Goal: Task Accomplishment & Management: Manage account settings

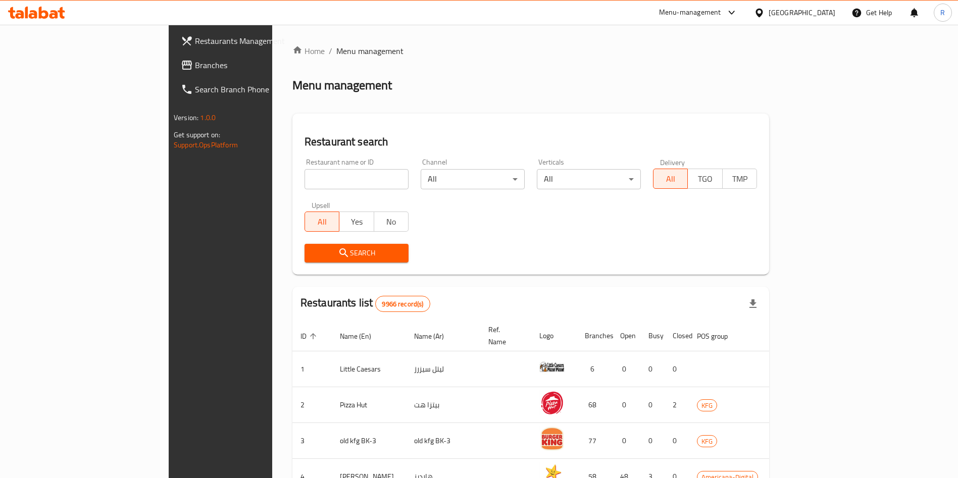
click at [328, 182] on input "search" at bounding box center [356, 179] width 104 height 20
type input "smart f"
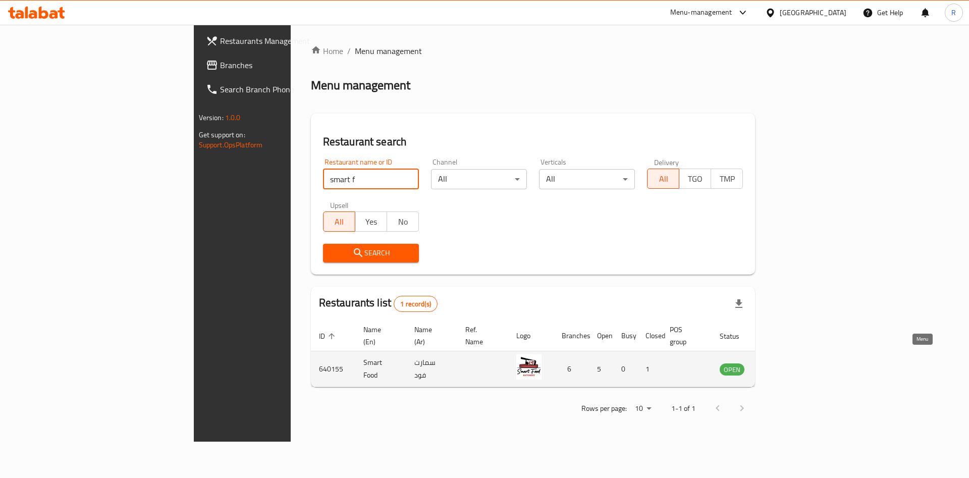
click at [785, 363] on icon "enhanced table" at bounding box center [779, 369] width 12 height 12
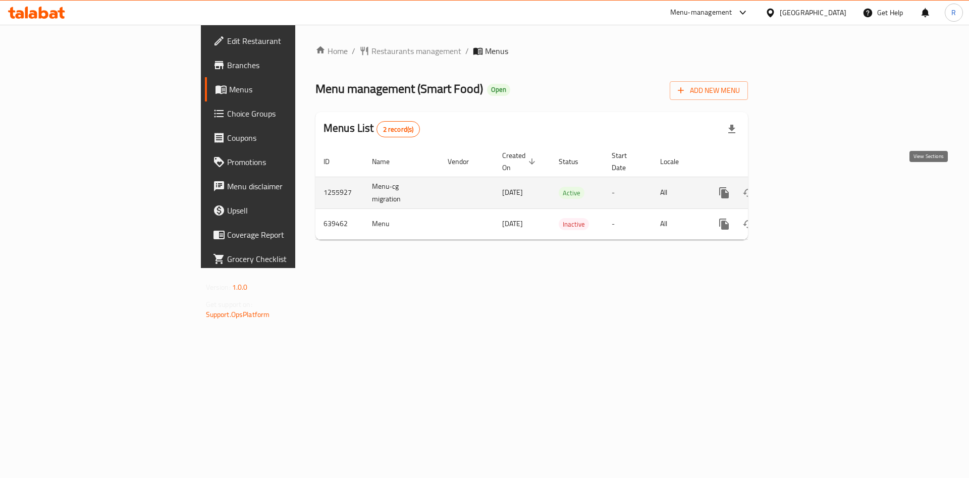
click at [802, 188] on icon "enhanced table" at bounding box center [797, 192] width 9 height 9
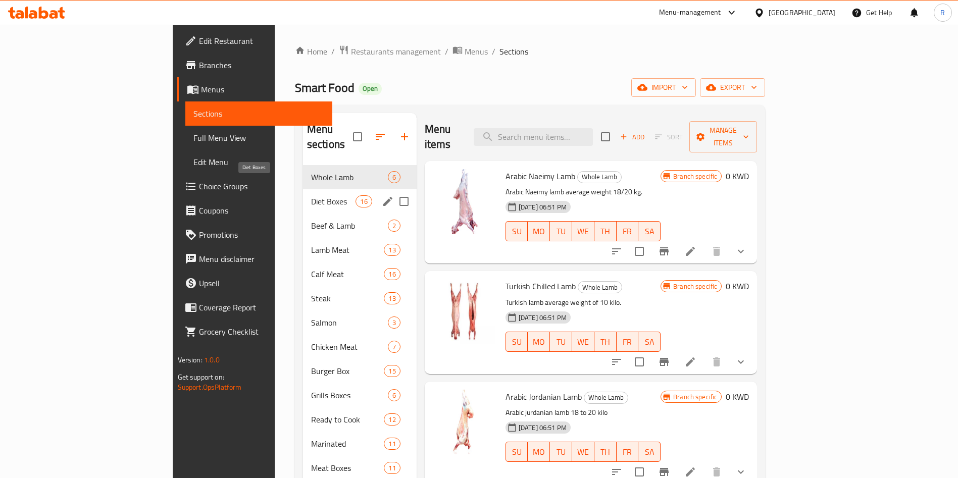
click at [311, 195] on span "Diet Boxes" at bounding box center [333, 201] width 45 height 12
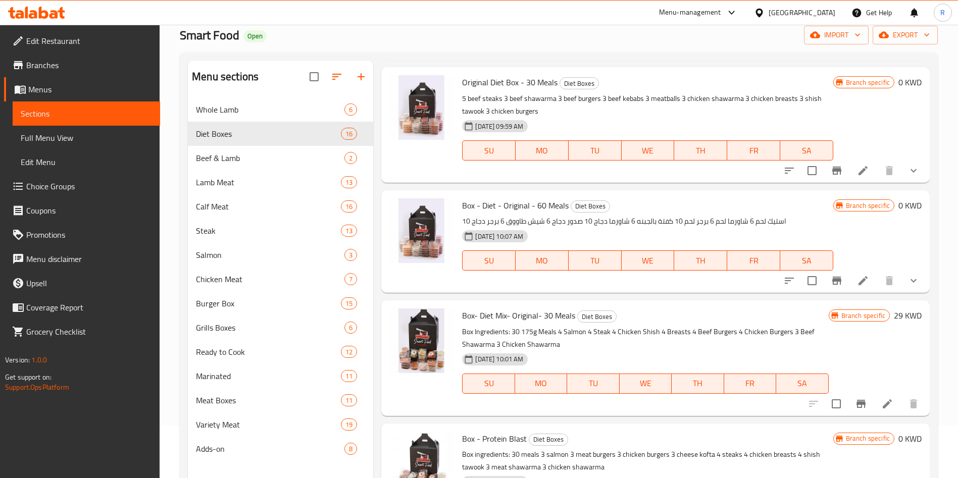
scroll to position [76, 0]
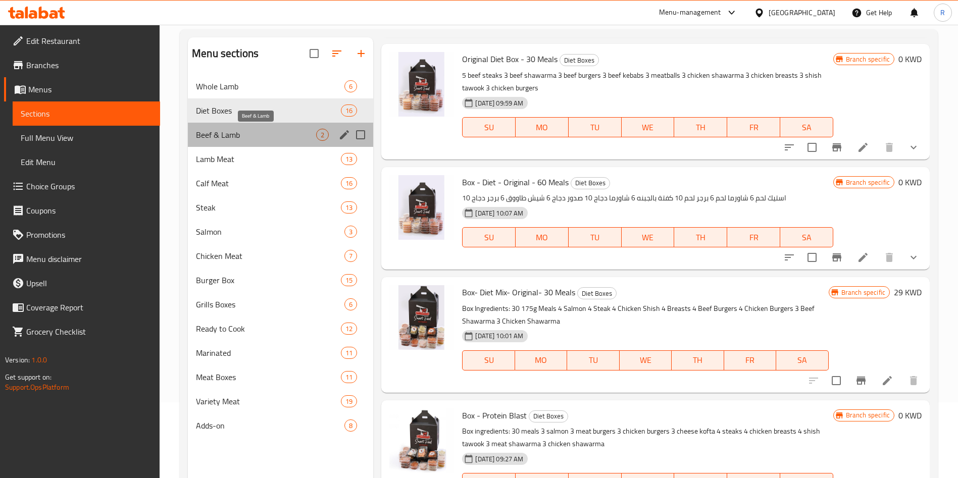
click at [272, 137] on span "Beef & Lamb" at bounding box center [256, 135] width 120 height 12
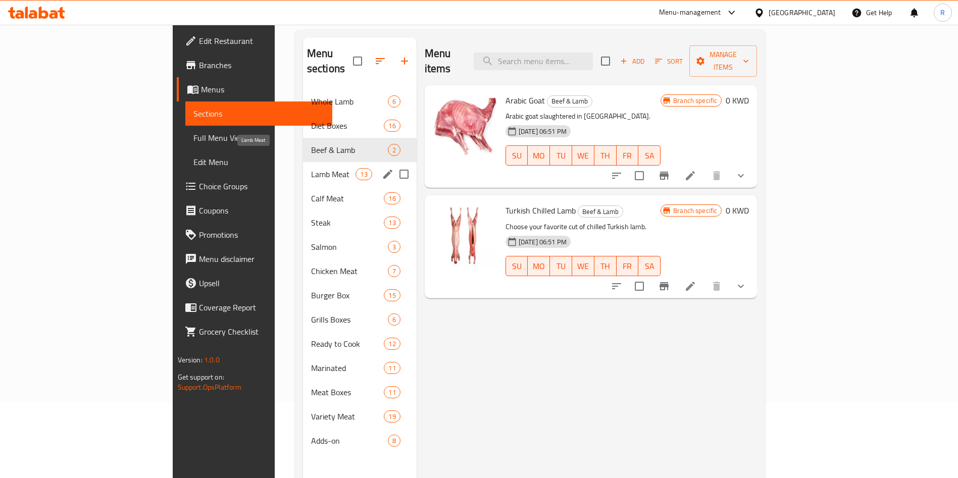
click at [311, 168] on span "Lamb Meat" at bounding box center [333, 174] width 45 height 12
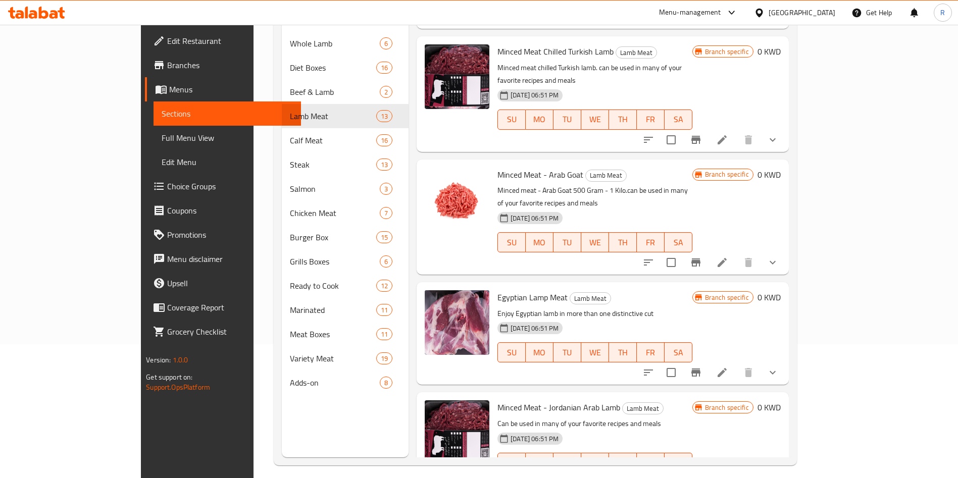
scroll to position [141, 0]
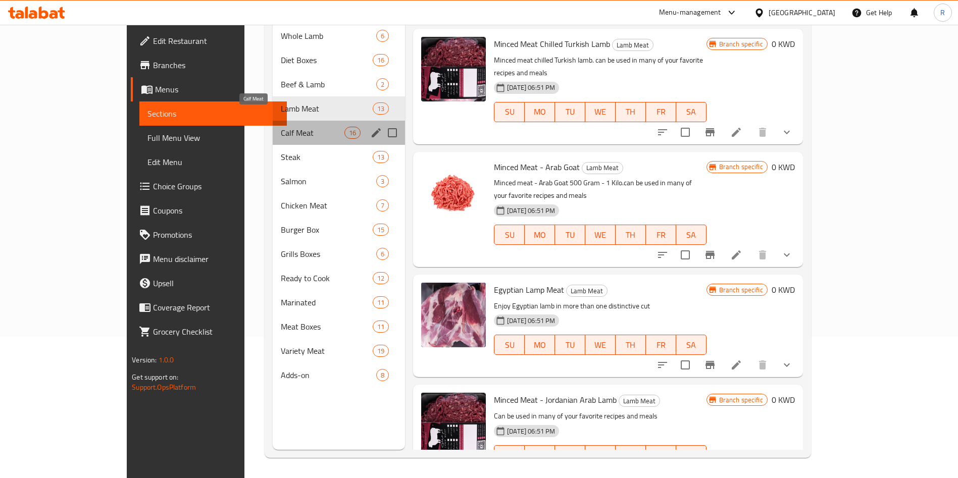
click at [281, 127] on span "Calf Meat" at bounding box center [313, 133] width 64 height 12
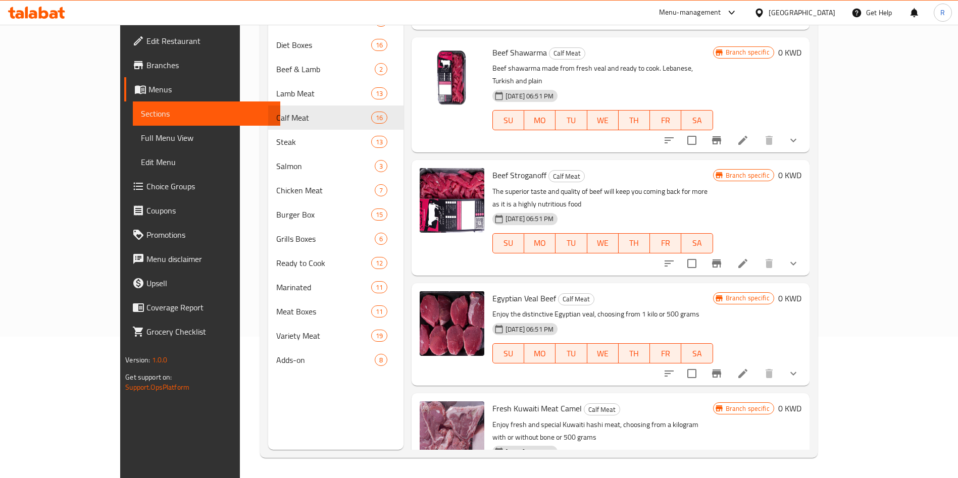
scroll to position [678, 0]
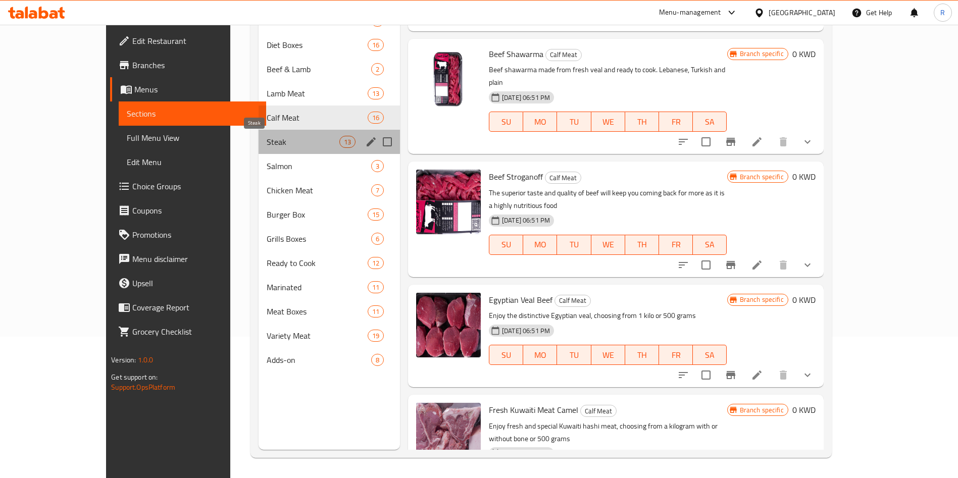
click at [267, 146] on span "Steak" at bounding box center [303, 142] width 72 height 12
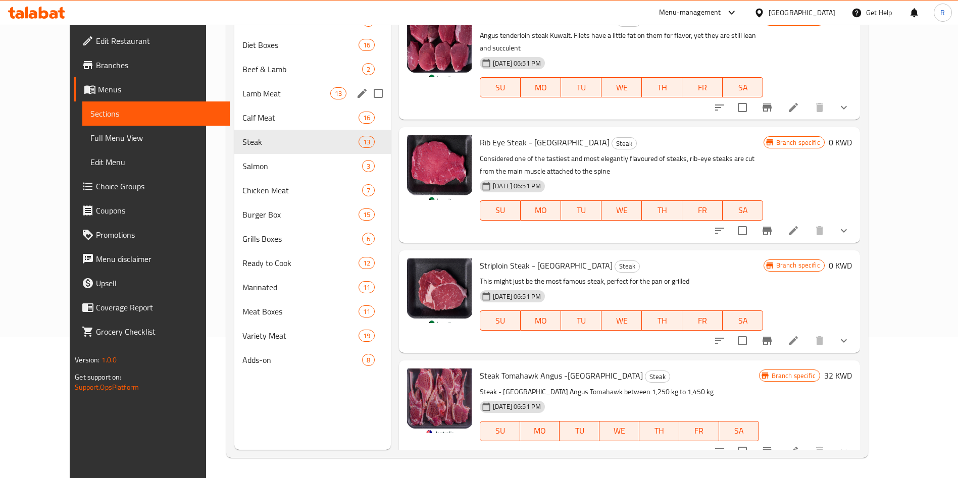
click at [253, 96] on span "Lamb Meat" at bounding box center [285, 93] width 87 height 12
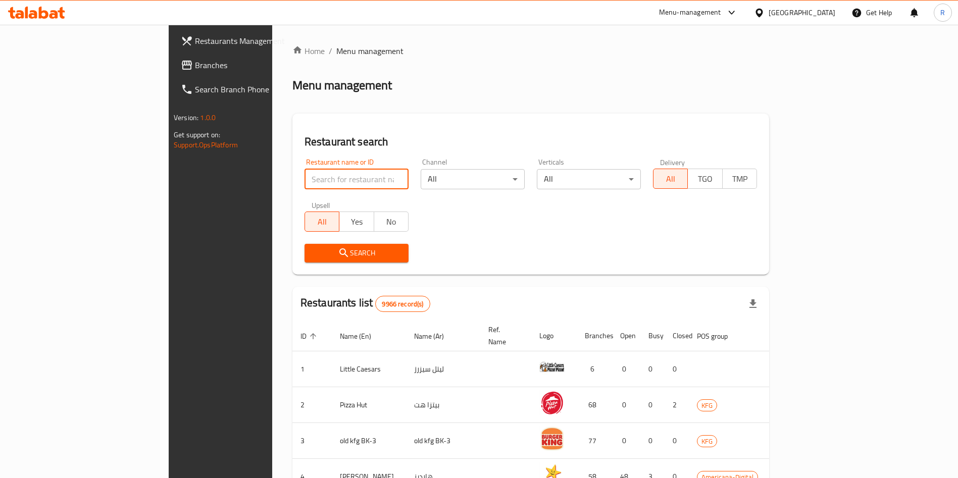
click at [308, 172] on input "search" at bounding box center [356, 179] width 104 height 20
type input "Smart food"
click button "Search" at bounding box center [356, 253] width 104 height 19
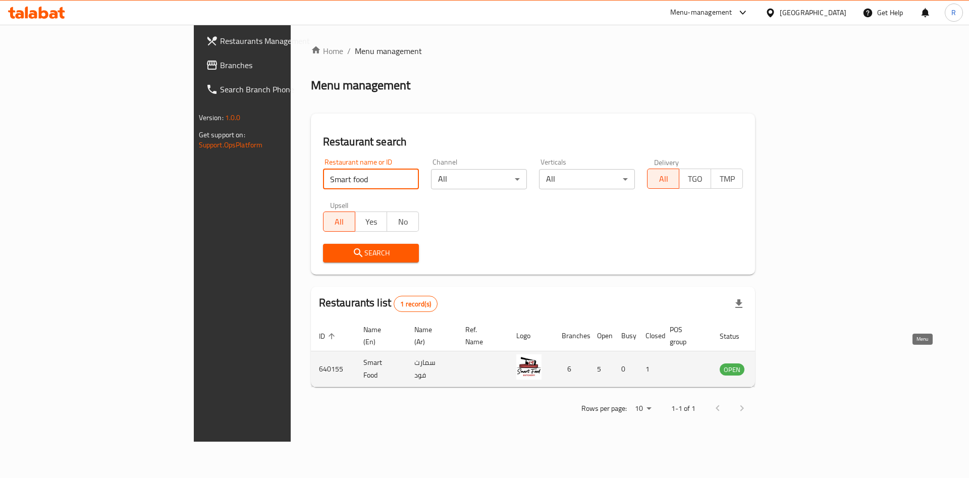
click at [784, 365] on icon "enhanced table" at bounding box center [778, 369] width 11 height 9
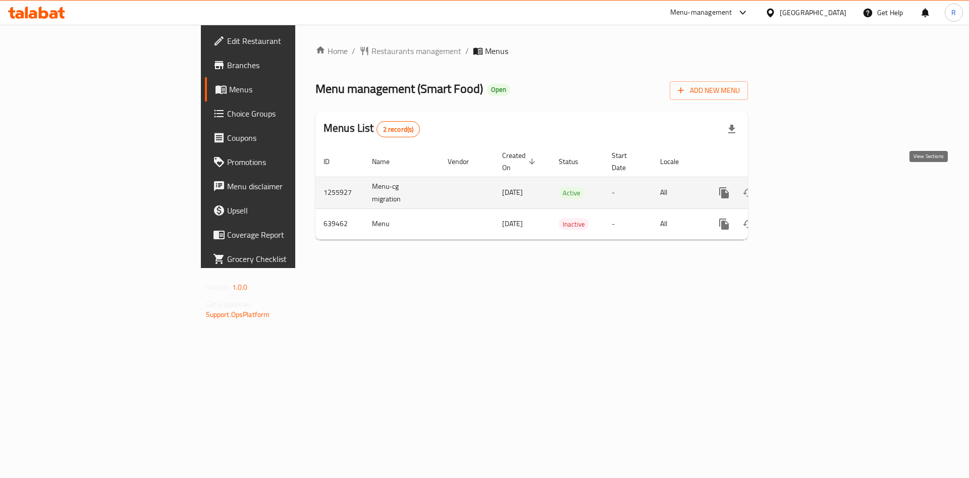
click at [802, 188] on icon "enhanced table" at bounding box center [797, 192] width 9 height 9
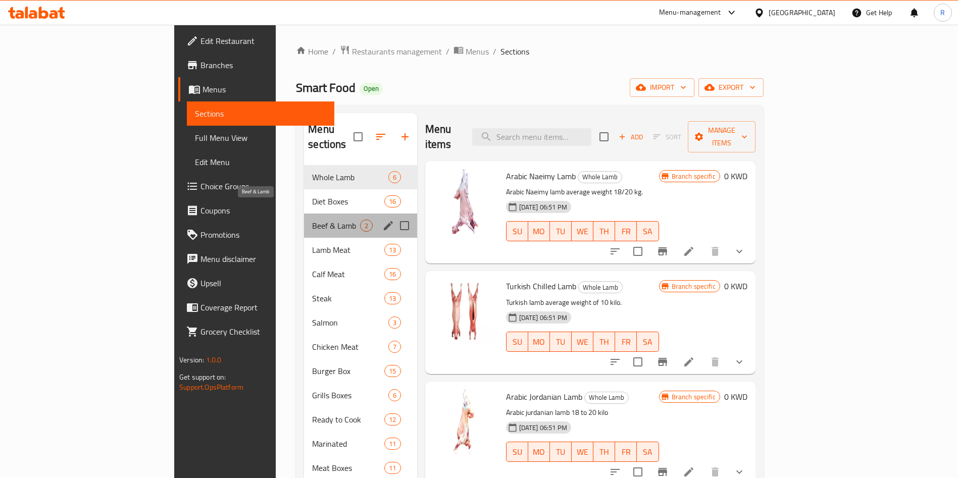
click at [312, 220] on span "Beef & Lamb" at bounding box center [335, 226] width 47 height 12
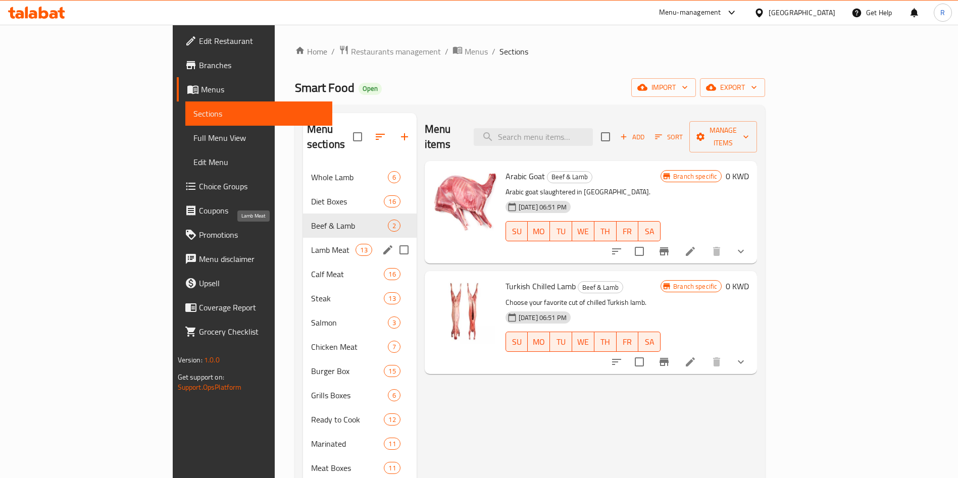
click at [311, 244] on span "Lamb Meat" at bounding box center [333, 250] width 45 height 12
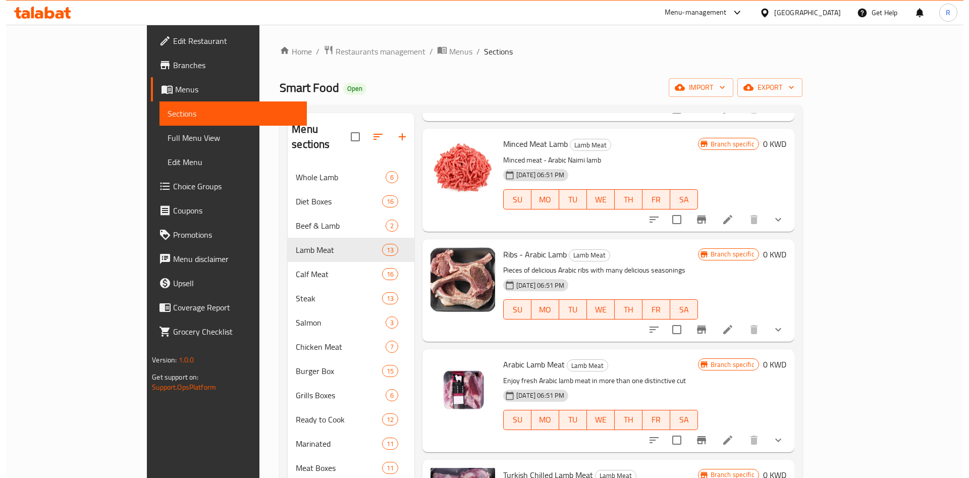
scroll to position [151, 0]
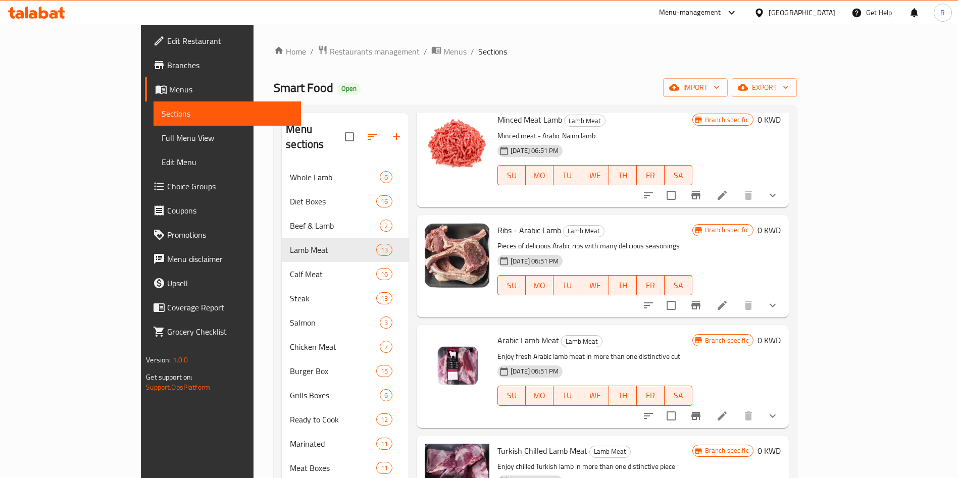
click at [728, 301] on icon at bounding box center [722, 305] width 12 height 12
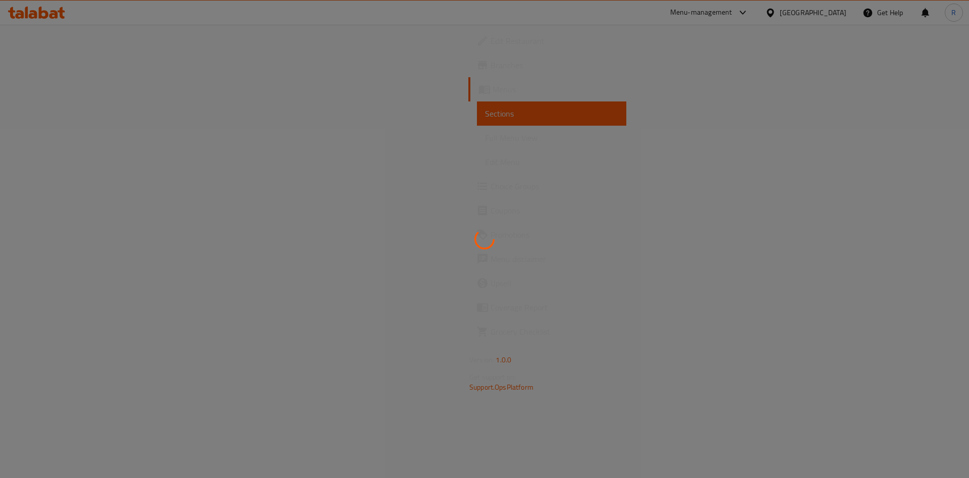
click at [433, 292] on div at bounding box center [484, 239] width 969 height 478
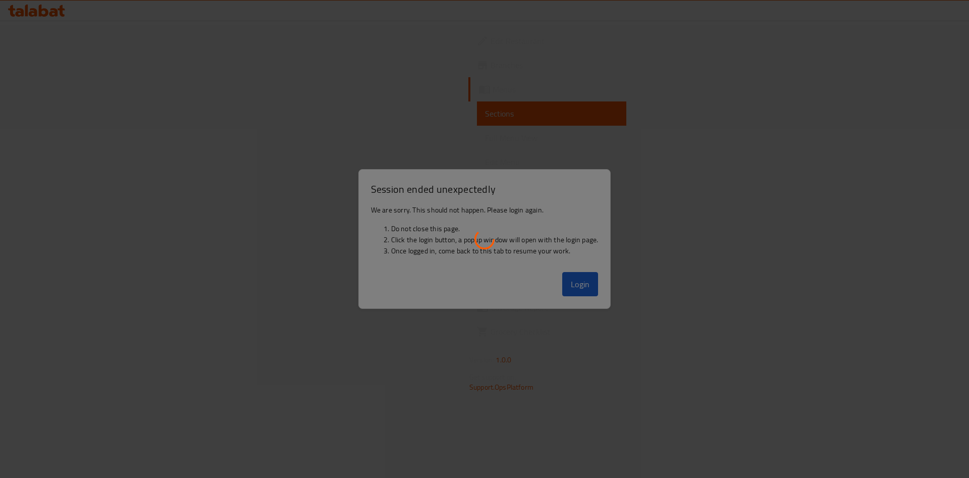
drag, startPoint x: 434, startPoint y: 292, endPoint x: 490, endPoint y: 322, distance: 63.5
click at [436, 291] on div at bounding box center [484, 239] width 969 height 478
click at [585, 289] on div at bounding box center [484, 239] width 969 height 478
drag, startPoint x: 953, startPoint y: 158, endPoint x: 915, endPoint y: 230, distance: 81.5
click at [953, 159] on div at bounding box center [484, 239] width 969 height 478
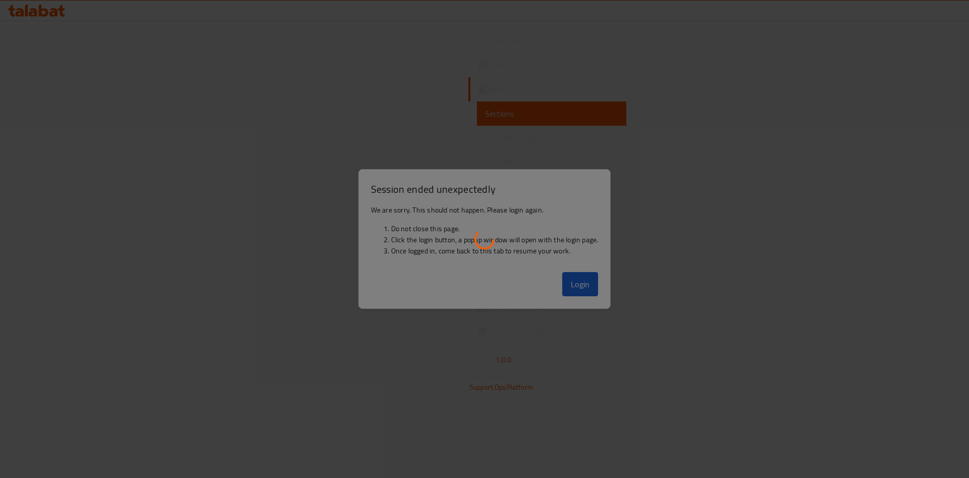
click at [708, 284] on div at bounding box center [484, 239] width 969 height 478
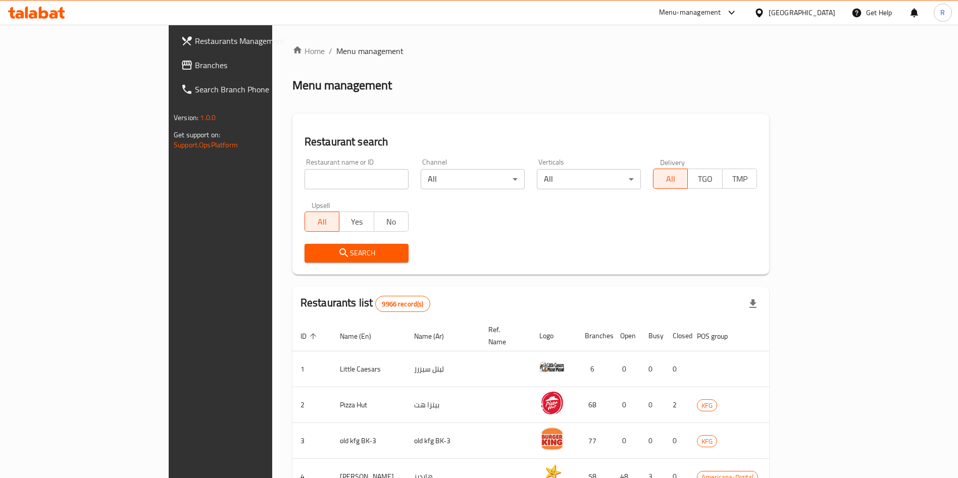
click at [320, 187] on input "search" at bounding box center [356, 179] width 104 height 20
type input "smart f"
click button "Search" at bounding box center [356, 253] width 104 height 19
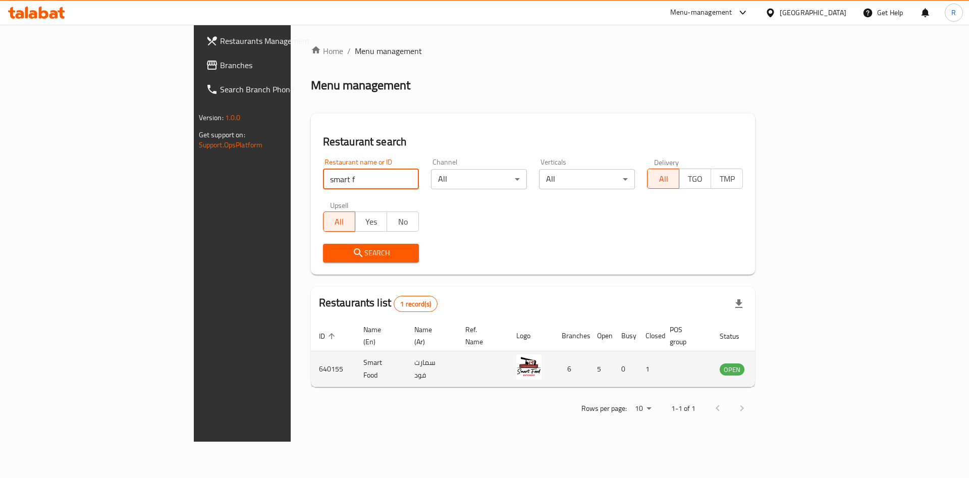
click at [784, 365] on icon "enhanced table" at bounding box center [778, 369] width 11 height 9
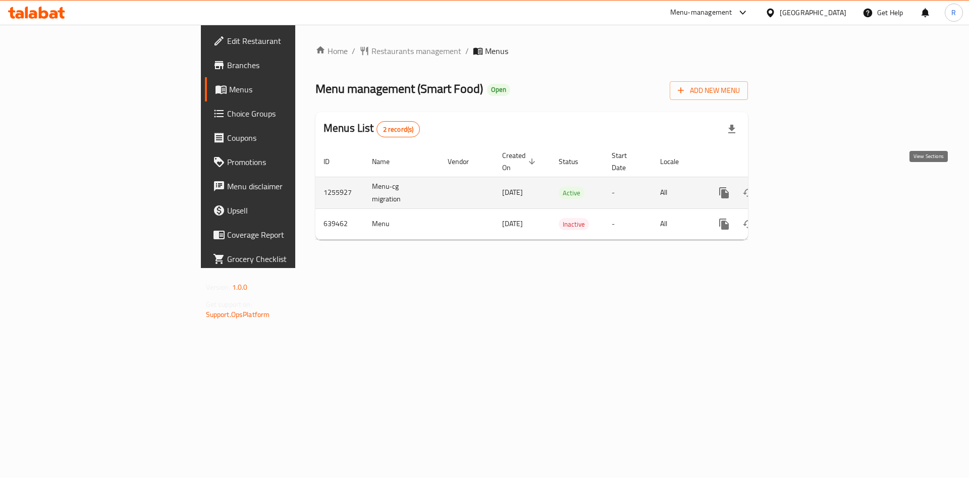
click at [803, 187] on icon "enhanced table" at bounding box center [797, 193] width 12 height 12
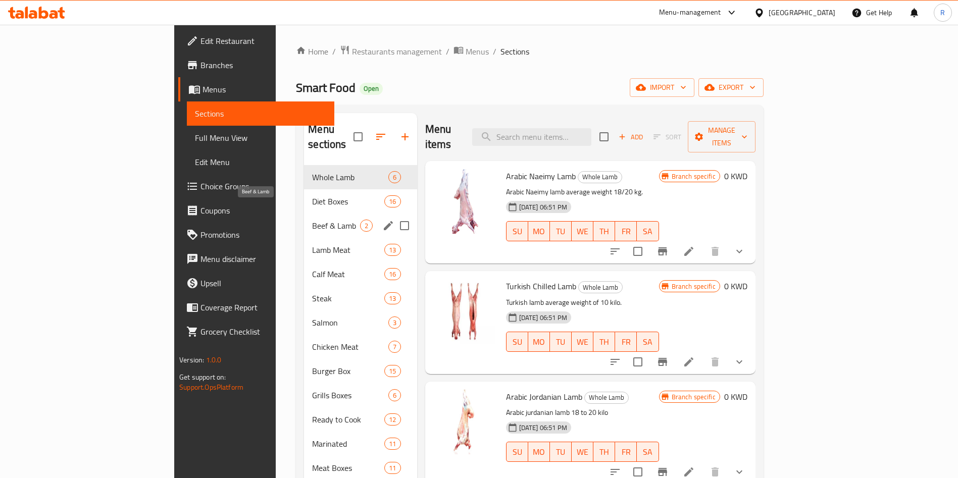
click at [312, 220] on span "Beef & Lamb" at bounding box center [335, 226] width 47 height 12
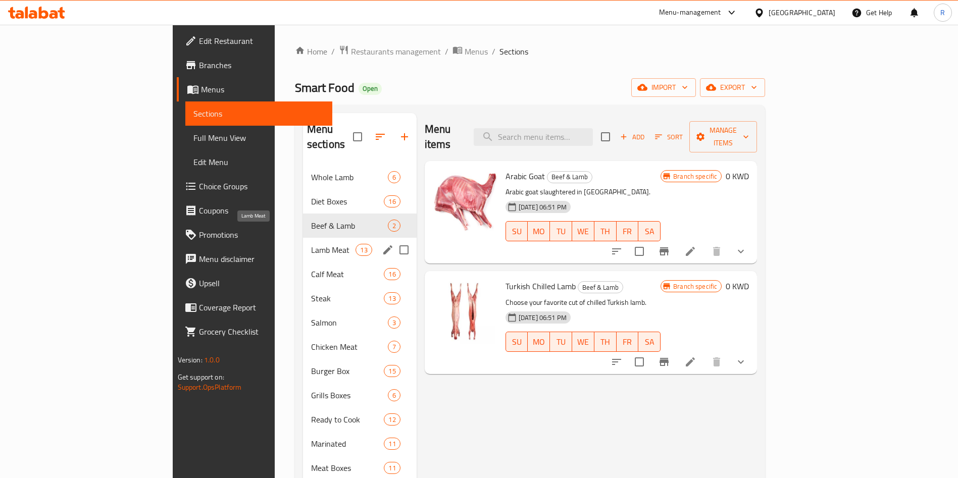
click at [311, 244] on span "Lamb Meat" at bounding box center [333, 250] width 45 height 12
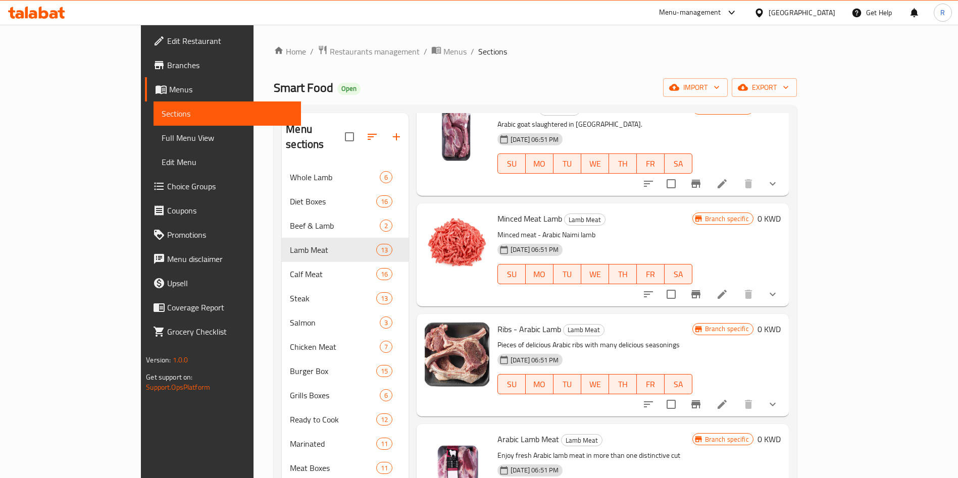
scroll to position [76, 0]
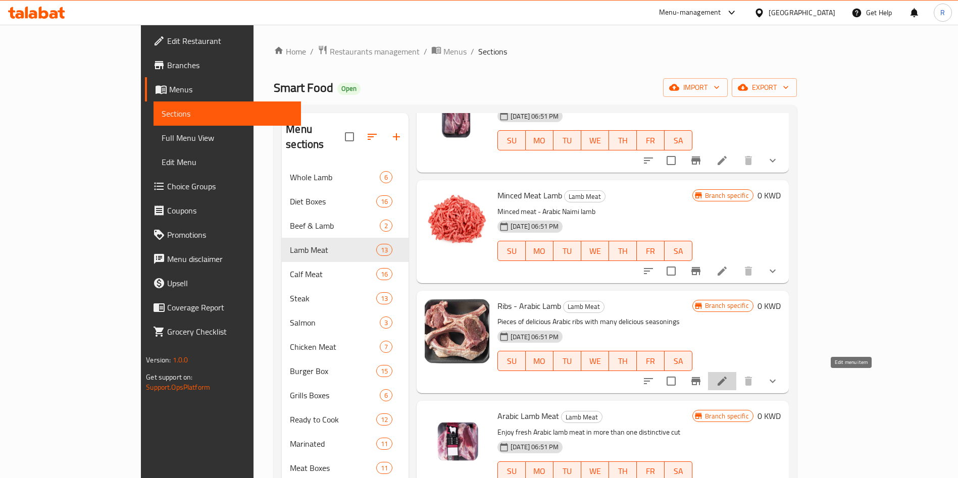
click at [726, 381] on icon at bounding box center [721, 381] width 9 height 9
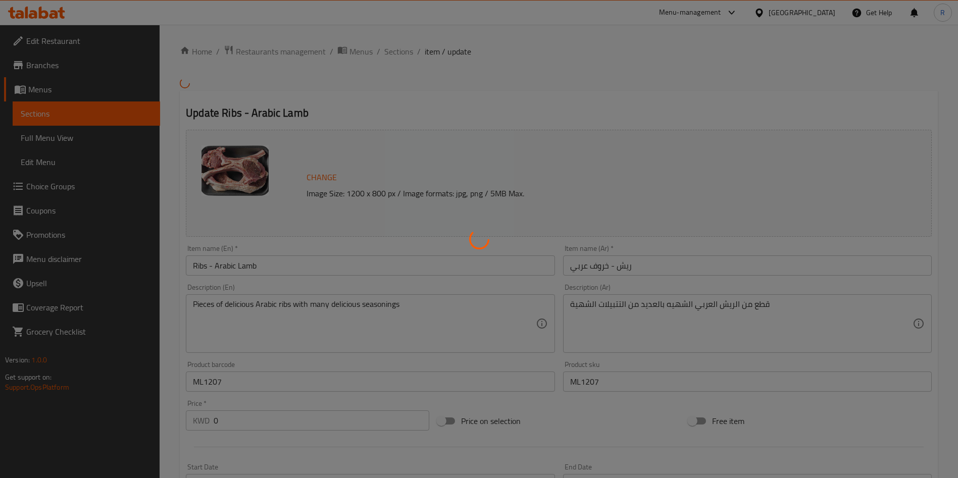
type input "إختيارك من الوزن:"
type input "1"
type input "إختيارك من التتبيلة:"
type input "1"
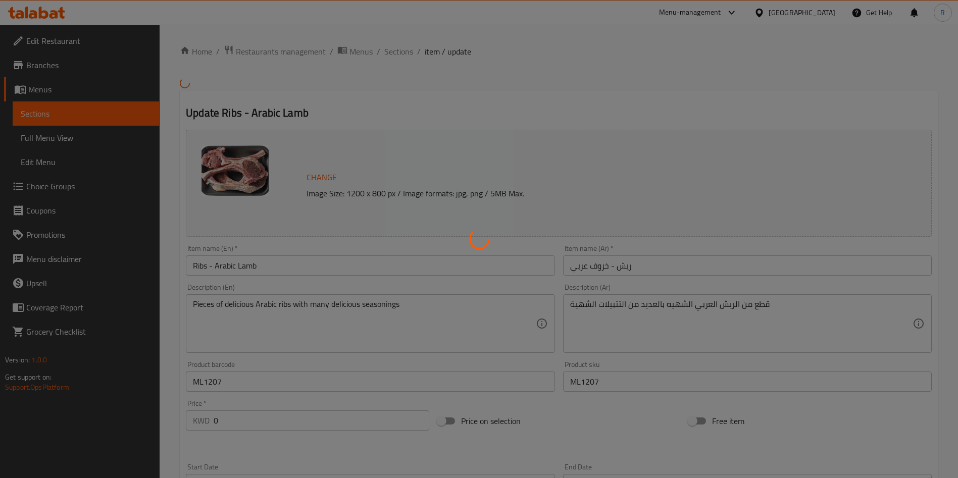
type input "1"
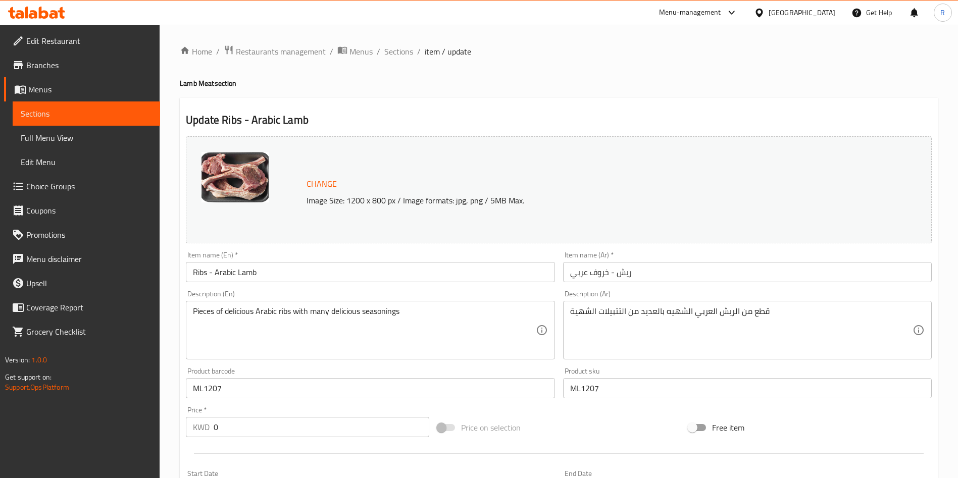
click at [323, 180] on span "Change" at bounding box center [321, 184] width 30 height 15
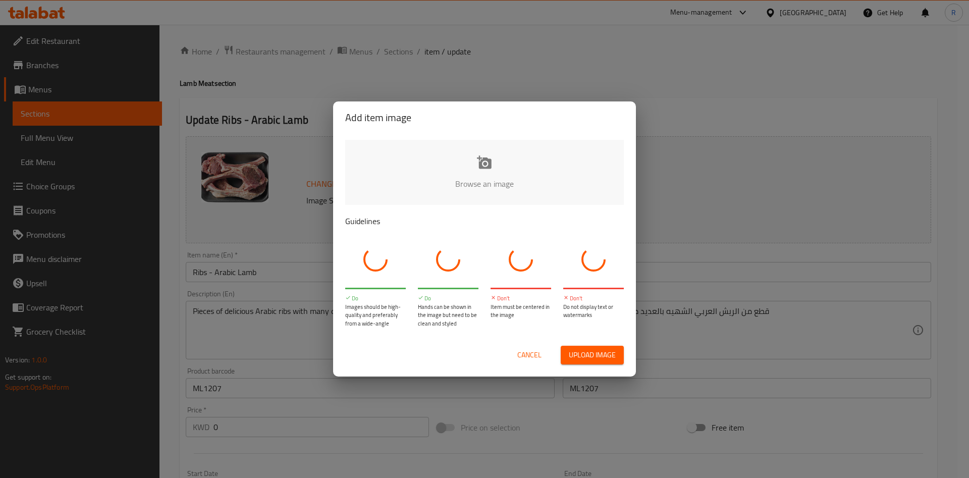
click at [531, 180] on input "file" at bounding box center [825, 187] width 961 height 94
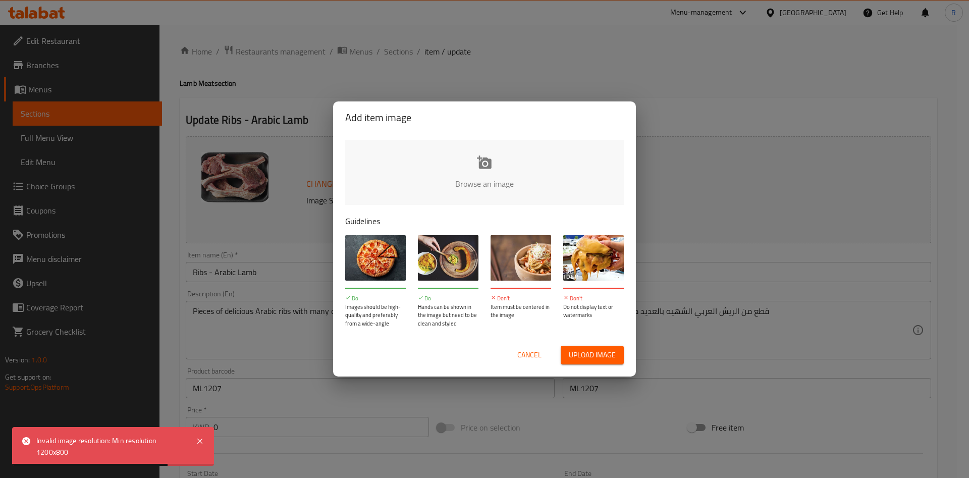
click at [470, 173] on input "file" at bounding box center [825, 187] width 961 height 94
type input "C:\fakepath\ribs Arabic Lamb (1).jpg"
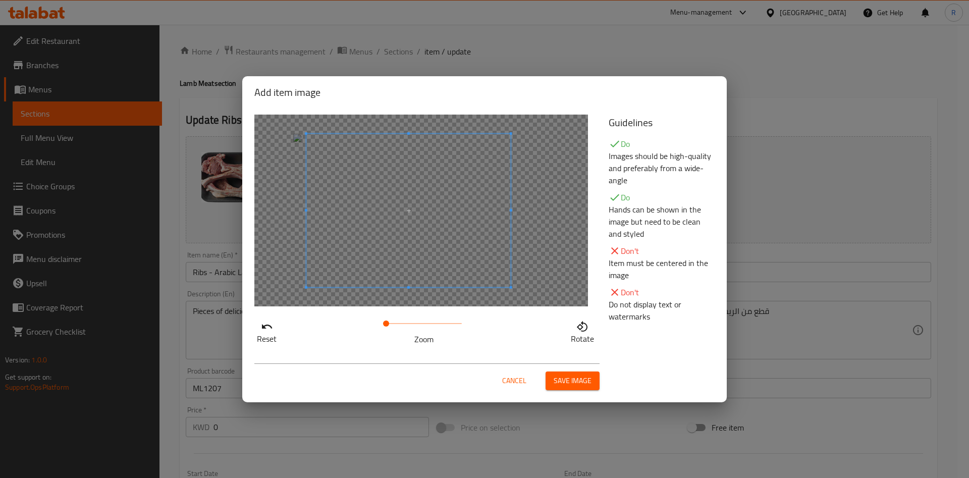
click at [433, 247] on span at bounding box center [408, 210] width 204 height 153
click at [570, 380] on span "Save image" at bounding box center [573, 381] width 38 height 13
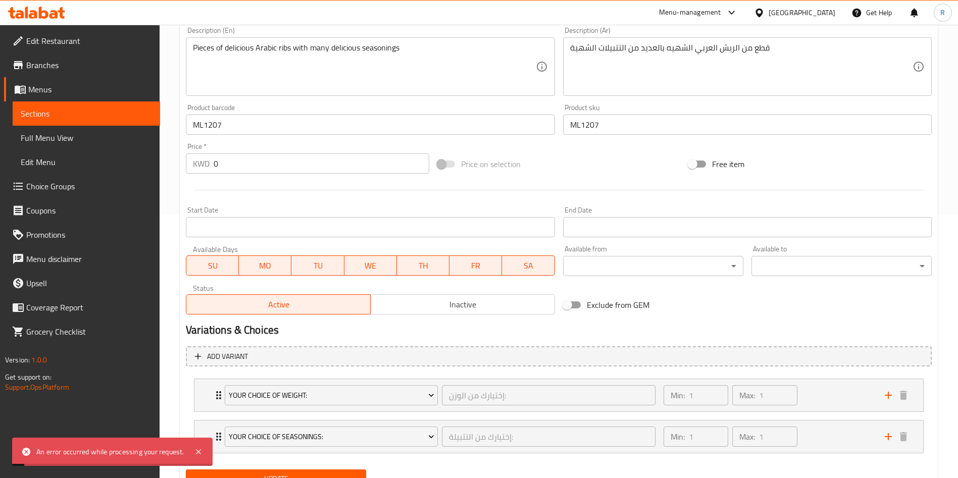
scroll to position [308, 0]
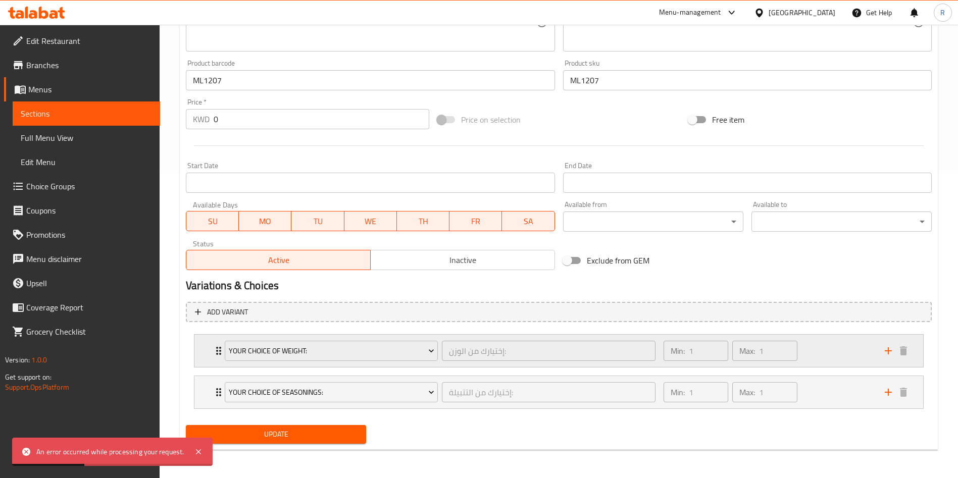
click at [807, 355] on div "Min: 1 ​ Max: 1 ​" at bounding box center [767, 351] width 221 height 32
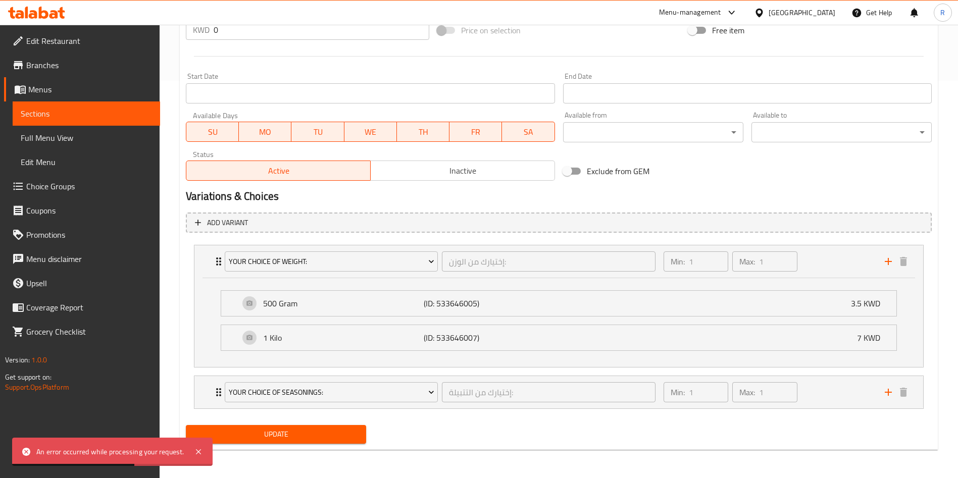
scroll to position [0, 0]
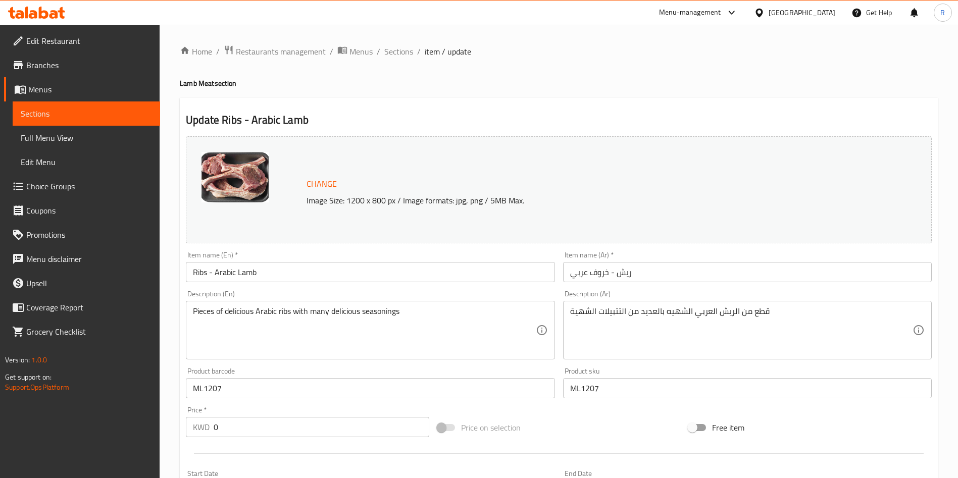
click at [326, 182] on span "Change" at bounding box center [321, 184] width 30 height 15
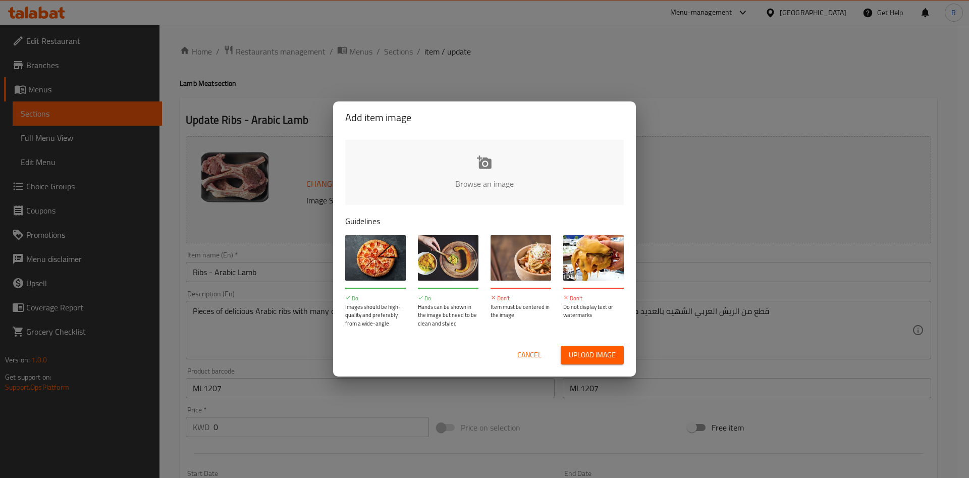
click at [463, 176] on input "file" at bounding box center [825, 187] width 961 height 94
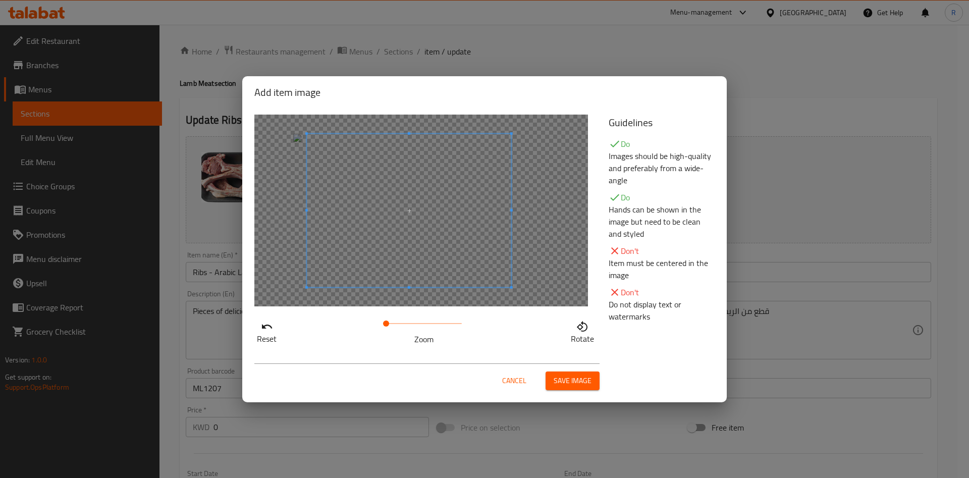
click at [447, 191] on span at bounding box center [409, 210] width 204 height 153
click at [567, 382] on span "Save image" at bounding box center [573, 381] width 38 height 13
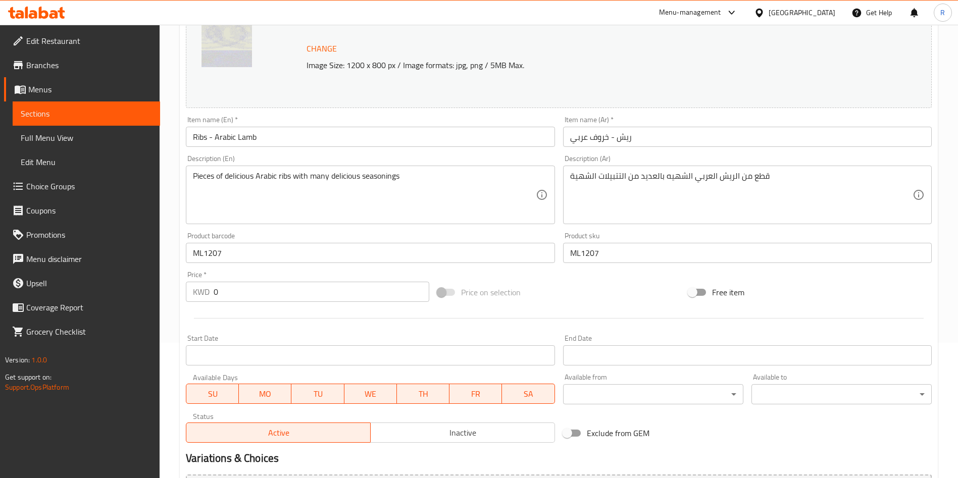
scroll to position [308, 0]
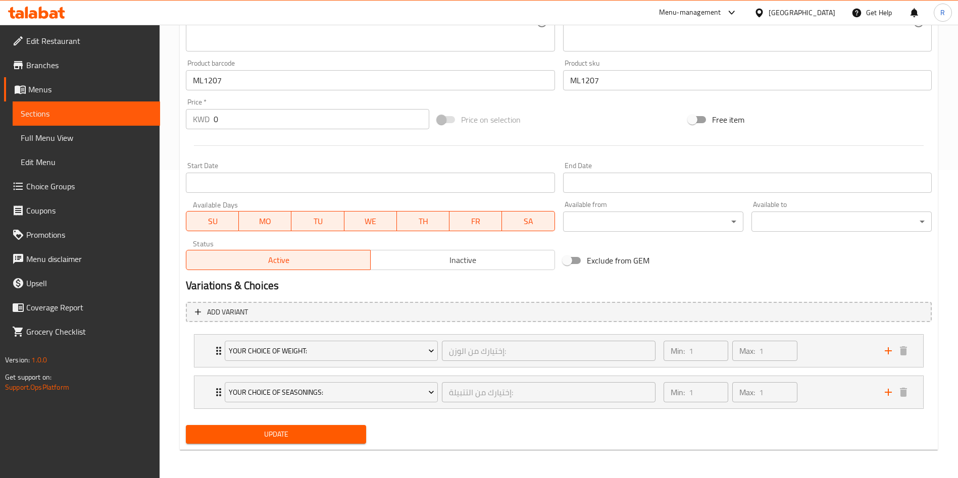
click at [312, 437] on span "Update" at bounding box center [276, 434] width 164 height 13
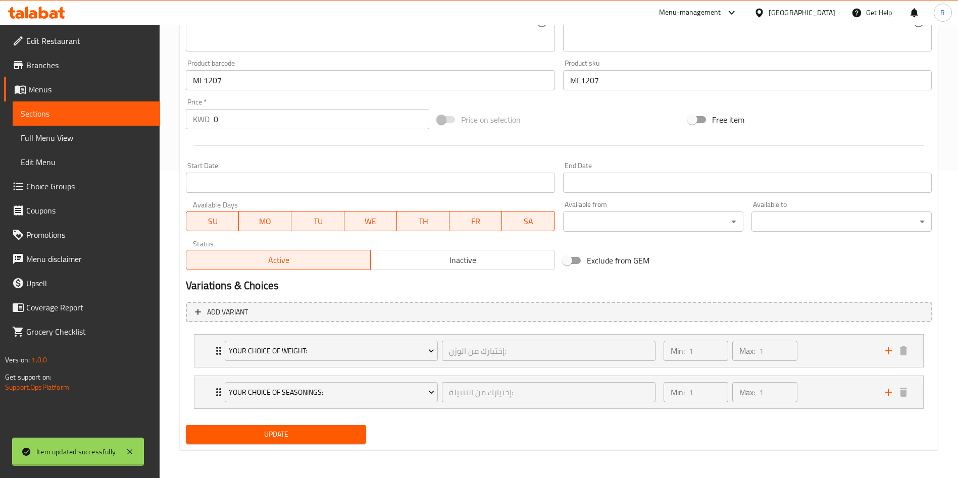
scroll to position [0, 0]
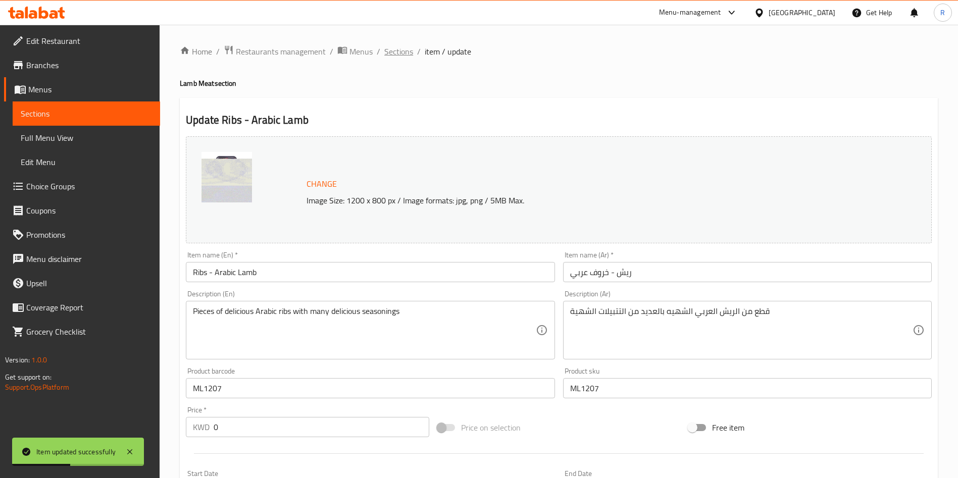
click at [405, 52] on span "Sections" at bounding box center [398, 51] width 29 height 12
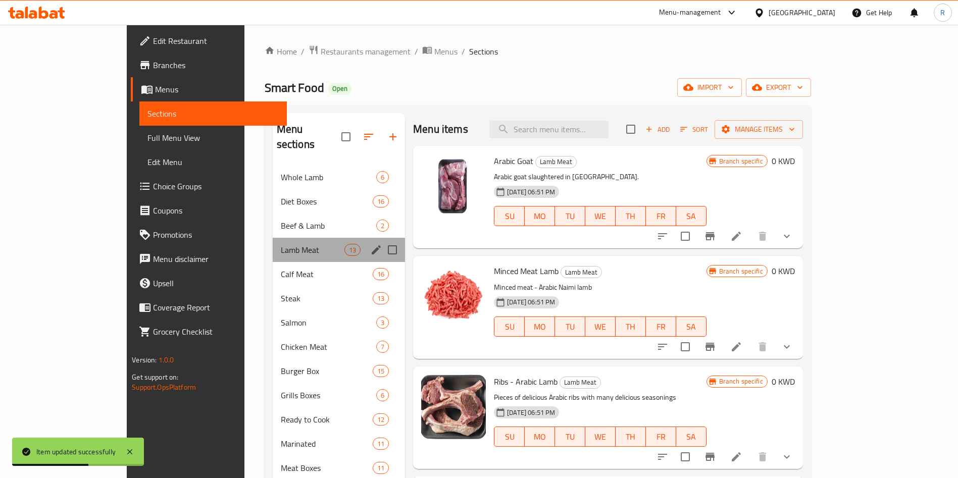
click at [273, 238] on div "Lamb Meat 13" at bounding box center [339, 250] width 133 height 24
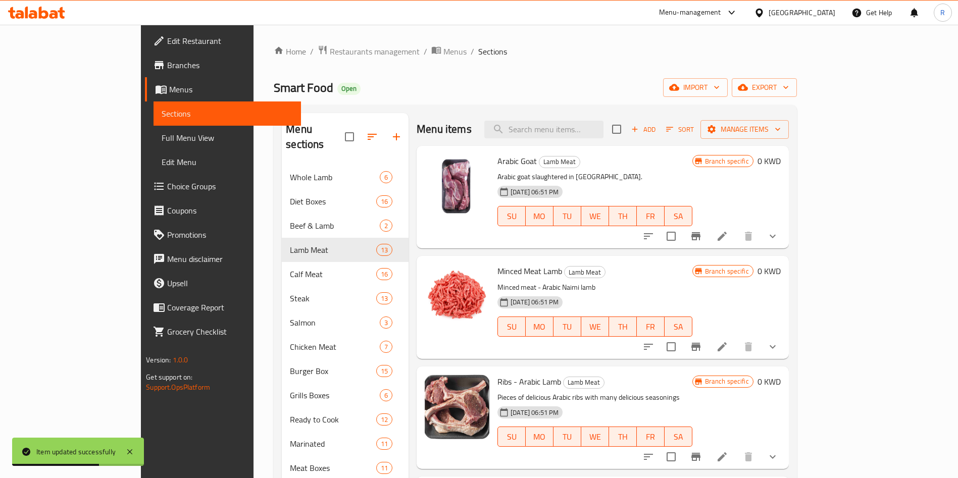
scroll to position [76, 0]
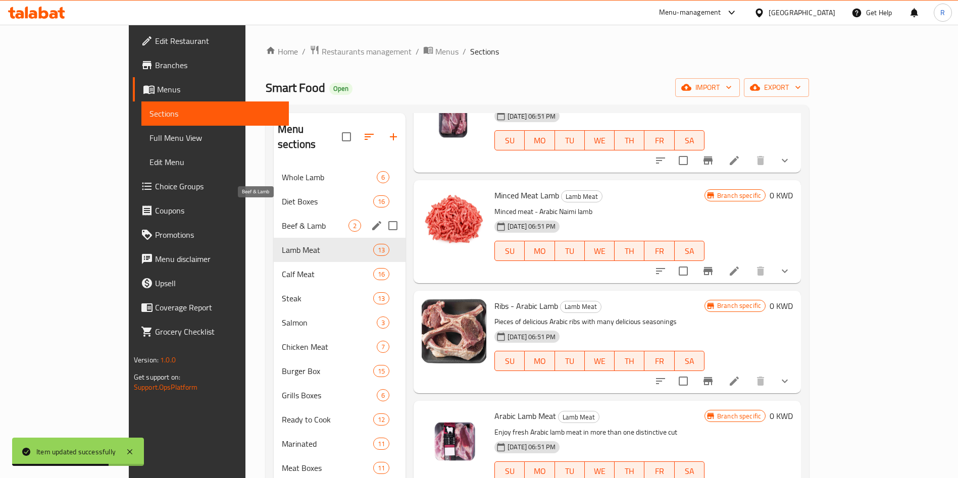
click at [282, 220] on span "Beef & Lamb" at bounding box center [315, 226] width 67 height 12
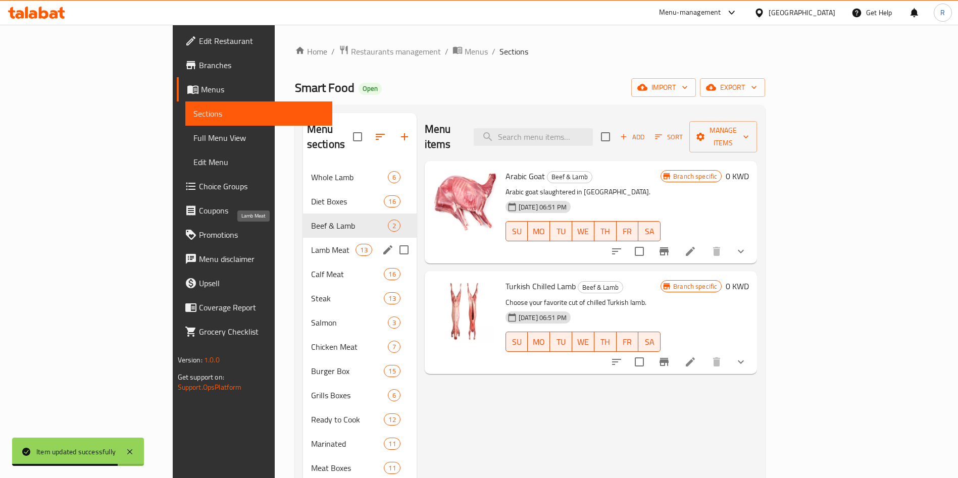
click at [311, 244] on span "Lamb Meat" at bounding box center [333, 250] width 45 height 12
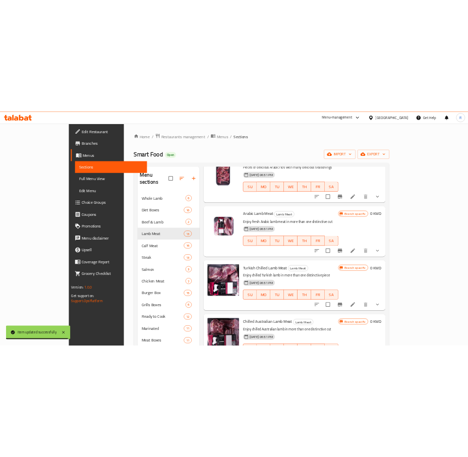
scroll to position [303, 0]
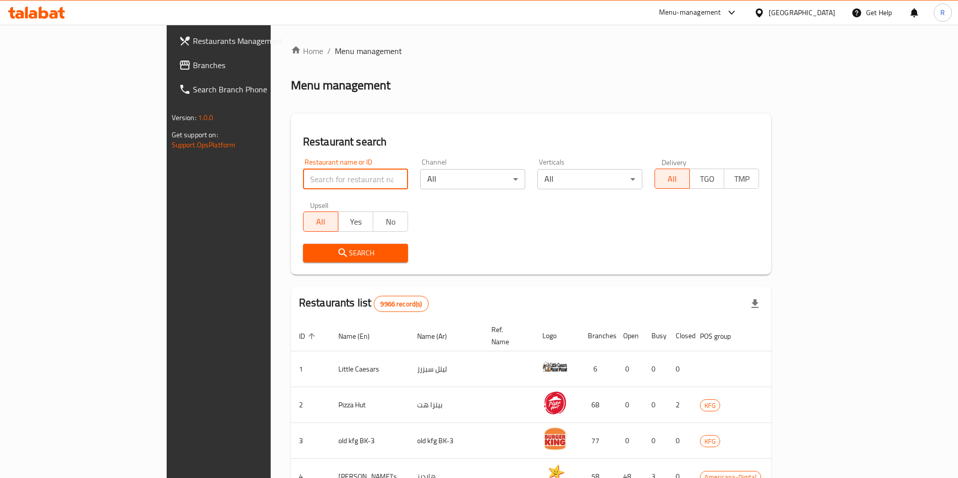
click at [303, 179] on input "search" at bounding box center [355, 179] width 105 height 20
type input "smart foo"
click button "Search" at bounding box center [355, 253] width 105 height 19
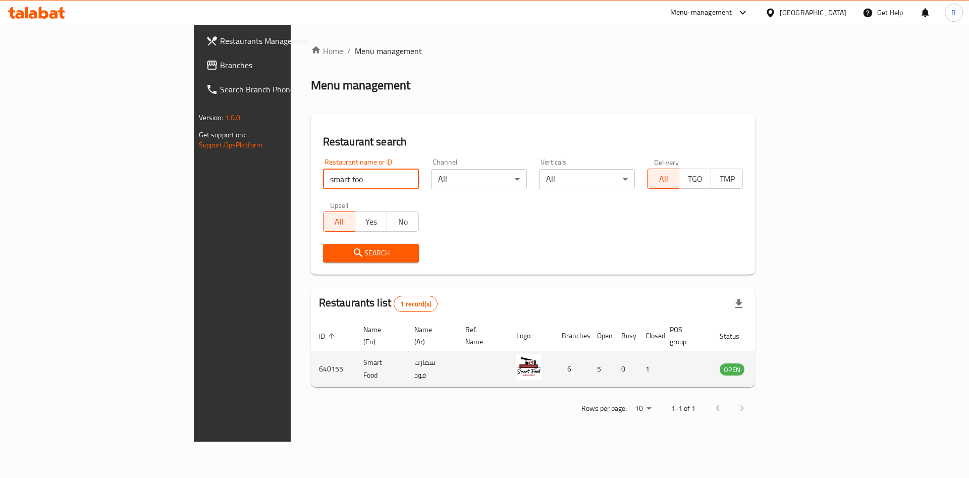
click at [785, 363] on icon "enhanced table" at bounding box center [779, 369] width 12 height 12
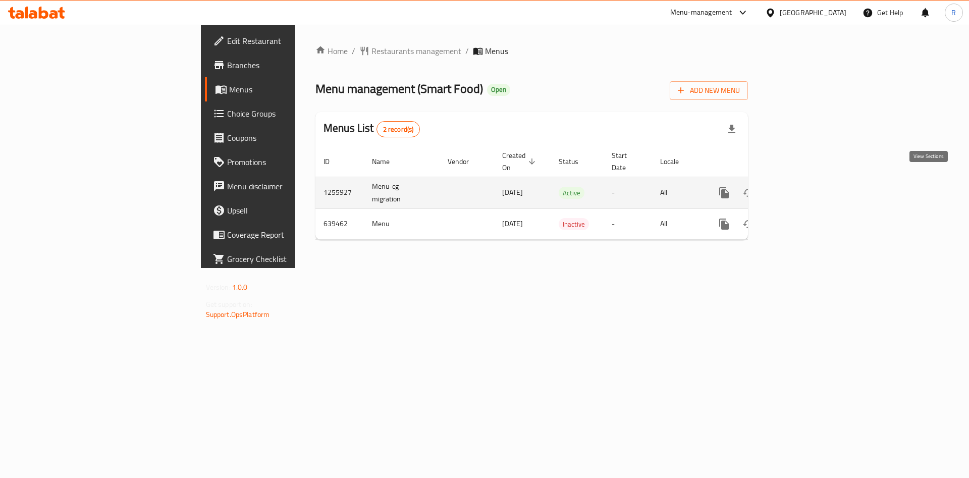
click at [809, 181] on link "enhanced table" at bounding box center [797, 193] width 24 height 24
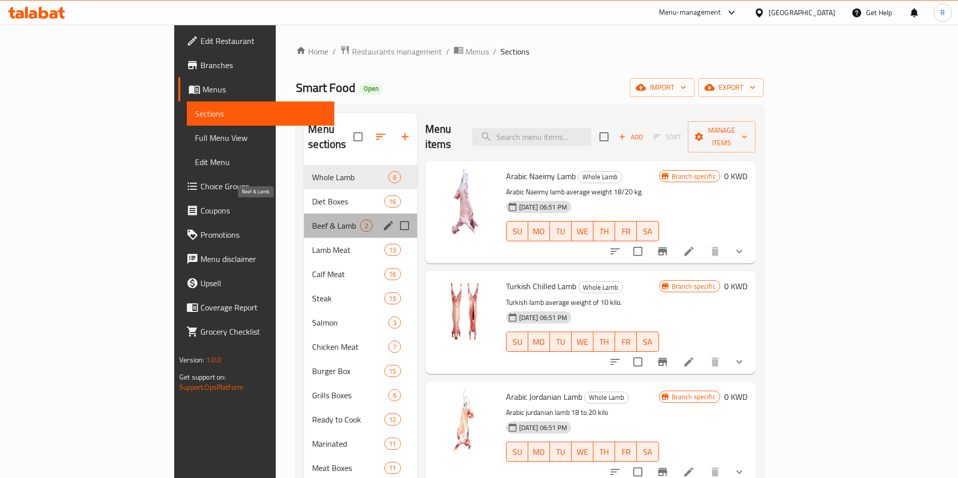
click at [312, 220] on span "Beef & Lamb" at bounding box center [335, 226] width 47 height 12
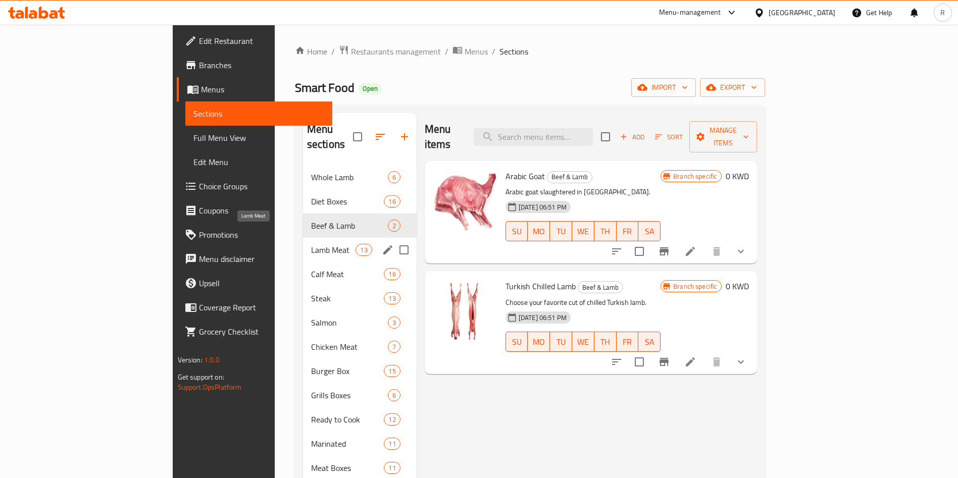
click at [311, 244] on span "Lamb Meat" at bounding box center [333, 250] width 45 height 12
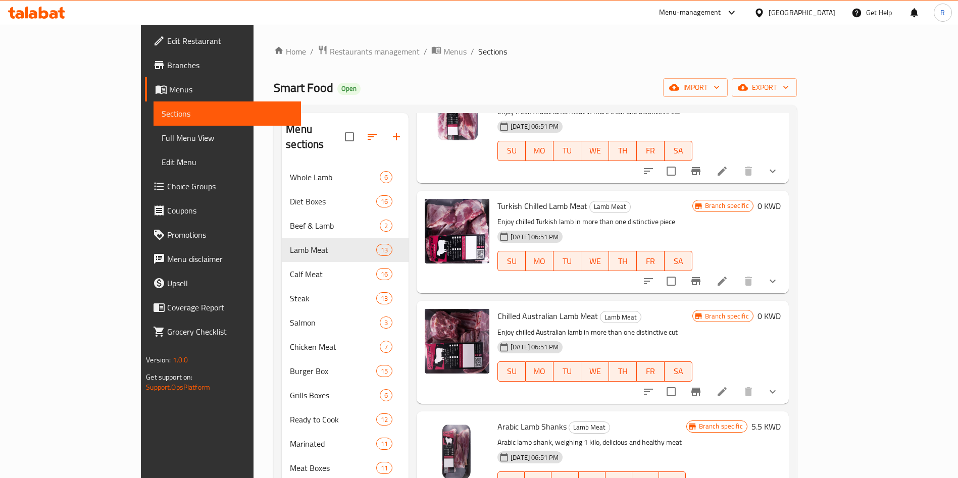
scroll to position [454, 0]
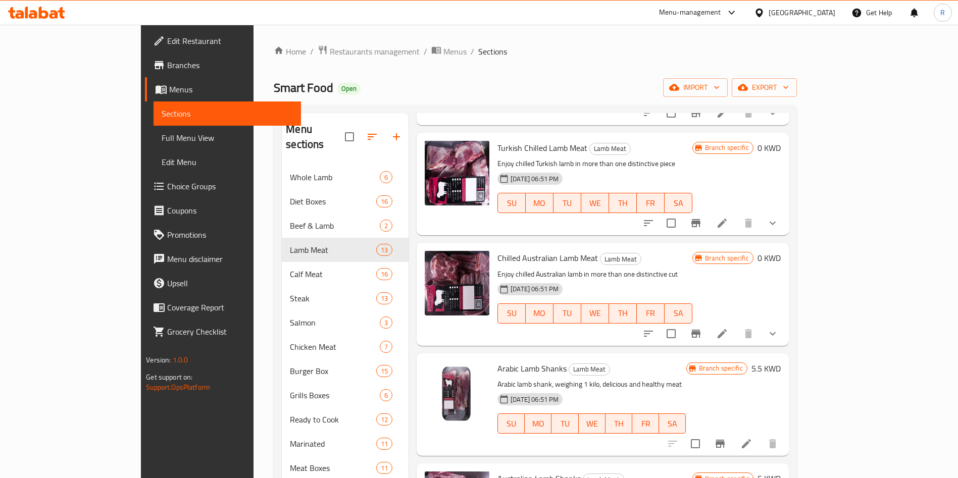
click at [728, 222] on icon at bounding box center [722, 223] width 12 height 12
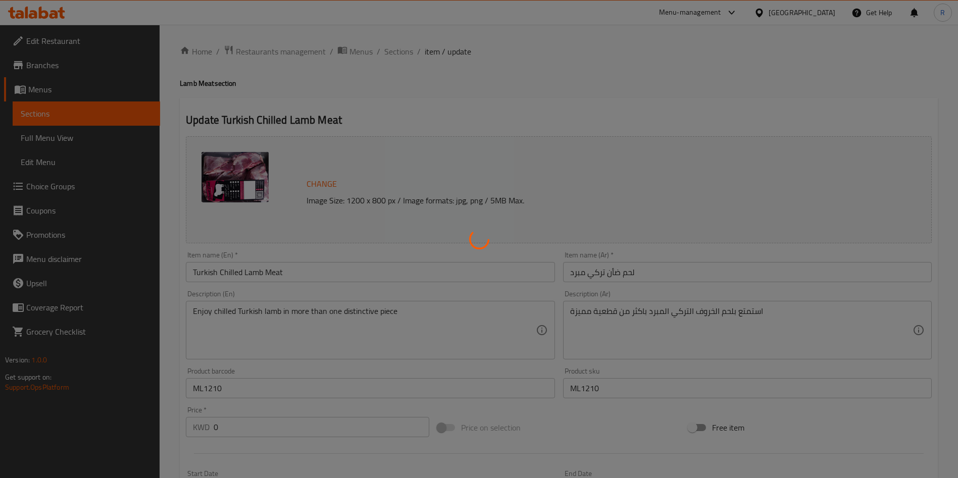
type input "إختيارك من القطعية"
type input "1"
type input "إختيارك من الوزن:"
type input "1"
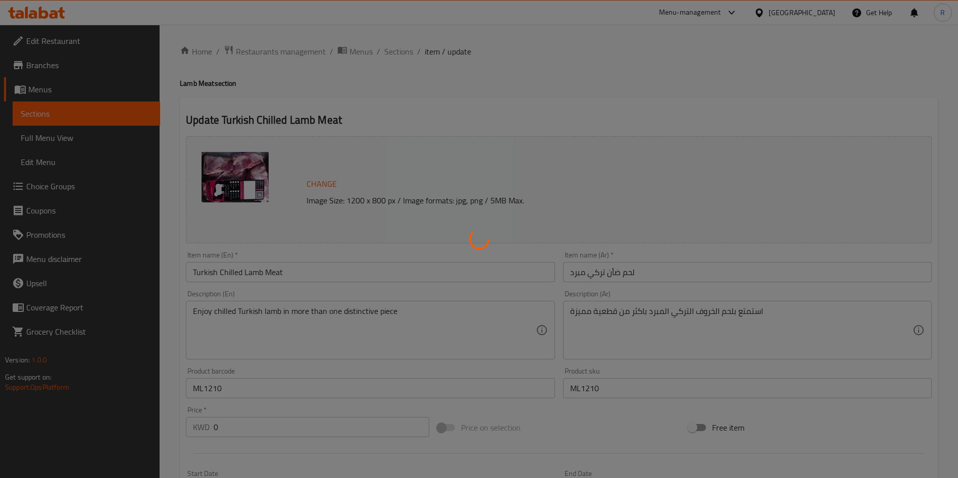
type input "1"
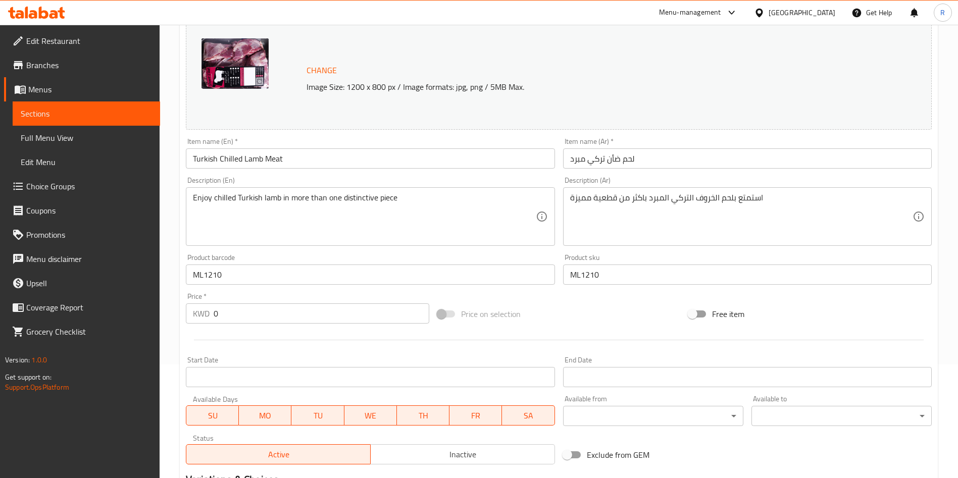
scroll to position [308, 0]
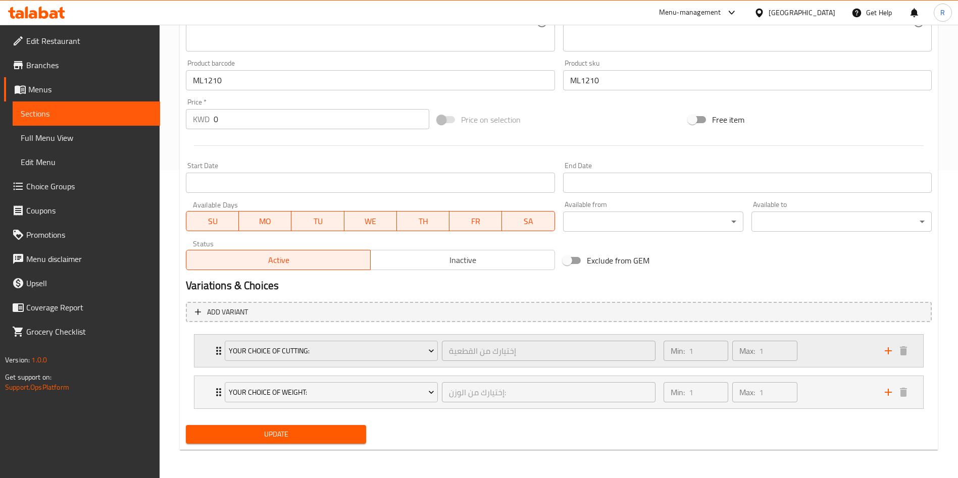
click at [823, 360] on div "Min: 1 ​ Max: 1 ​" at bounding box center [767, 351] width 221 height 32
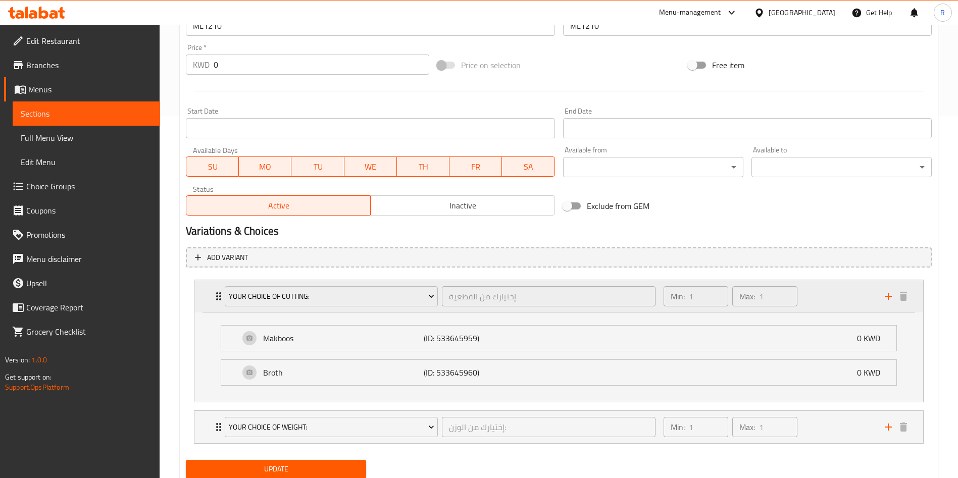
scroll to position [384, 0]
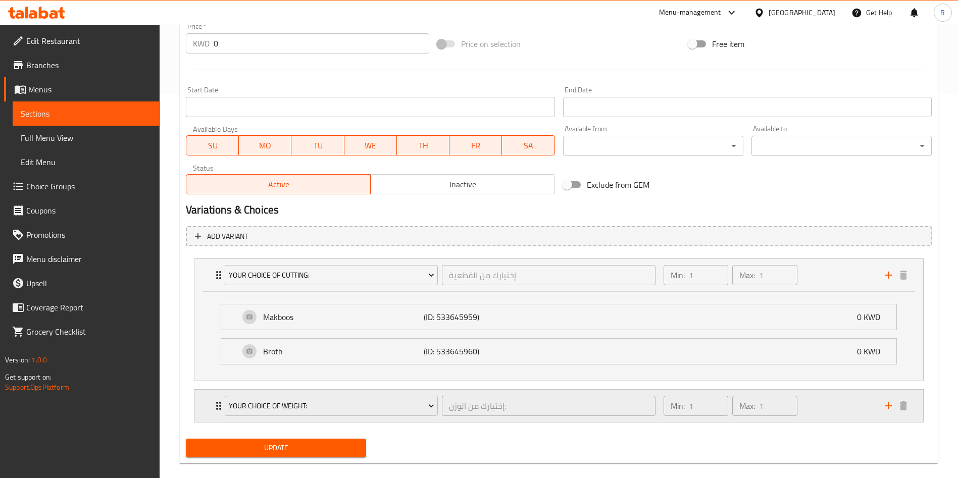
click at [832, 409] on div "Min: 1 ​ Max: 1 ​" at bounding box center [767, 406] width 221 height 32
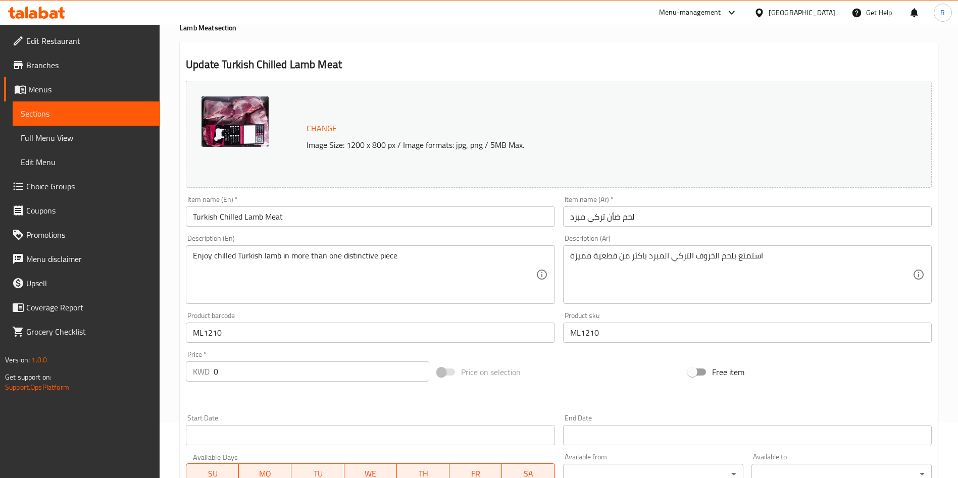
scroll to position [76, 0]
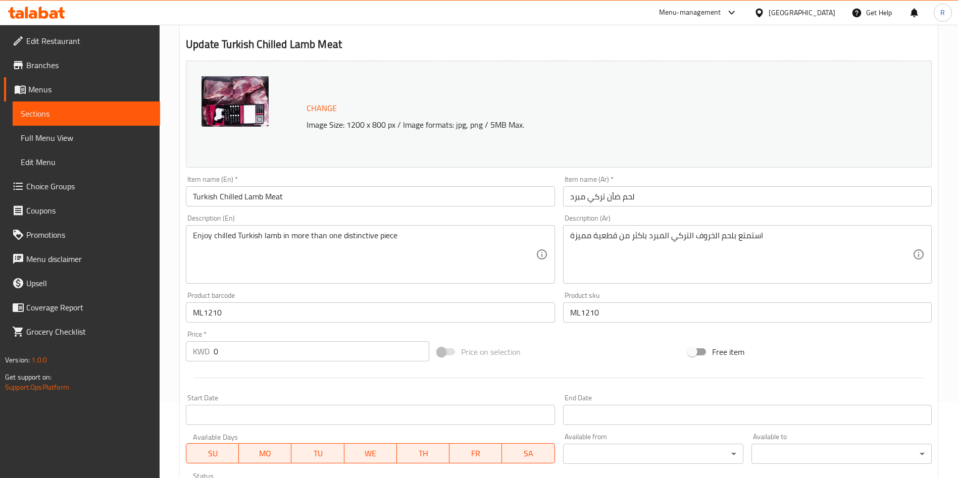
click at [329, 108] on span "Change" at bounding box center [321, 108] width 30 height 15
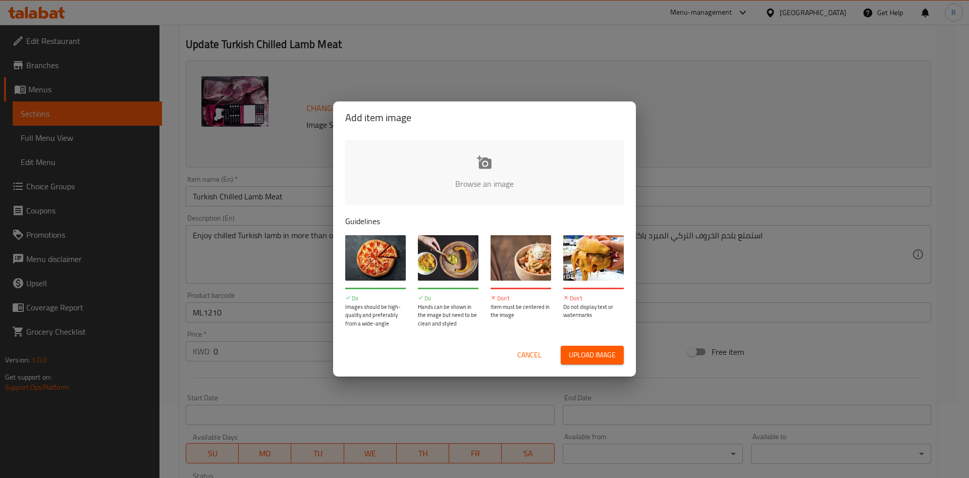
click at [489, 174] on input "file" at bounding box center [825, 187] width 961 height 94
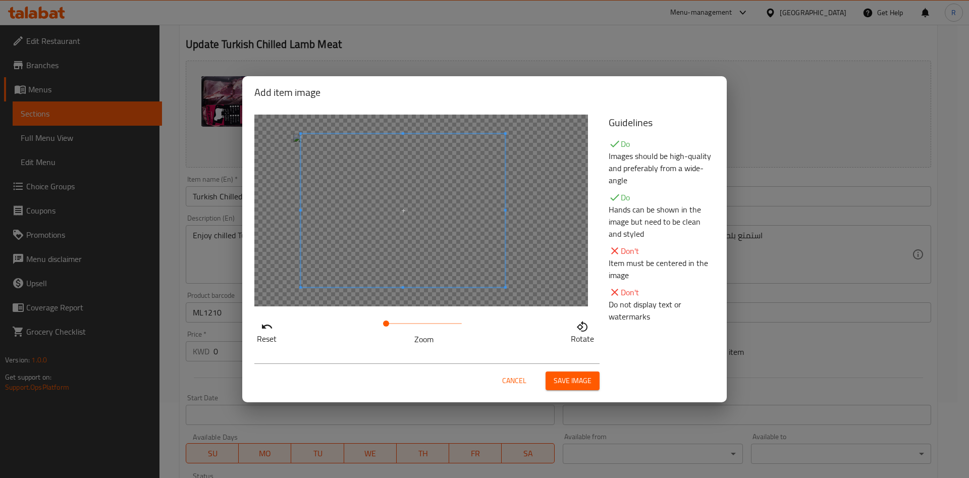
click at [481, 227] on span at bounding box center [403, 210] width 204 height 153
click at [583, 383] on span "Save image" at bounding box center [573, 381] width 38 height 13
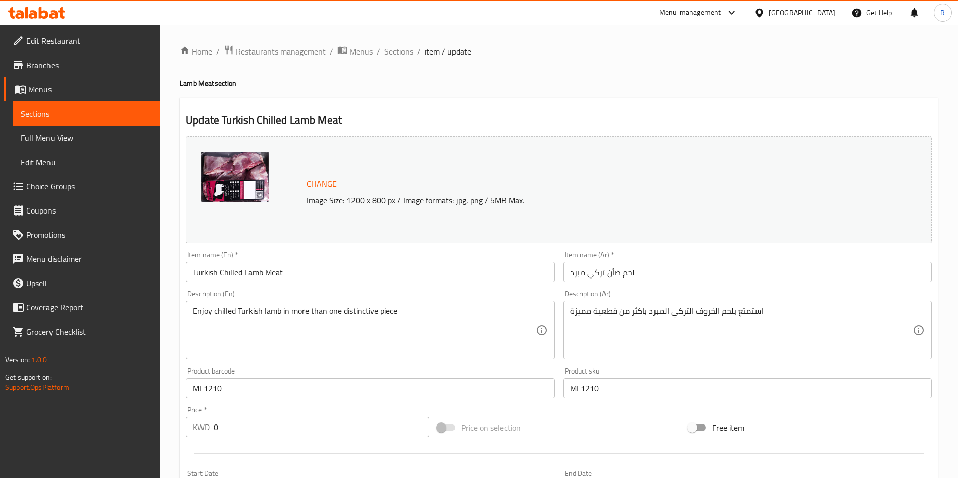
click at [319, 184] on span "Change" at bounding box center [321, 184] width 30 height 15
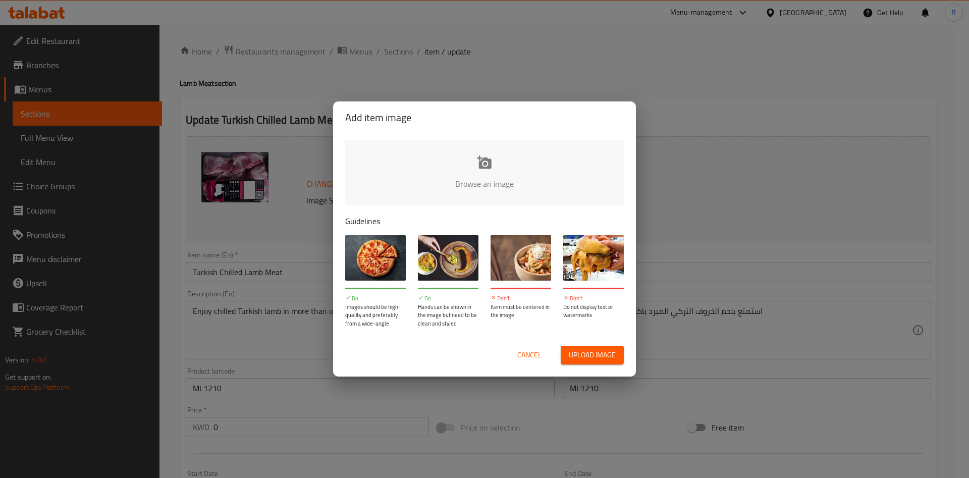
click at [486, 164] on input "file" at bounding box center [825, 187] width 961 height 94
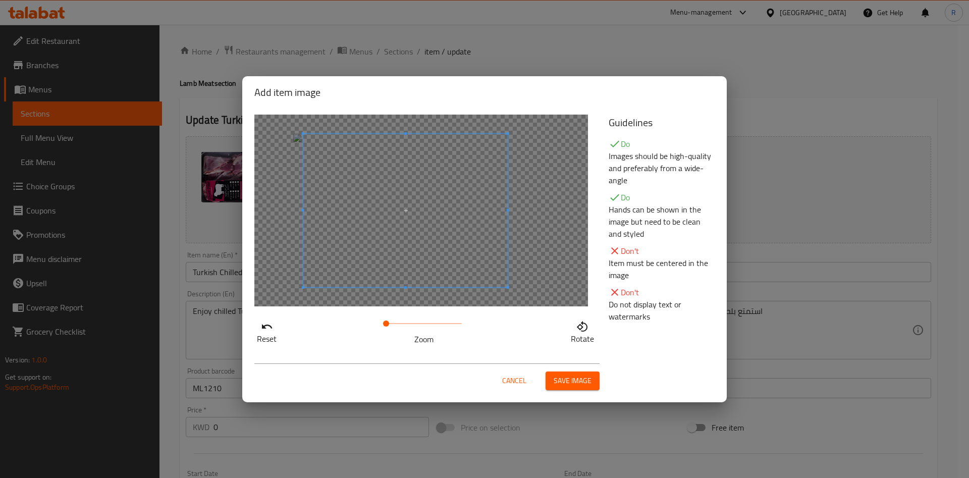
click at [456, 243] on span at bounding box center [405, 210] width 204 height 153
click at [565, 380] on span "Save image" at bounding box center [573, 381] width 38 height 13
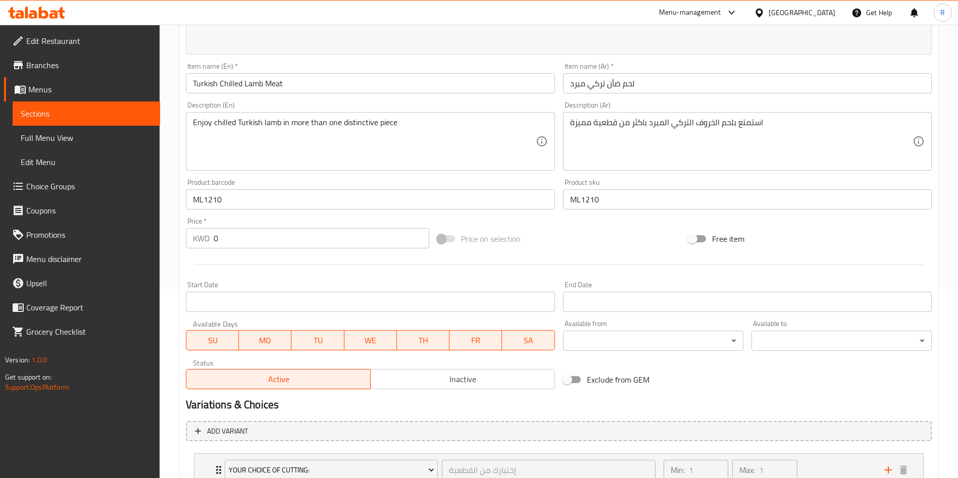
scroll to position [308, 0]
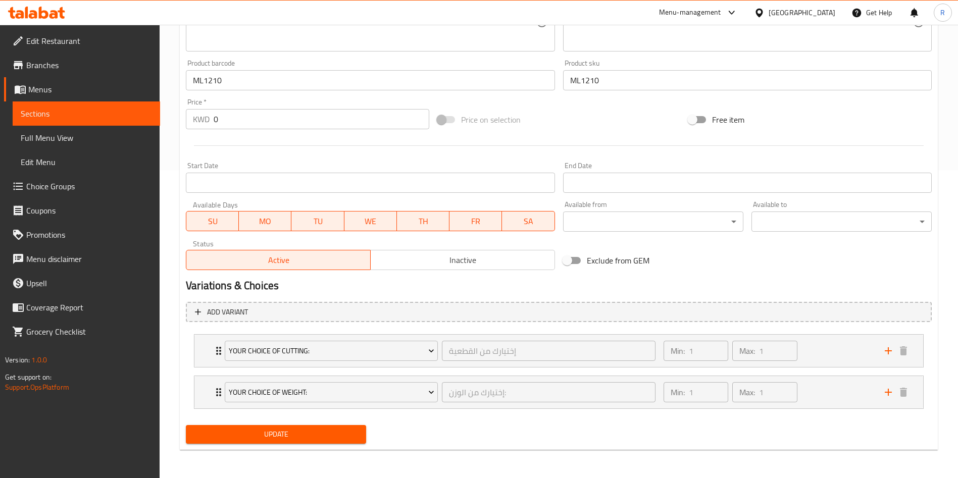
click at [330, 431] on span "Update" at bounding box center [276, 434] width 164 height 13
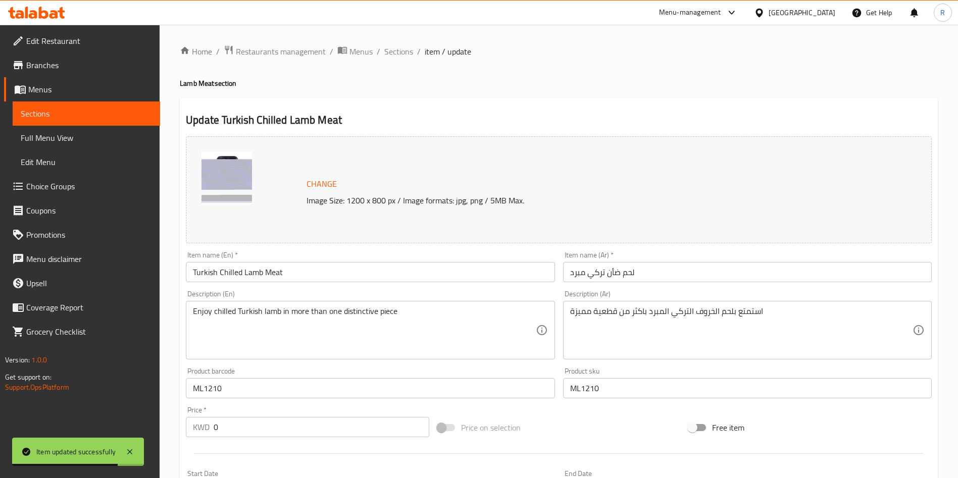
drag, startPoint x: 406, startPoint y: 51, endPoint x: 405, endPoint y: 72, distance: 21.2
click at [406, 51] on span "Sections" at bounding box center [398, 51] width 29 height 12
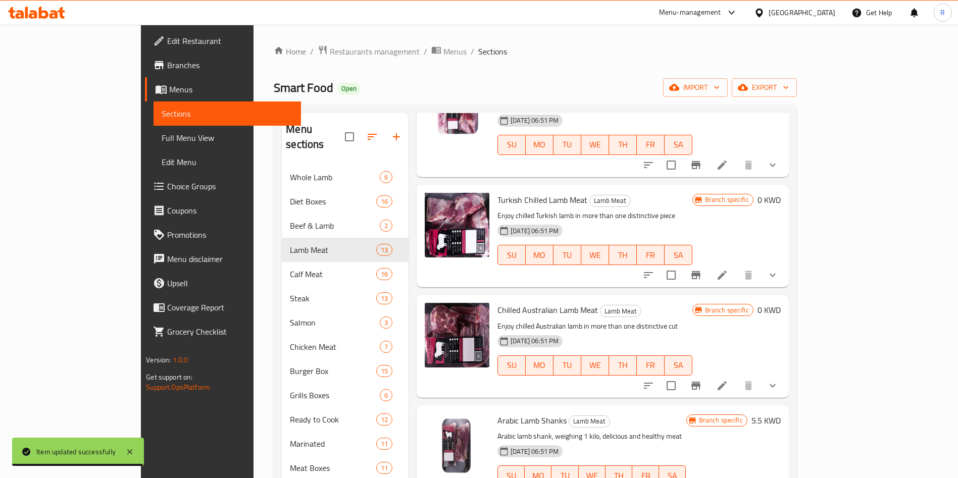
scroll to position [379, 0]
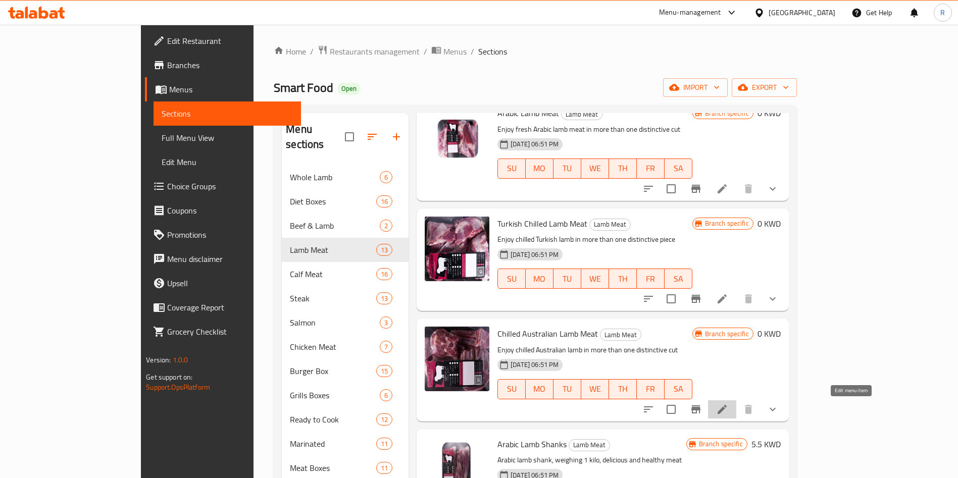
click at [726, 411] on icon at bounding box center [721, 409] width 9 height 9
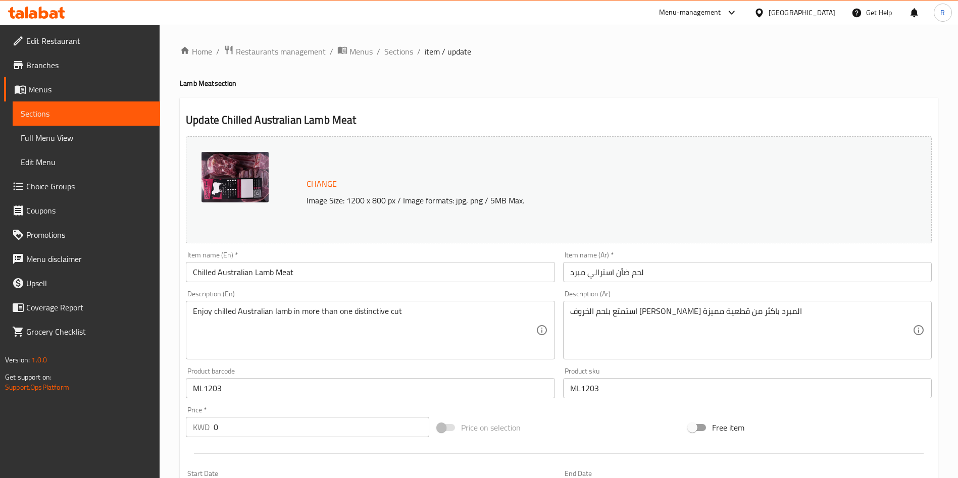
click at [227, 167] on img at bounding box center [234, 177] width 67 height 50
click at [325, 183] on span "Change" at bounding box center [321, 184] width 30 height 15
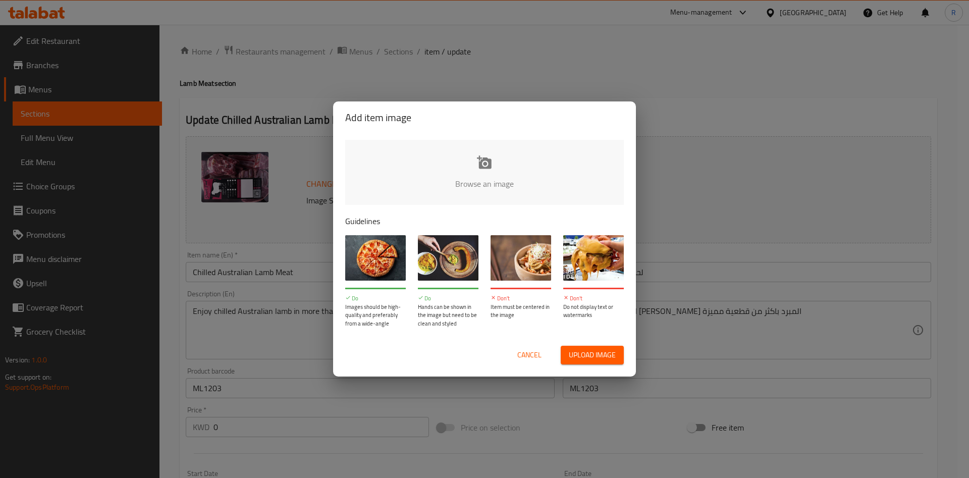
click at [491, 164] on input "file" at bounding box center [825, 187] width 961 height 94
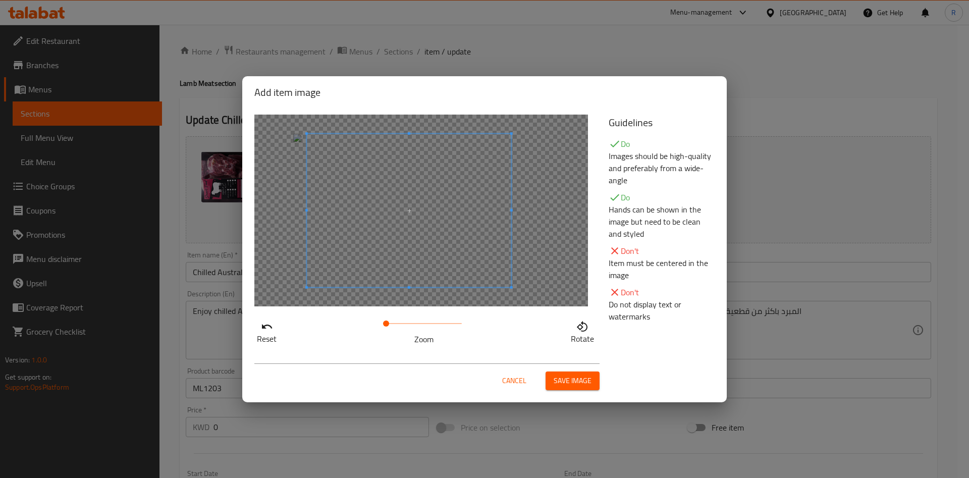
click at [458, 193] on span at bounding box center [409, 210] width 204 height 153
click at [575, 381] on span "Save image" at bounding box center [573, 381] width 38 height 13
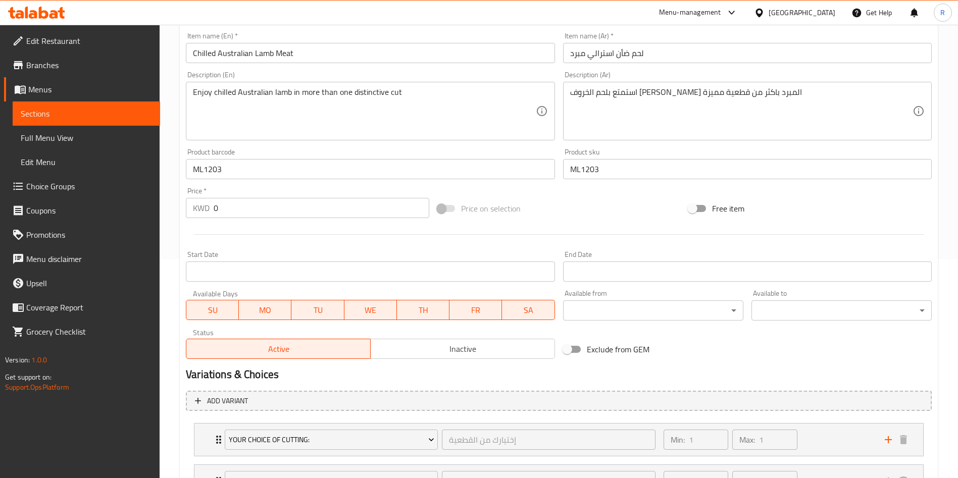
scroll to position [308, 0]
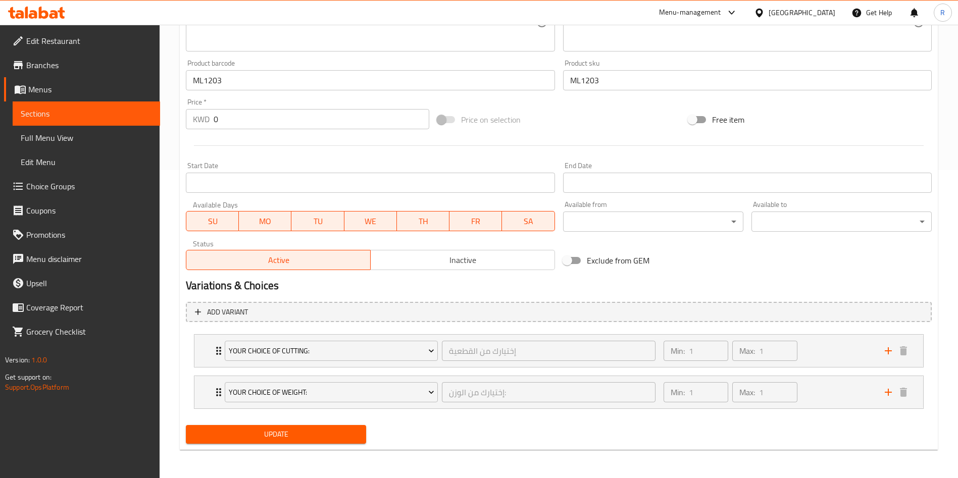
click at [309, 430] on span "Update" at bounding box center [276, 434] width 164 height 13
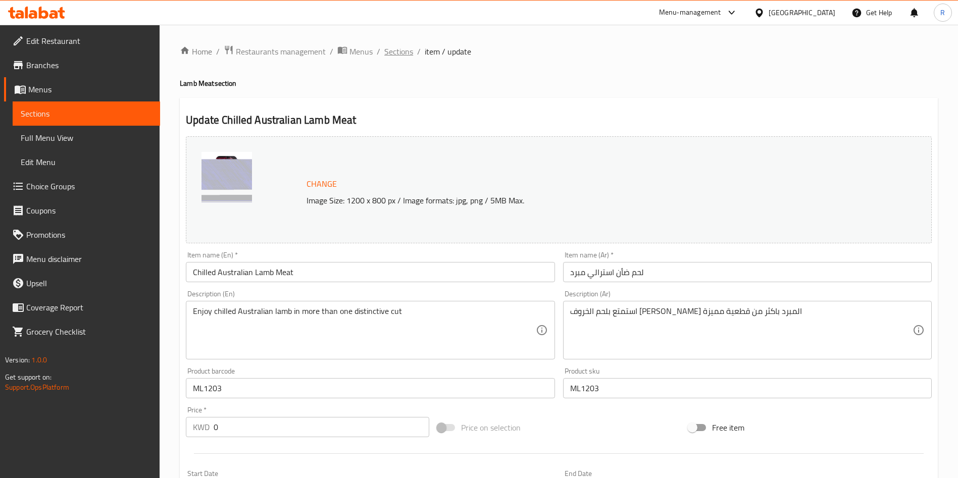
click at [404, 48] on span "Sections" at bounding box center [398, 51] width 29 height 12
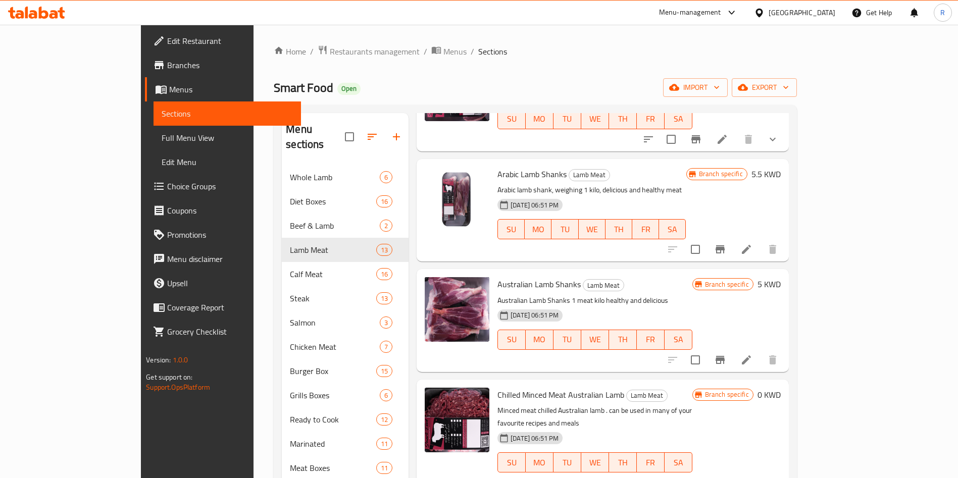
scroll to position [681, 0]
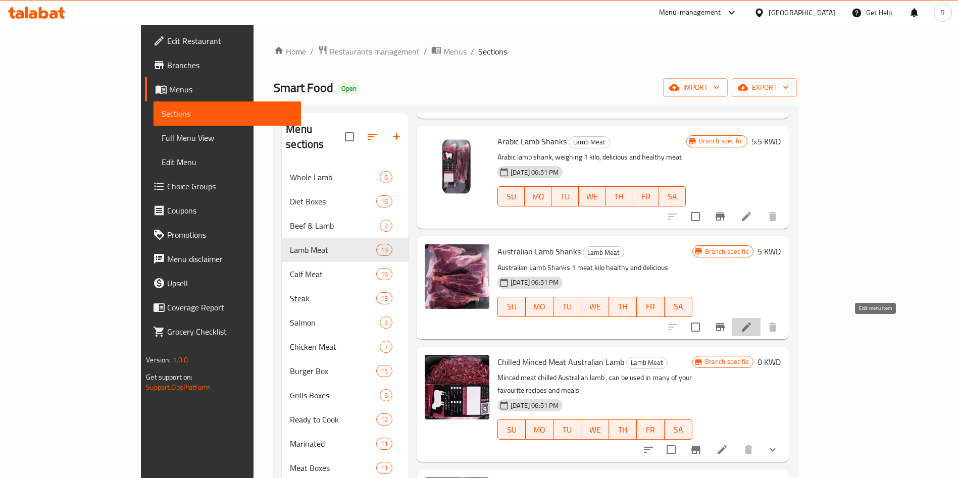
click at [752, 331] on icon at bounding box center [746, 327] width 12 height 12
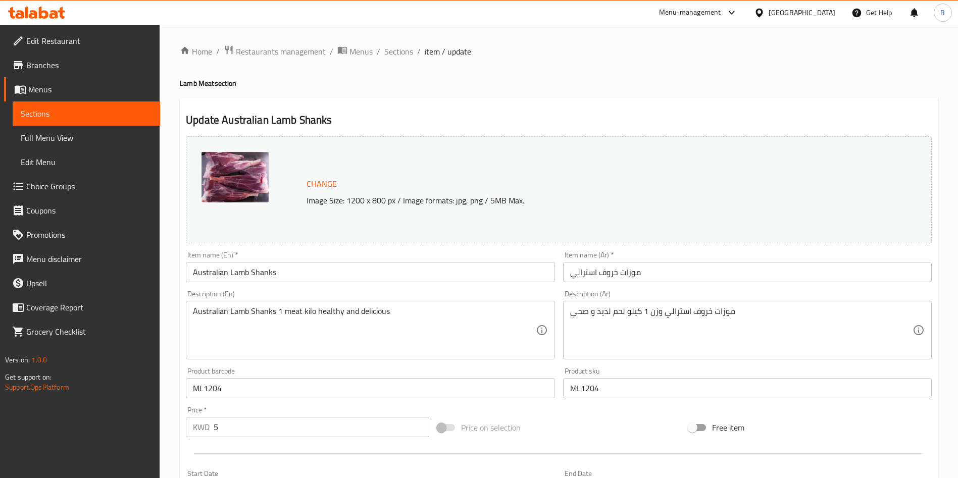
click at [319, 182] on span "Change" at bounding box center [321, 184] width 30 height 15
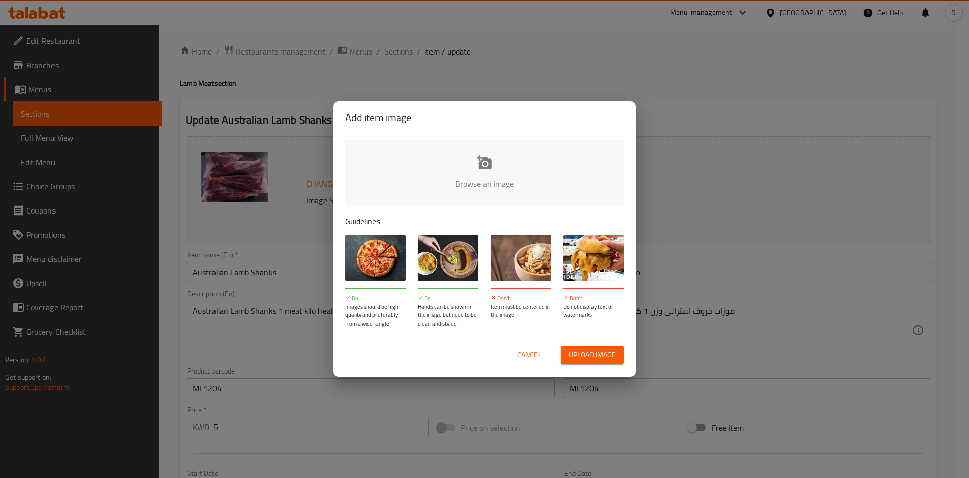
click at [498, 179] on input "file" at bounding box center [825, 187] width 961 height 94
type input "C:\fakepath\1698510451_653d3673edc21.jpg"
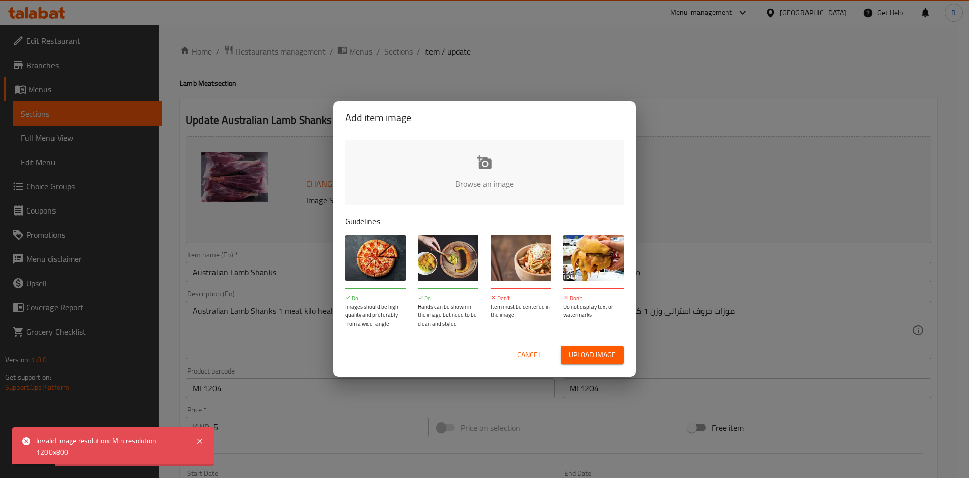
click at [532, 349] on span "Cancel" at bounding box center [529, 355] width 24 height 13
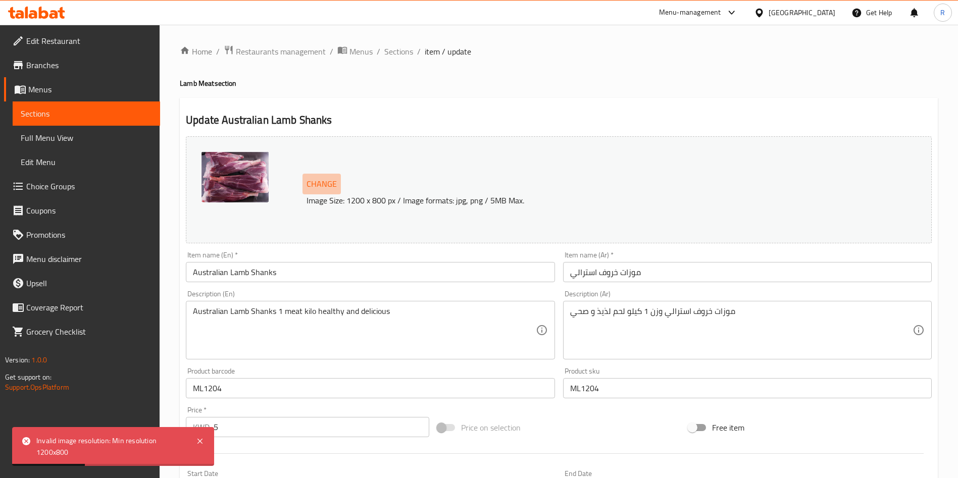
click at [321, 183] on span "Change" at bounding box center [321, 184] width 30 height 15
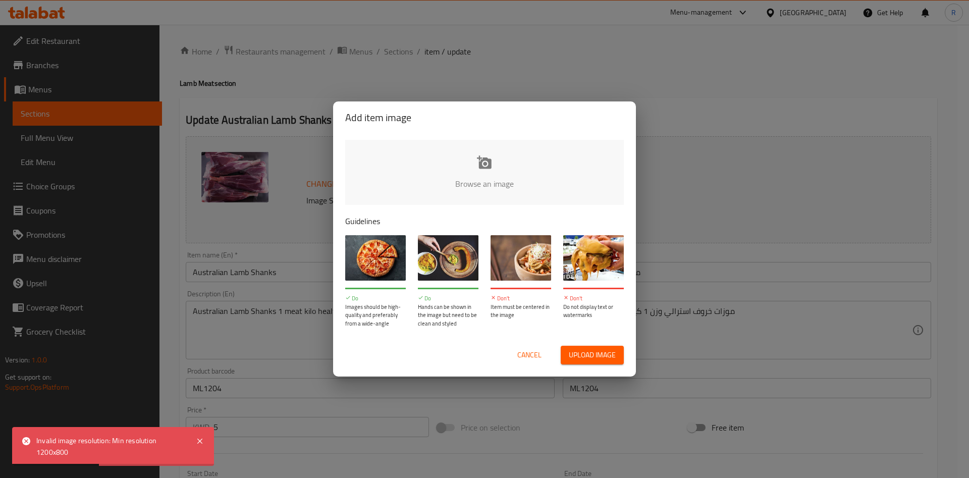
click at [495, 162] on input "file" at bounding box center [825, 187] width 961 height 94
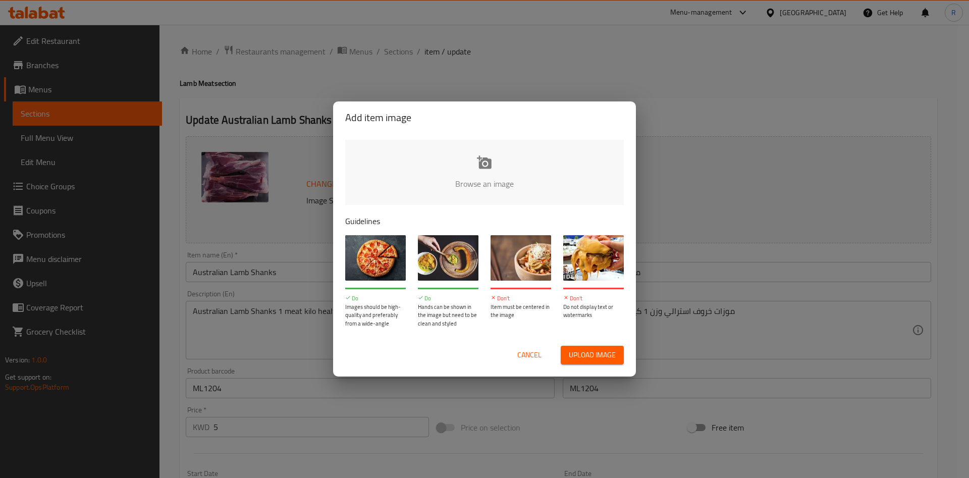
click at [499, 168] on input "file" at bounding box center [825, 187] width 961 height 94
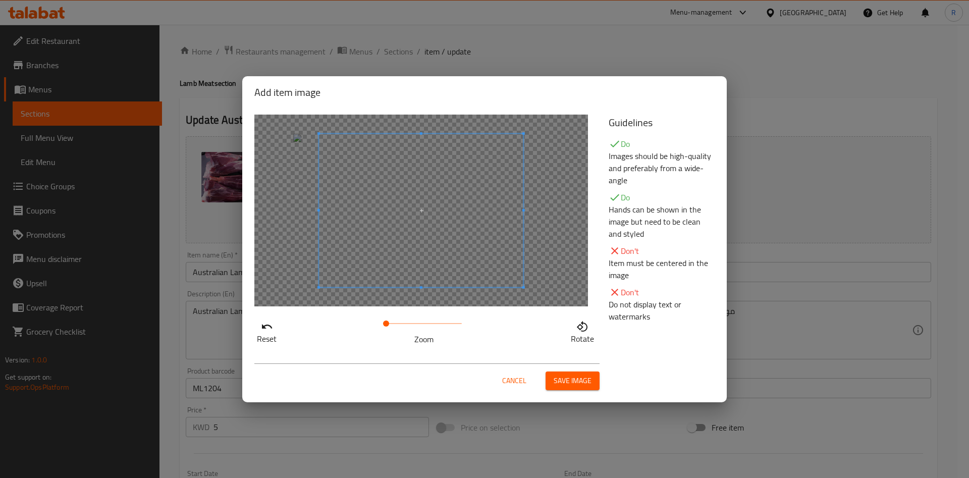
click at [584, 333] on p "Rotate" at bounding box center [582, 339] width 23 height 12
click at [426, 268] on span at bounding box center [420, 219] width 204 height 153
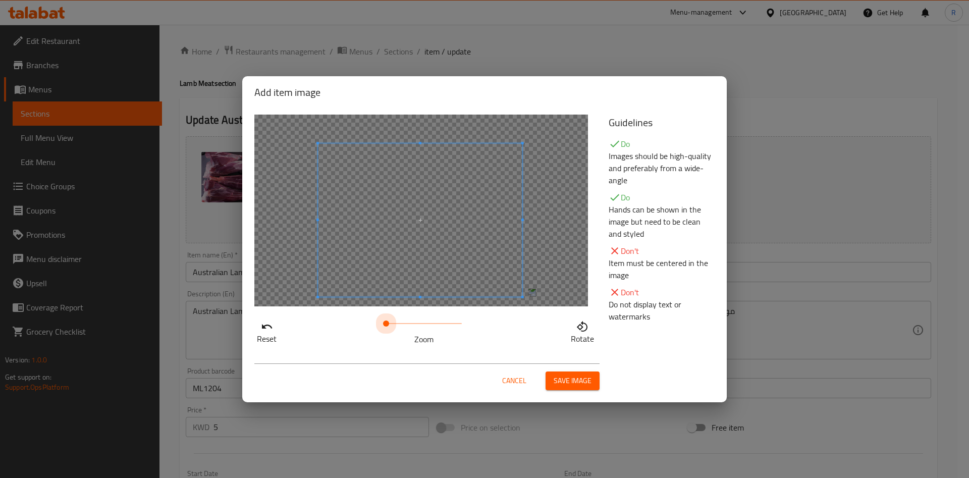
drag, startPoint x: 385, startPoint y: 323, endPoint x: 318, endPoint y: 326, distance: 67.7
click at [318, 326] on div "Reset Zoom Rotate" at bounding box center [425, 331] width 342 height 29
click at [584, 381] on span "Save image" at bounding box center [573, 381] width 38 height 13
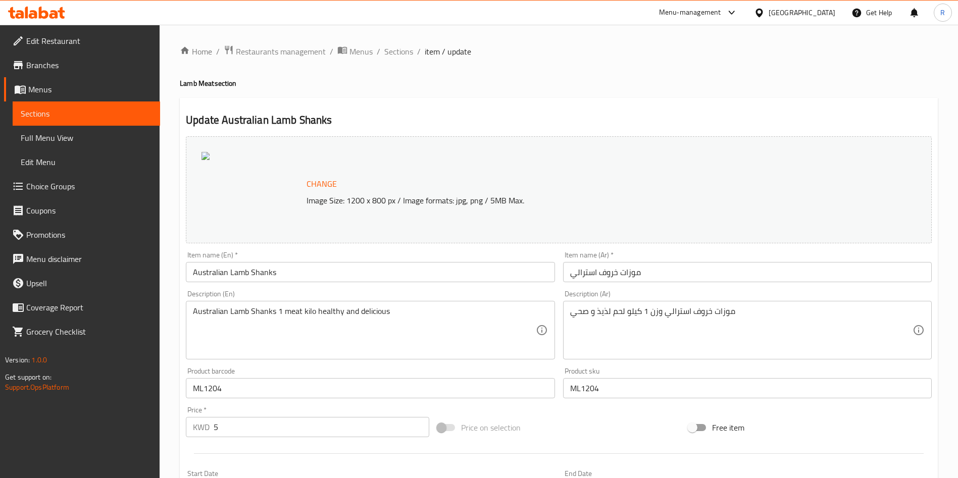
click at [323, 178] on span "Change" at bounding box center [321, 184] width 30 height 15
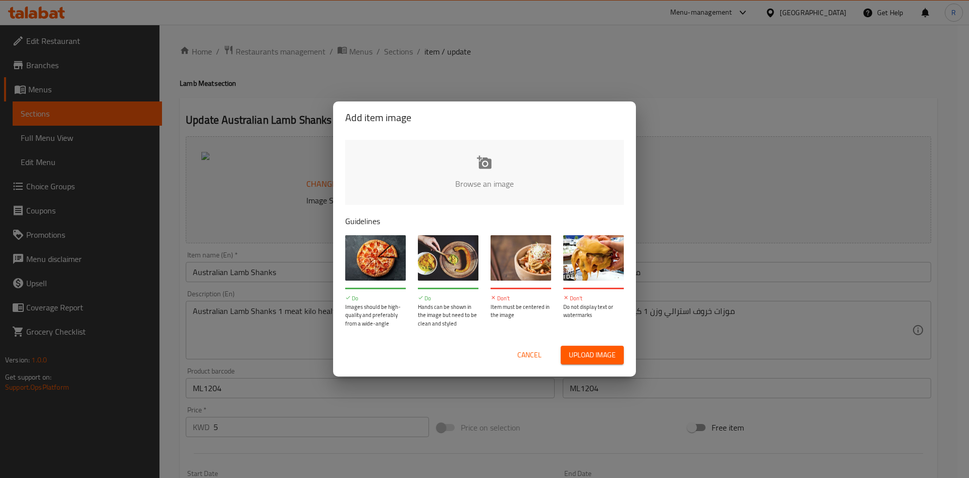
click at [466, 164] on input "file" at bounding box center [825, 187] width 961 height 94
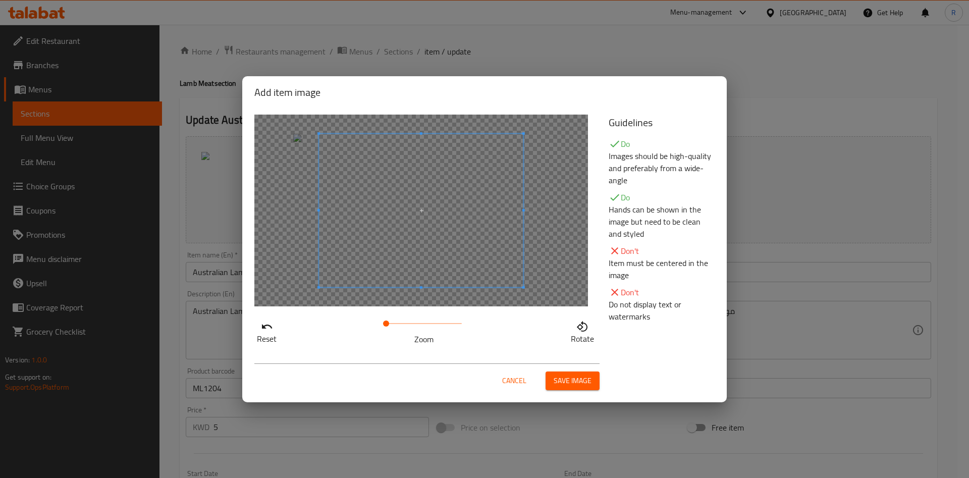
click at [586, 328] on icon "button" at bounding box center [582, 327] width 12 height 12
drag, startPoint x: 393, startPoint y: 325, endPoint x: 374, endPoint y: 326, distance: 19.2
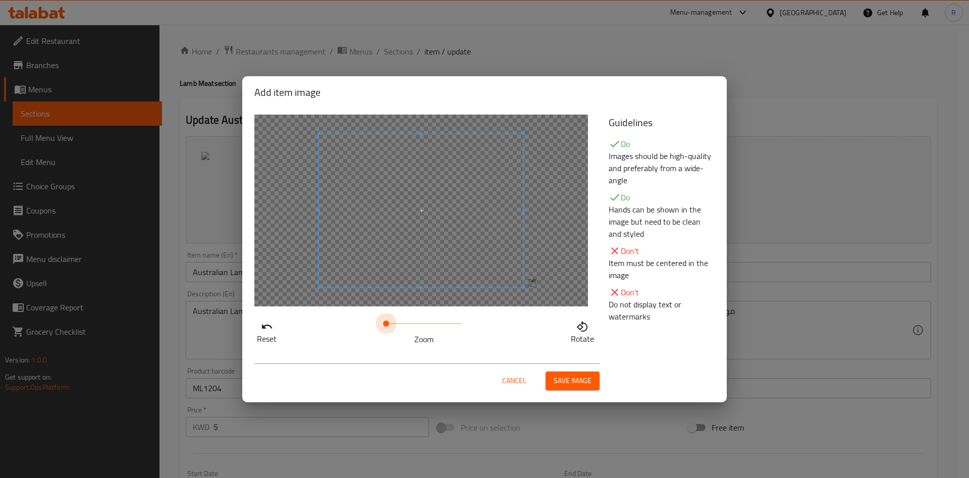
click at [374, 326] on div "Reset Zoom Rotate" at bounding box center [425, 331] width 342 height 29
click at [421, 267] on span at bounding box center [418, 210] width 204 height 153
click at [566, 379] on span "Save image" at bounding box center [573, 381] width 38 height 13
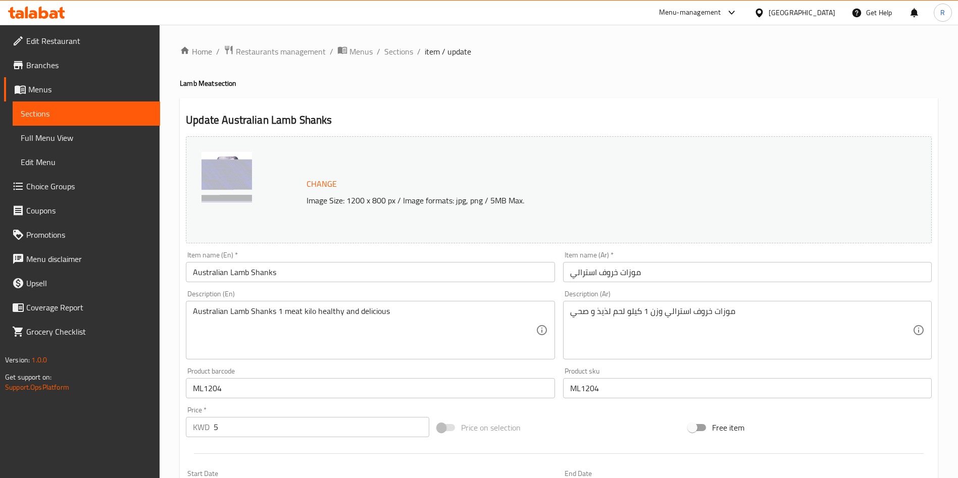
scroll to position [250, 0]
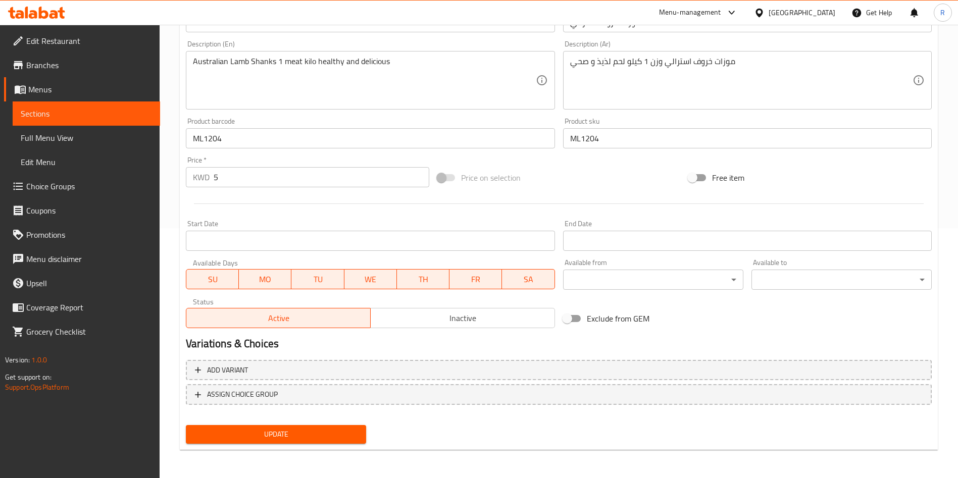
click at [308, 431] on span "Update" at bounding box center [276, 434] width 164 height 13
click at [308, 425] on button "Update" at bounding box center [276, 434] width 180 height 19
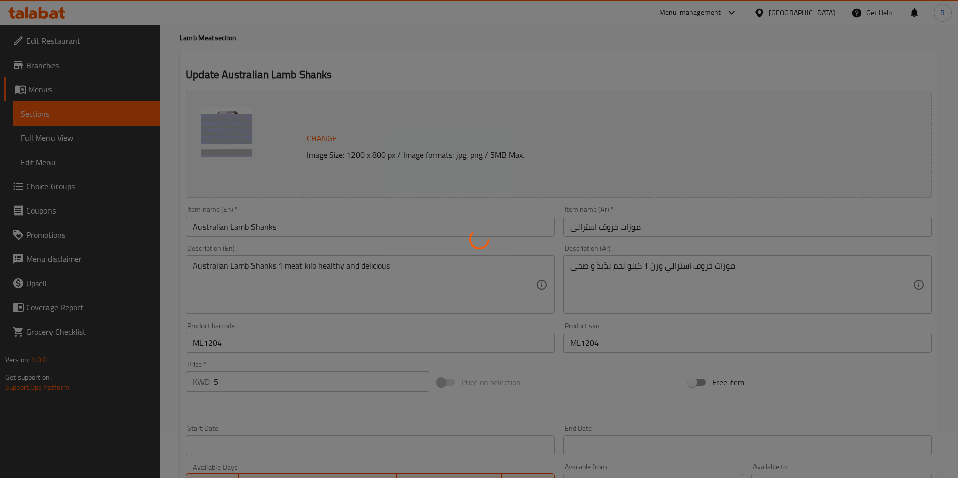
scroll to position [0, 0]
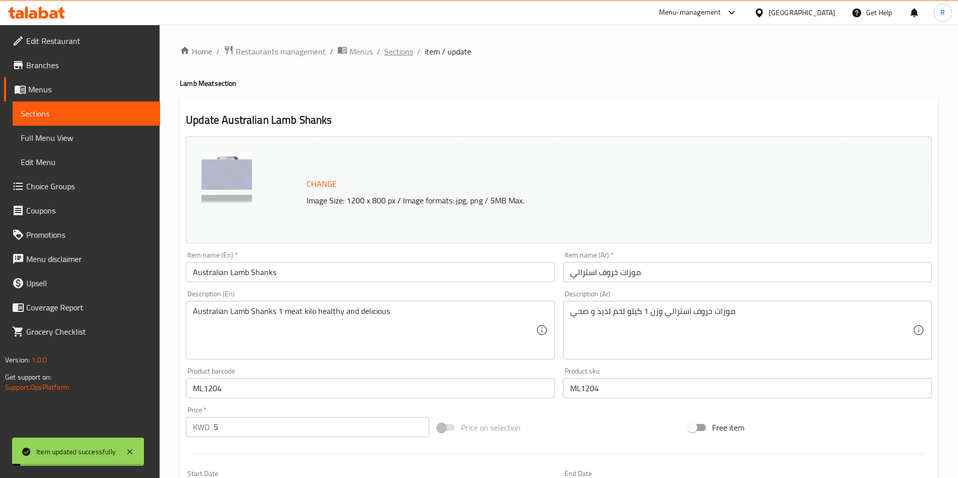
click at [401, 56] on span "Sections" at bounding box center [398, 51] width 29 height 12
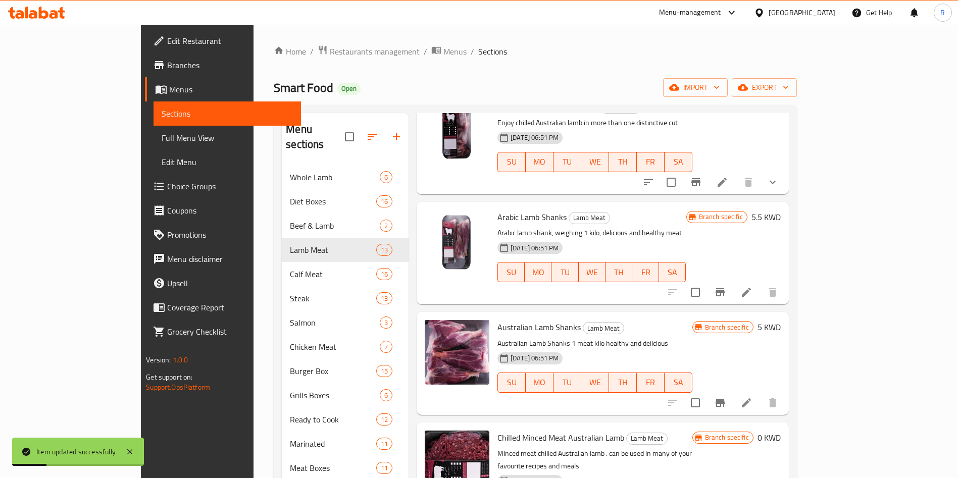
scroll to position [681, 0]
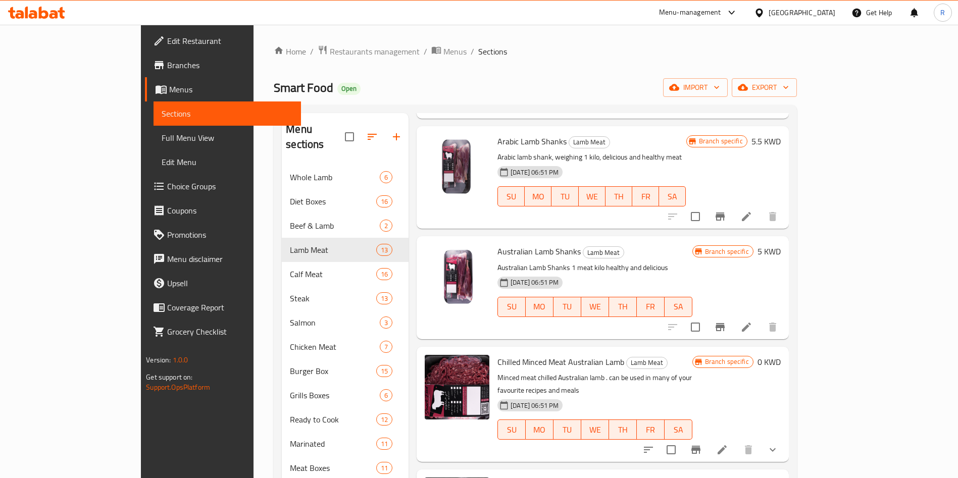
scroll to position [757, 0]
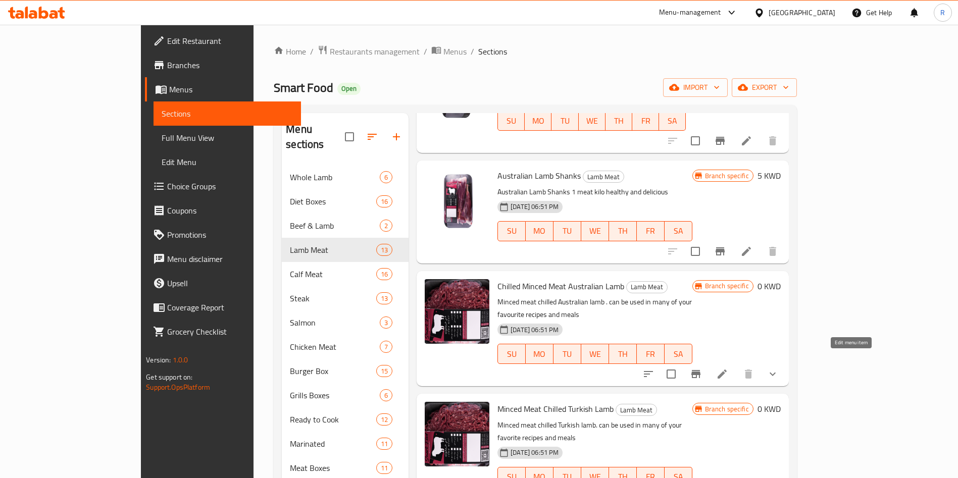
click at [728, 368] on icon at bounding box center [722, 374] width 12 height 12
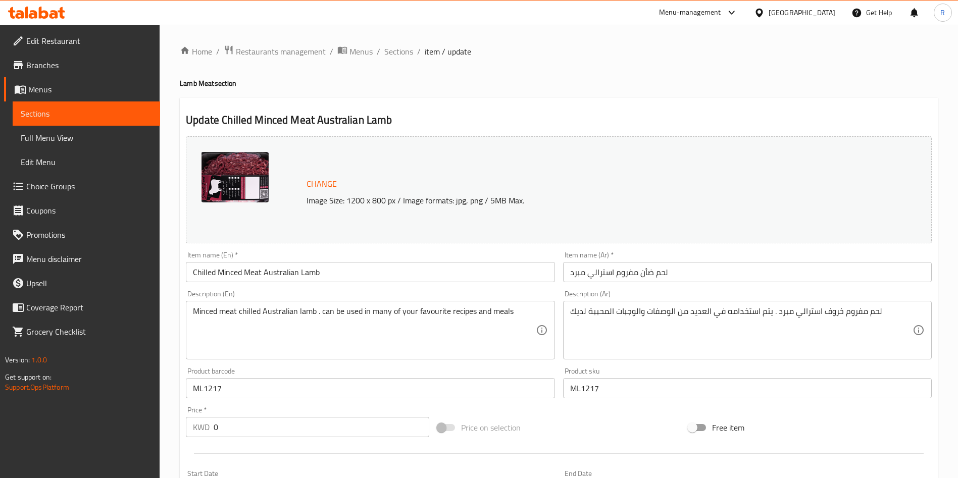
click at [345, 270] on input "Chilled Minced Meat Australian Lamb" at bounding box center [370, 272] width 368 height 20
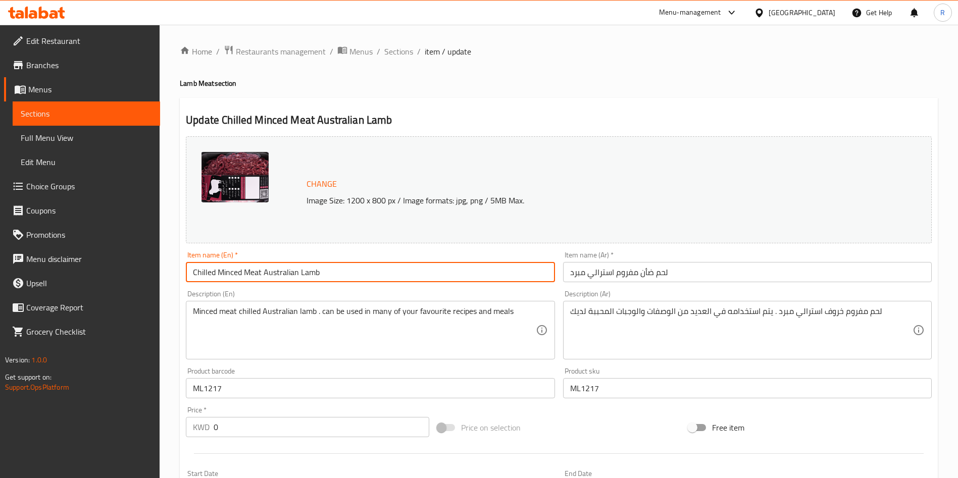
click at [345, 270] on input "Chilled Minced Meat Australian Lamb" at bounding box center [370, 272] width 368 height 20
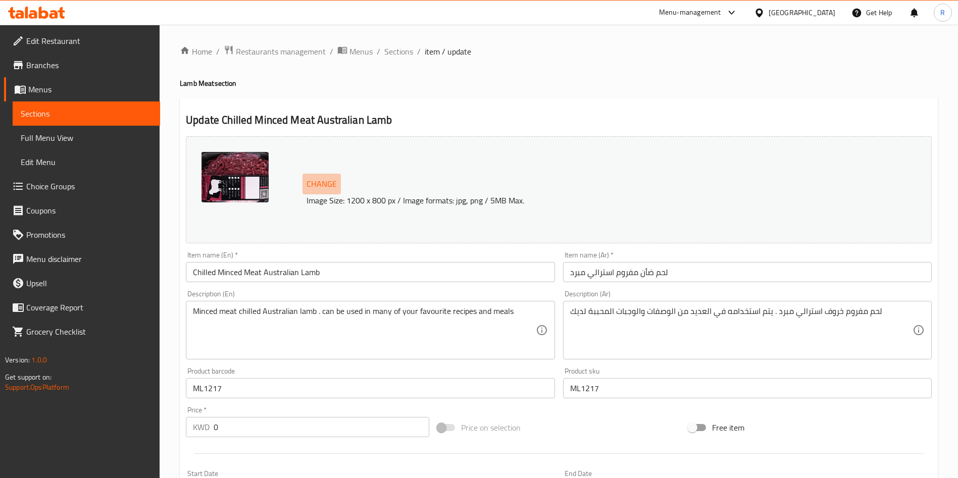
click at [313, 181] on span "Change" at bounding box center [321, 184] width 30 height 15
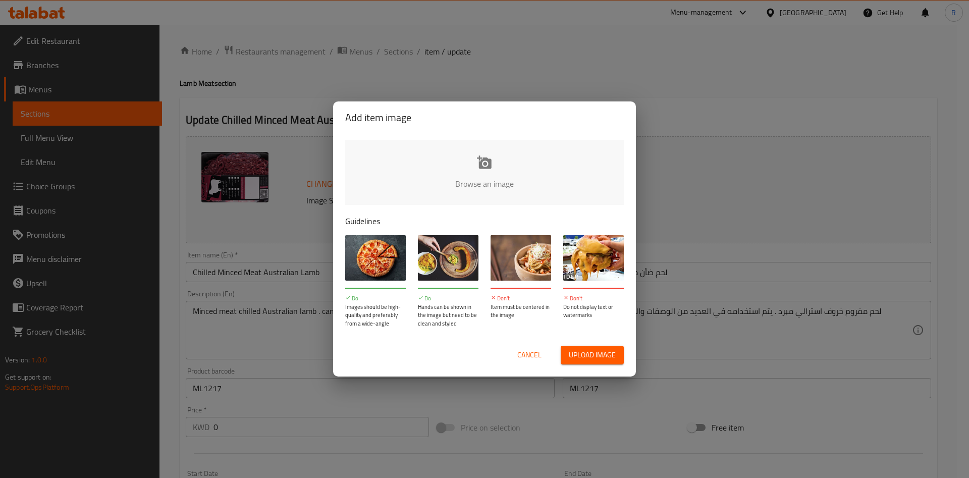
click at [481, 156] on input "file" at bounding box center [825, 187] width 961 height 94
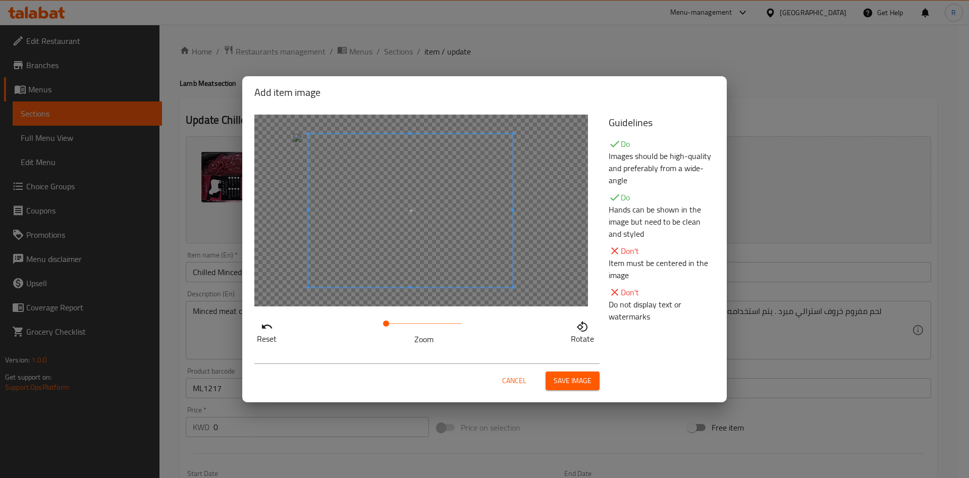
click at [487, 220] on span at bounding box center [410, 210] width 204 height 153
click at [574, 380] on span "Save image" at bounding box center [573, 381] width 38 height 13
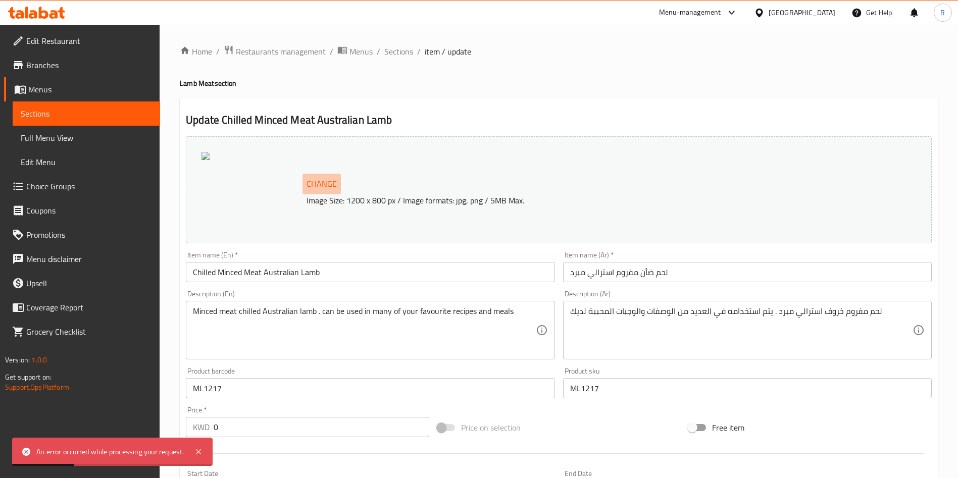
click at [324, 184] on span "Change" at bounding box center [321, 184] width 30 height 15
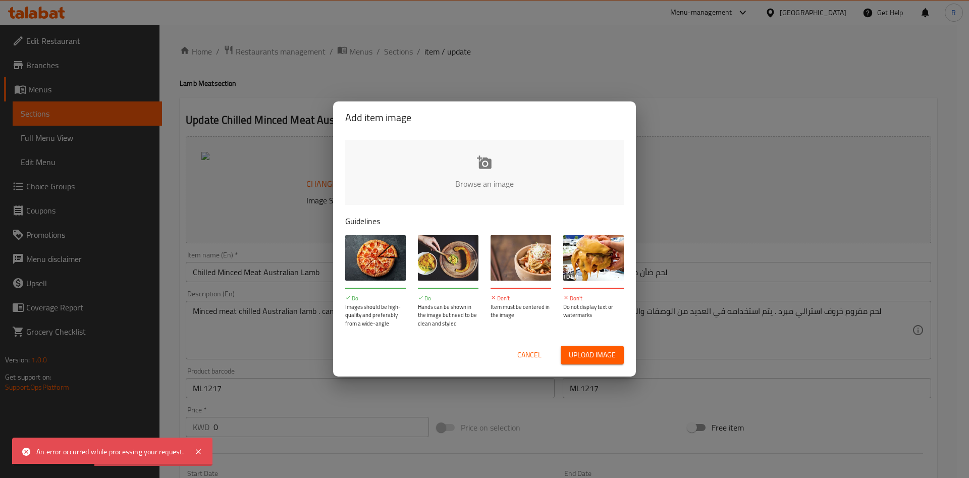
click at [473, 159] on input "file" at bounding box center [825, 187] width 961 height 94
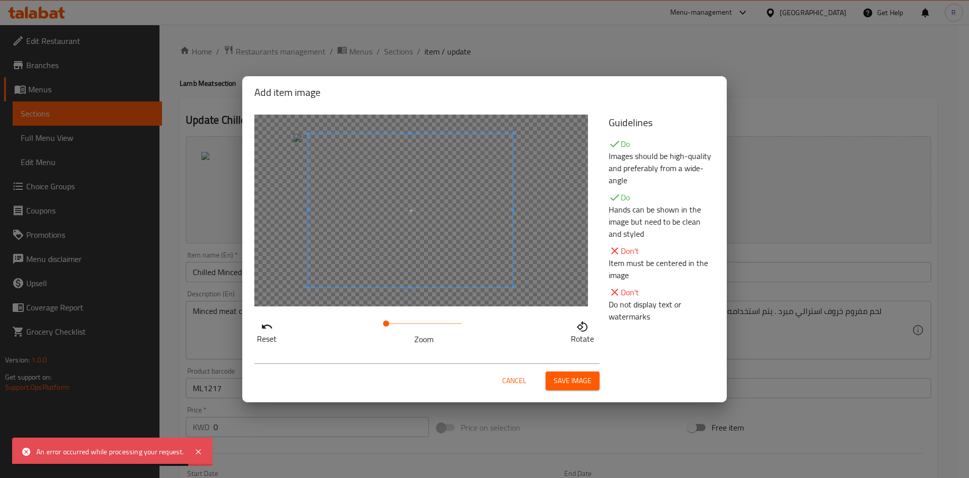
click at [430, 240] on span at bounding box center [410, 210] width 204 height 153
click at [560, 378] on span "Save image" at bounding box center [573, 381] width 38 height 13
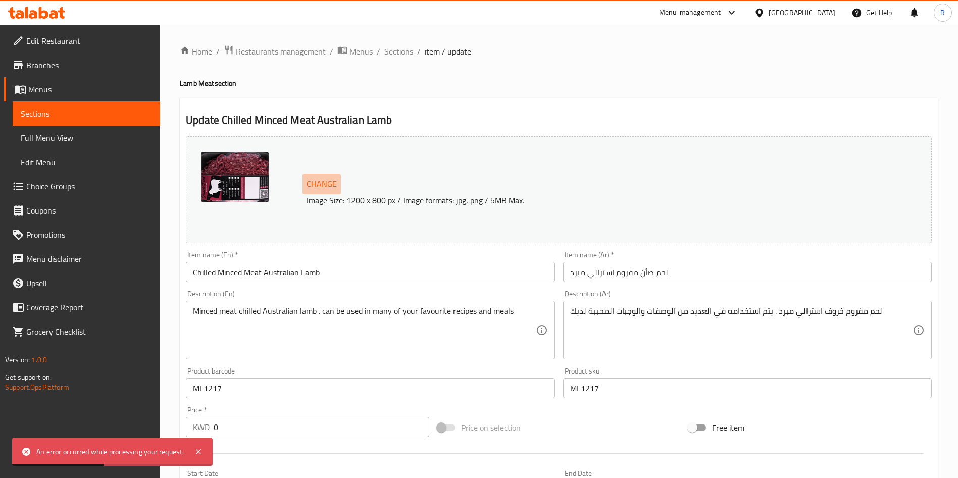
click at [320, 180] on span "Change" at bounding box center [321, 184] width 30 height 15
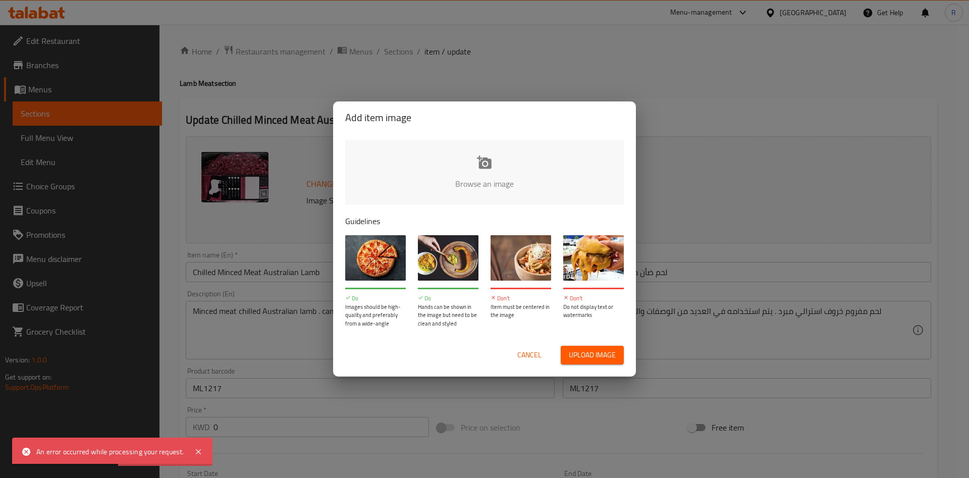
click at [495, 164] on input "file" at bounding box center [825, 187] width 961 height 94
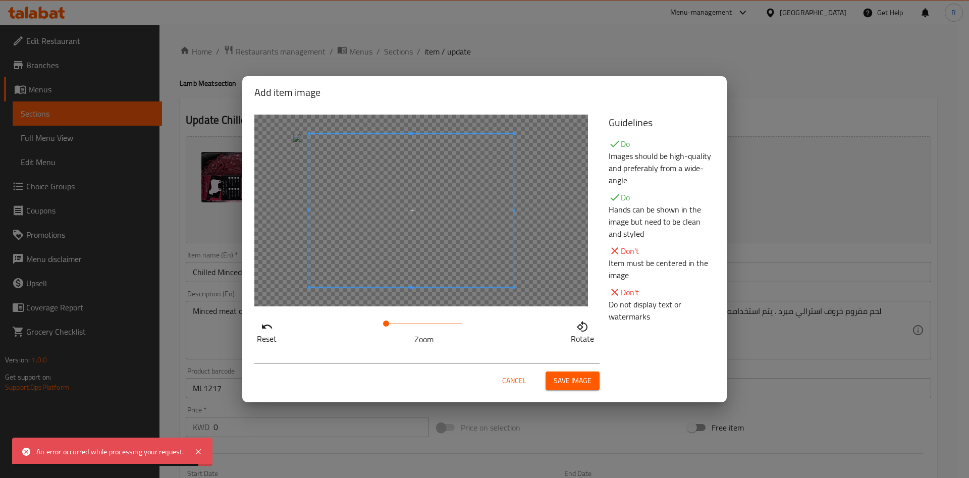
click at [425, 216] on span at bounding box center [411, 210] width 204 height 153
click at [567, 387] on span "Save image" at bounding box center [573, 381] width 38 height 13
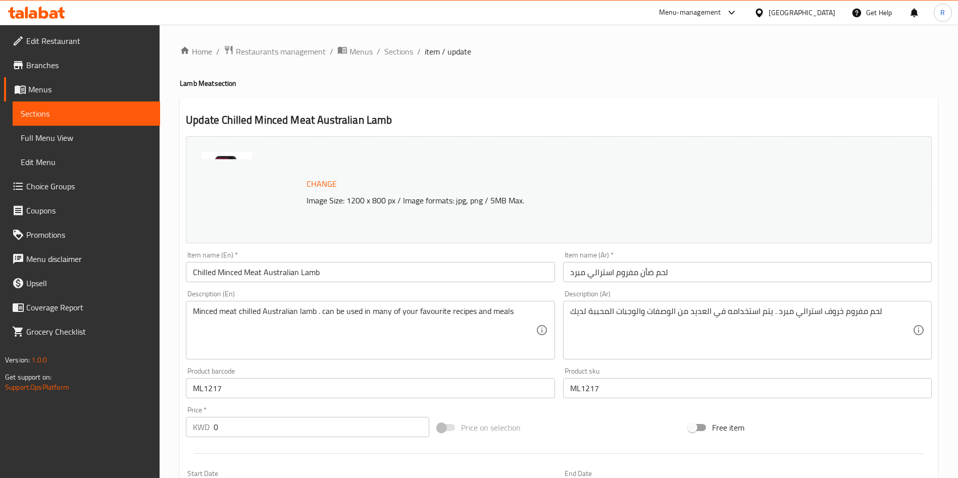
scroll to position [273, 0]
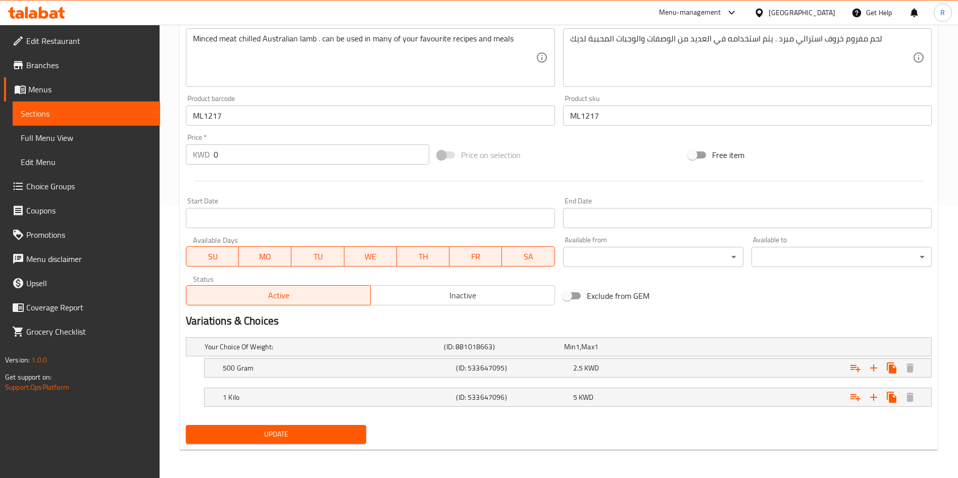
click at [332, 440] on button "Update" at bounding box center [276, 434] width 180 height 19
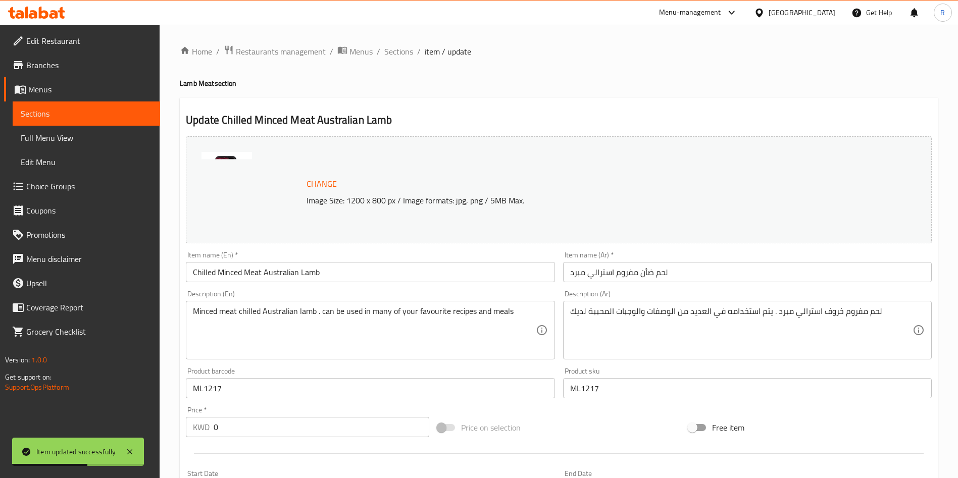
drag, startPoint x: 405, startPoint y: 54, endPoint x: 411, endPoint y: 98, distance: 44.4
click at [404, 54] on span "Sections" at bounding box center [398, 51] width 29 height 12
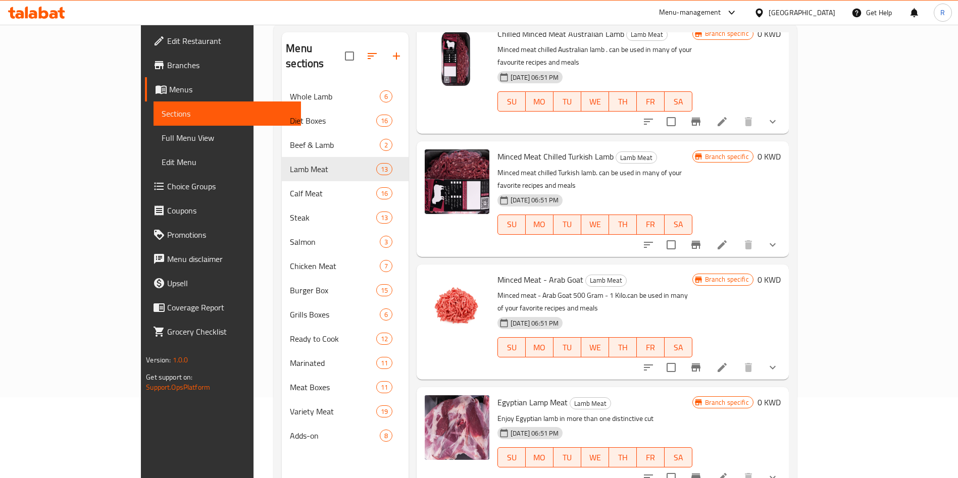
scroll to position [829, 0]
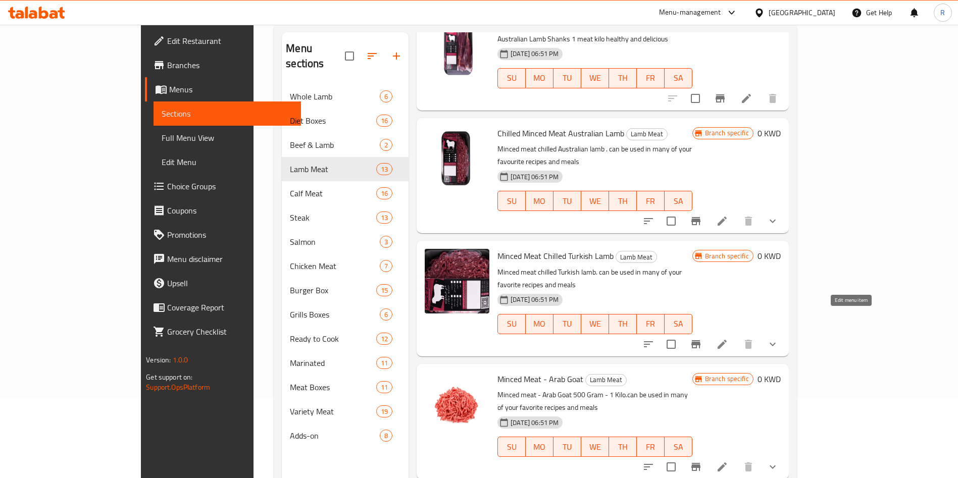
click at [728, 338] on icon at bounding box center [722, 344] width 12 height 12
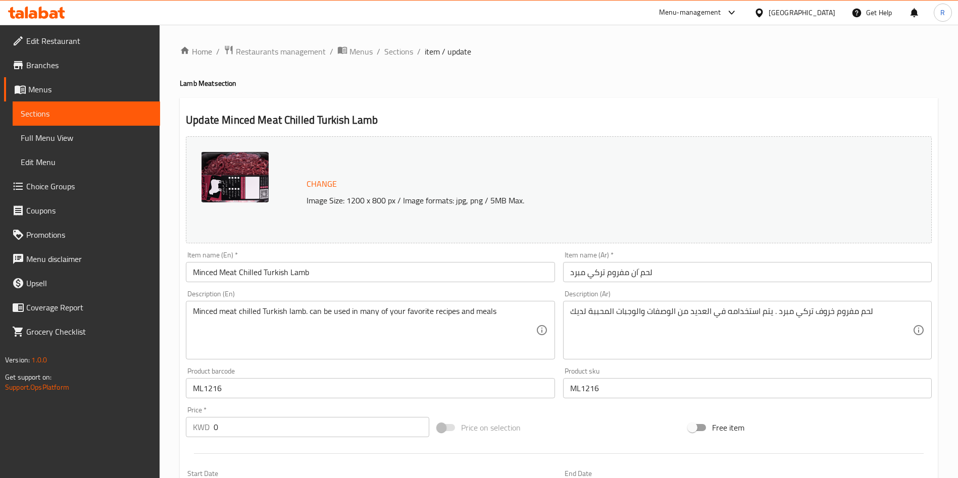
click at [328, 174] on button "Change" at bounding box center [321, 184] width 38 height 21
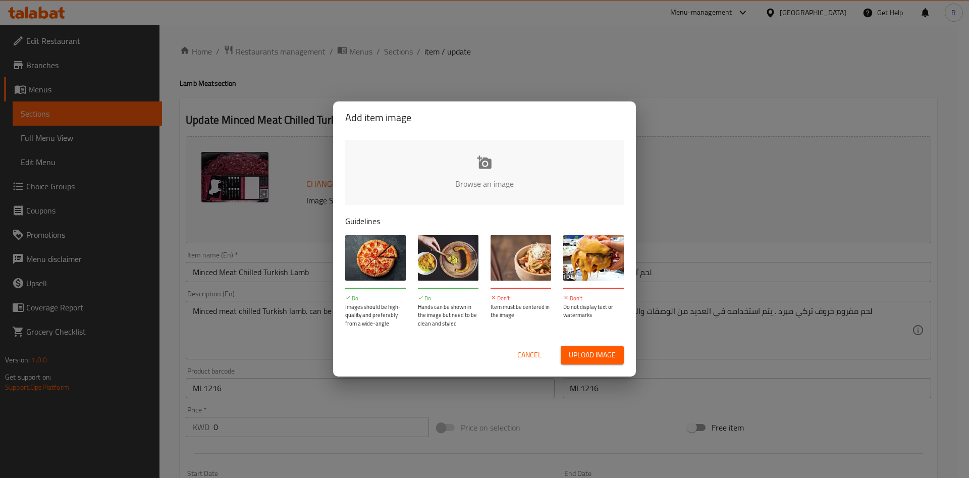
click at [488, 168] on input "file" at bounding box center [825, 187] width 961 height 94
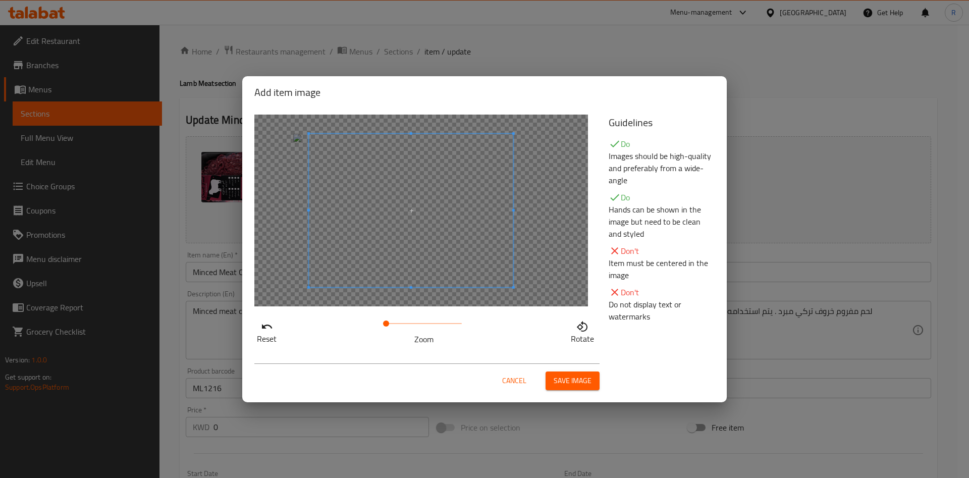
click at [437, 254] on span at bounding box center [411, 210] width 204 height 153
click at [591, 383] on span "Save image" at bounding box center [573, 381] width 38 height 13
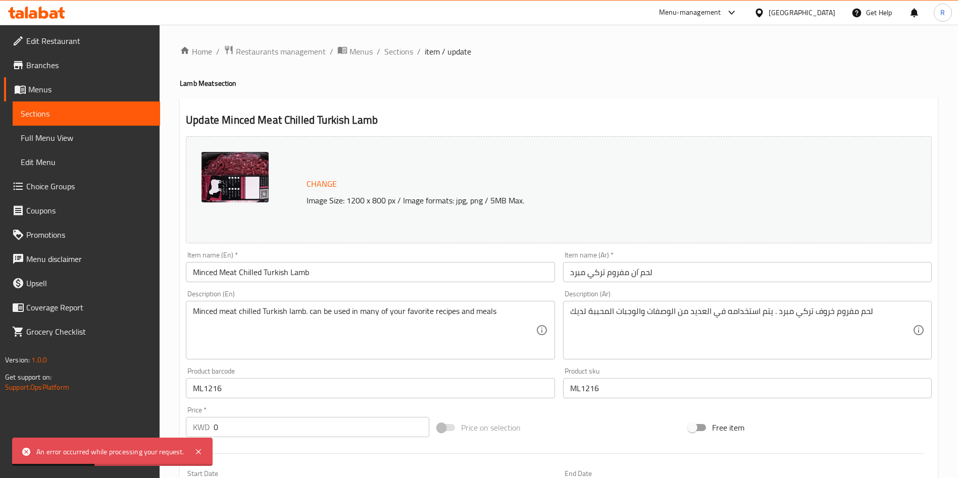
click at [325, 180] on span "Change" at bounding box center [321, 184] width 30 height 15
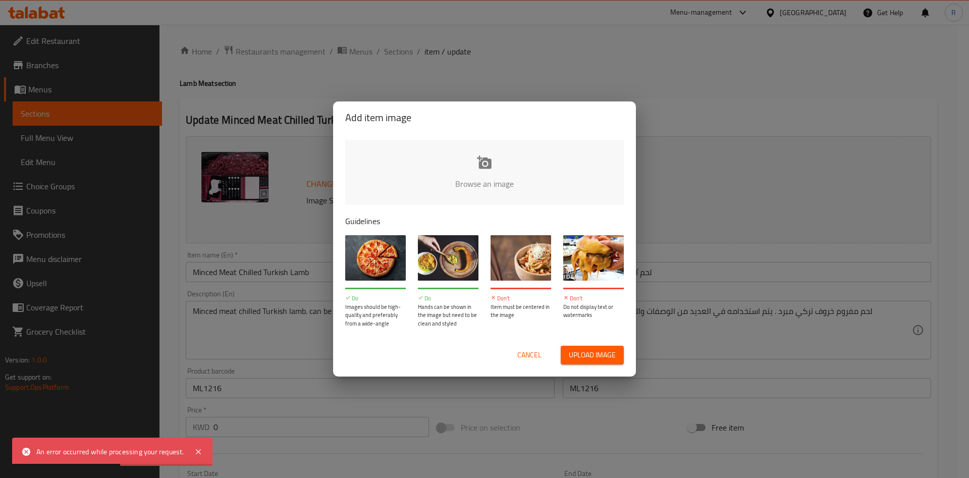
click at [491, 164] on input "file" at bounding box center [825, 187] width 961 height 94
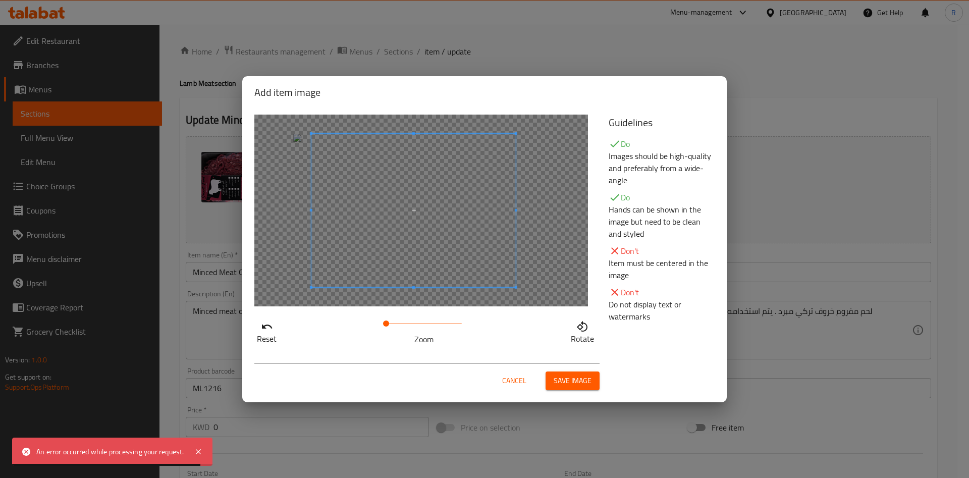
click at [441, 202] on span at bounding box center [413, 210] width 204 height 153
click at [574, 377] on span "Save image" at bounding box center [573, 381] width 38 height 13
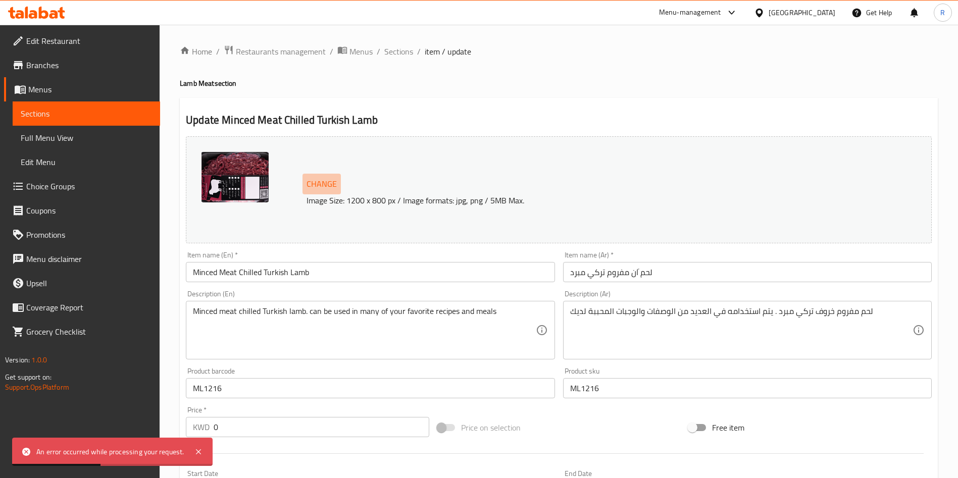
click at [319, 183] on span "Change" at bounding box center [321, 184] width 30 height 15
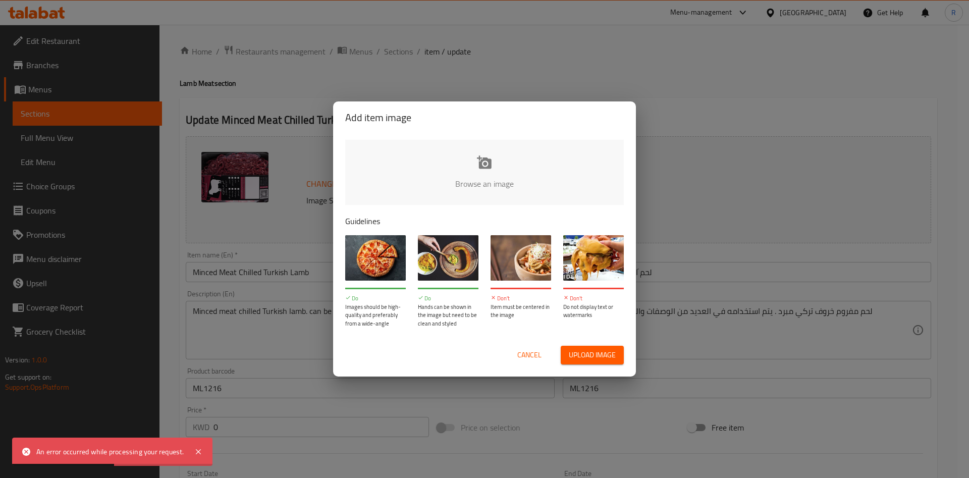
click at [488, 174] on input "file" at bounding box center [825, 187] width 961 height 94
type input "C:\fakepath\aus minced (1).jpg"
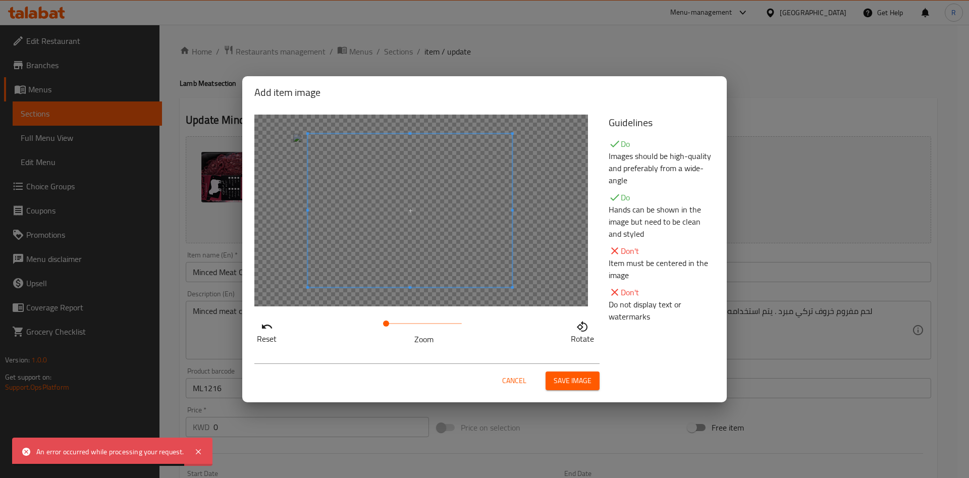
click at [425, 254] on span at bounding box center [410, 210] width 204 height 153
click at [563, 379] on span "Save image" at bounding box center [573, 381] width 38 height 13
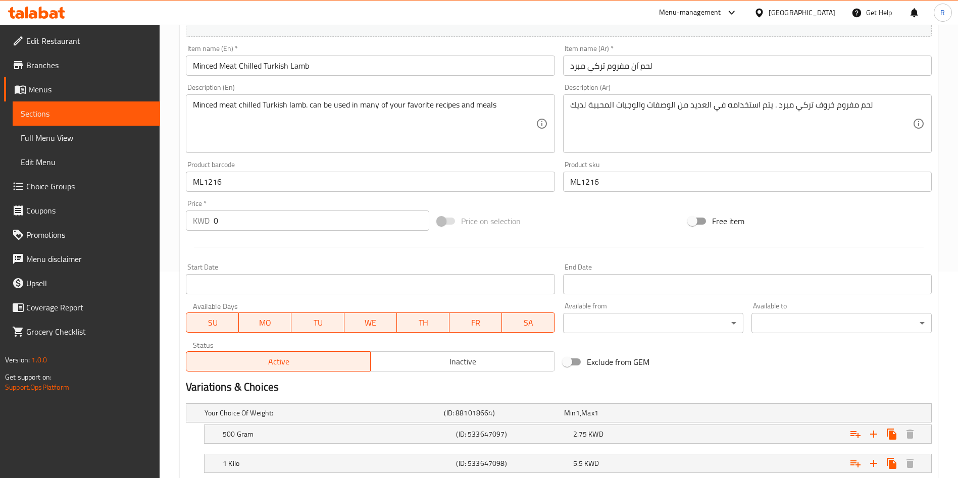
scroll to position [273, 0]
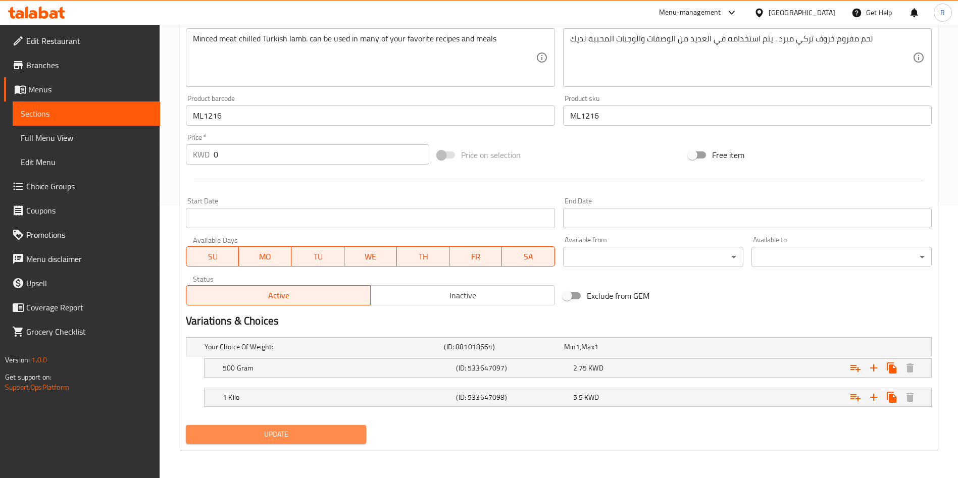
click at [315, 434] on span "Update" at bounding box center [276, 434] width 164 height 13
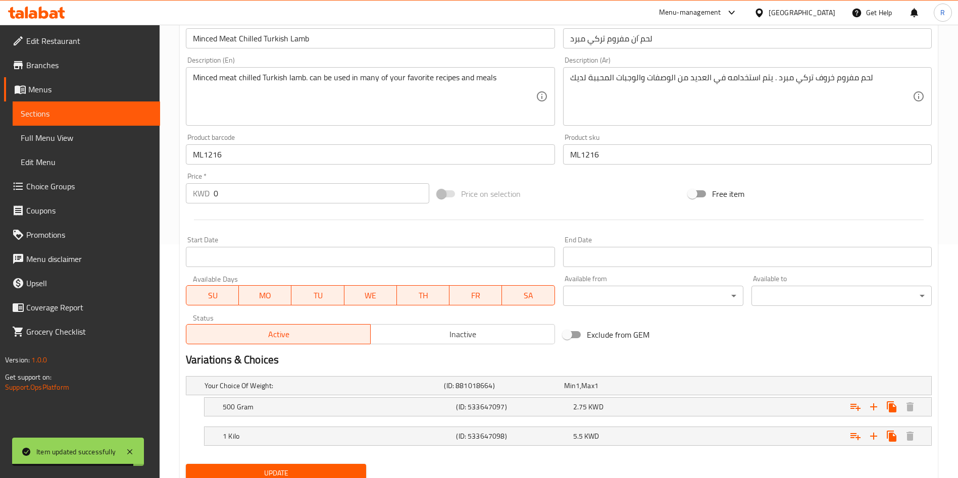
scroll to position [0, 0]
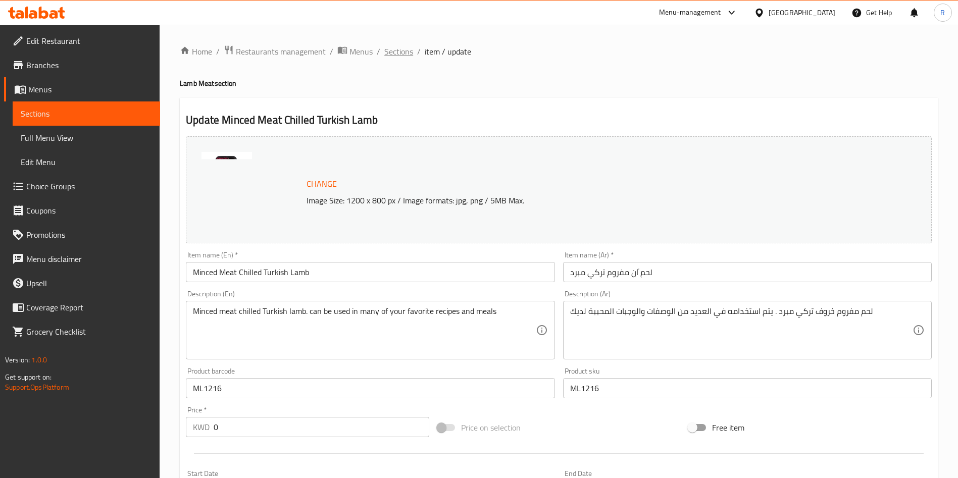
click at [391, 49] on span "Sections" at bounding box center [398, 51] width 29 height 12
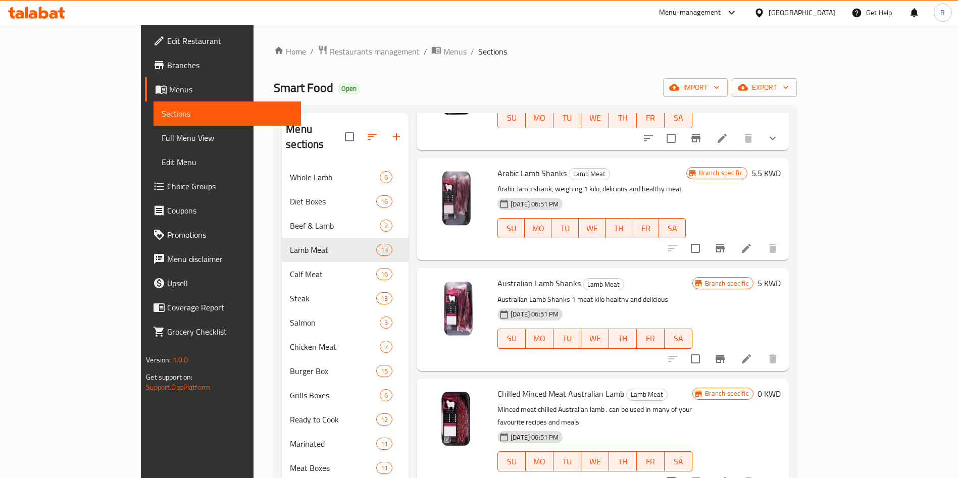
scroll to position [981, 0]
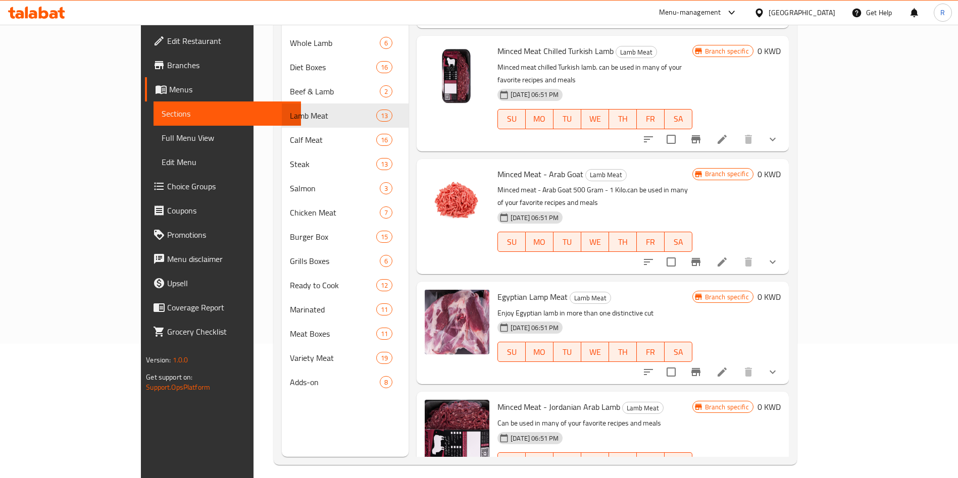
scroll to position [141, 0]
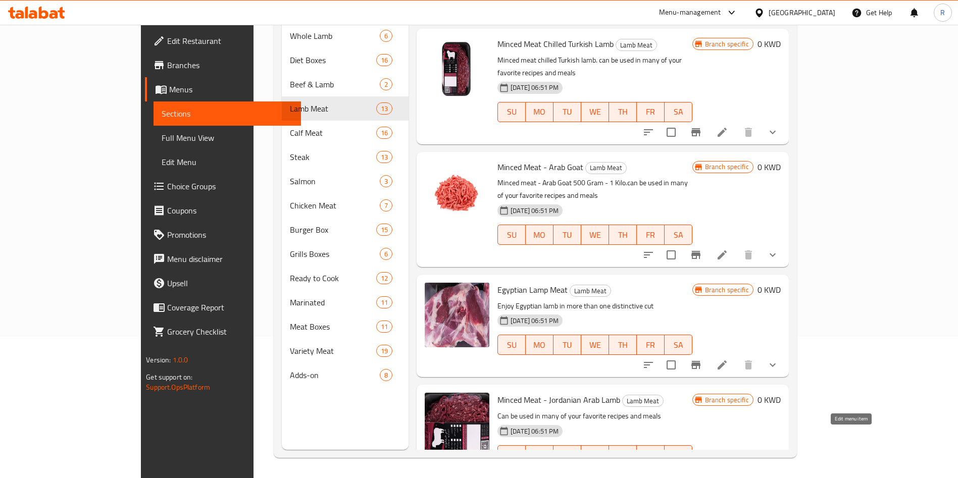
click at [728, 469] on icon at bounding box center [722, 475] width 12 height 12
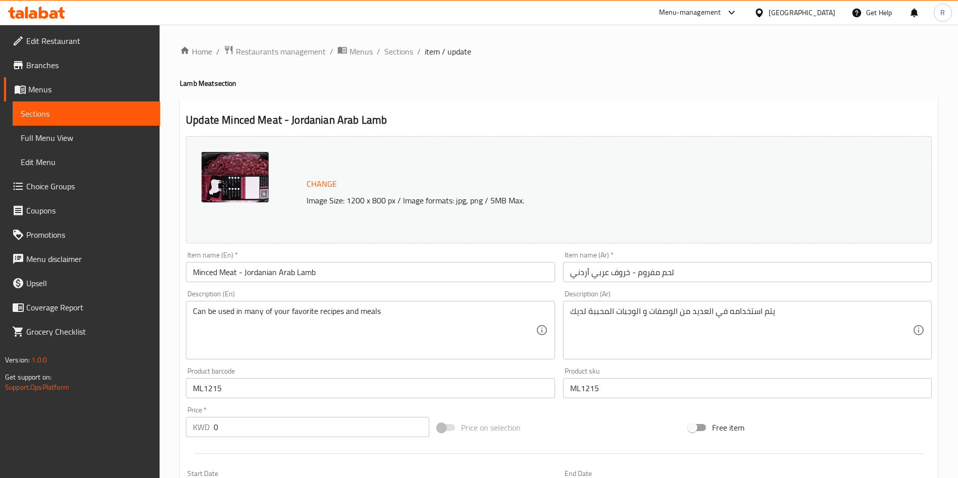
click at [324, 183] on span "Change" at bounding box center [321, 184] width 30 height 15
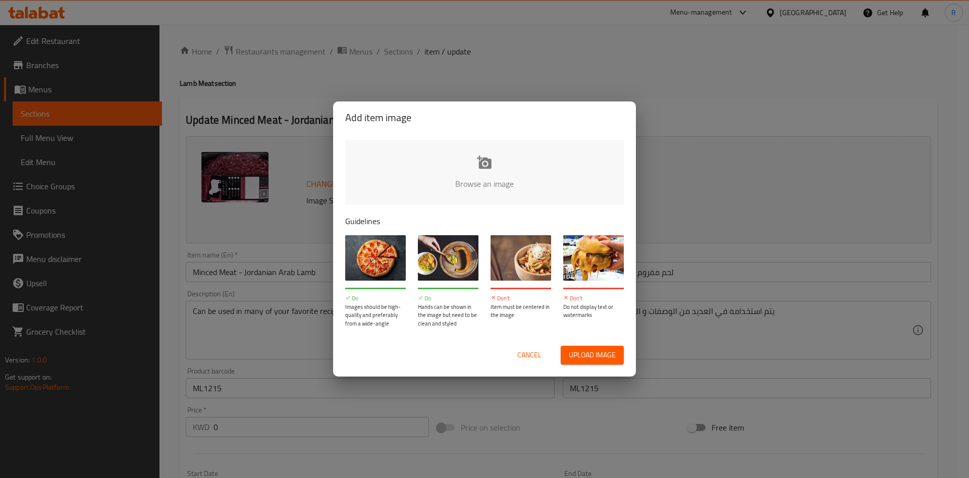
click at [478, 172] on input "file" at bounding box center [825, 187] width 961 height 94
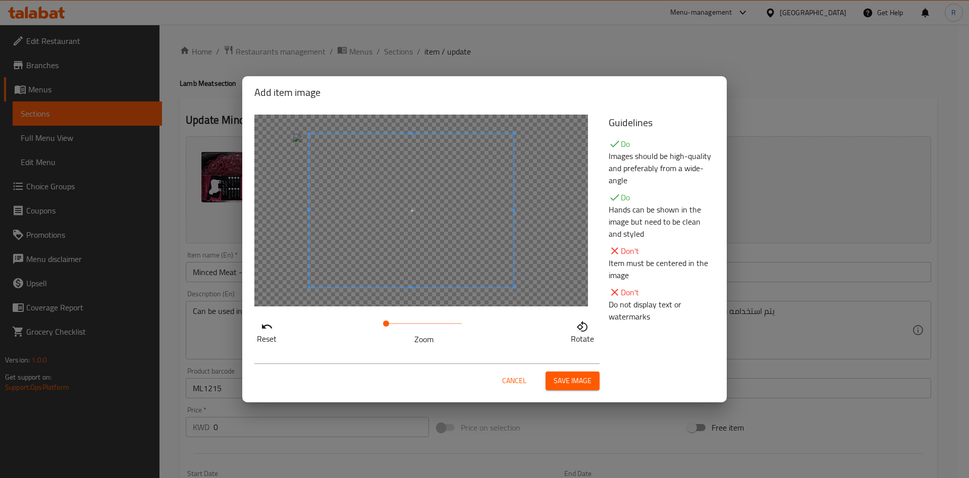
click at [452, 226] on span at bounding box center [411, 210] width 204 height 153
click at [577, 376] on span "Save image" at bounding box center [573, 381] width 38 height 13
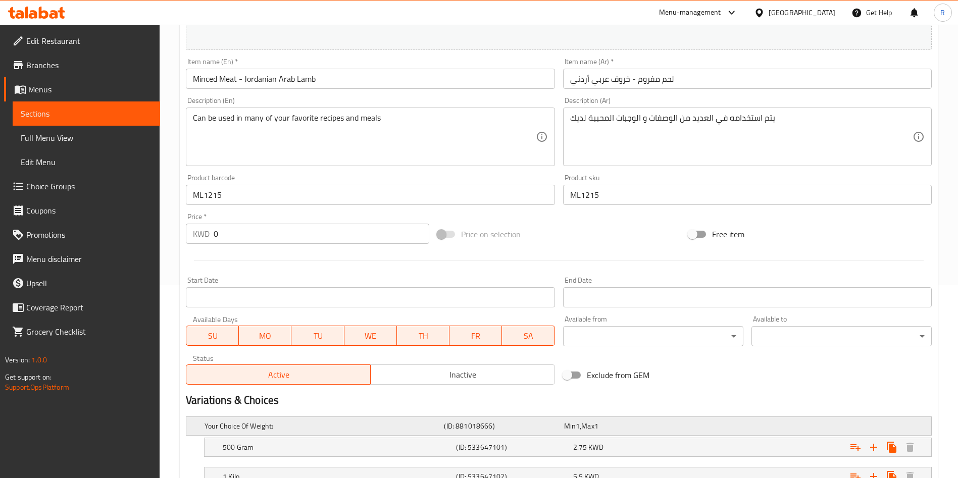
scroll to position [273, 0]
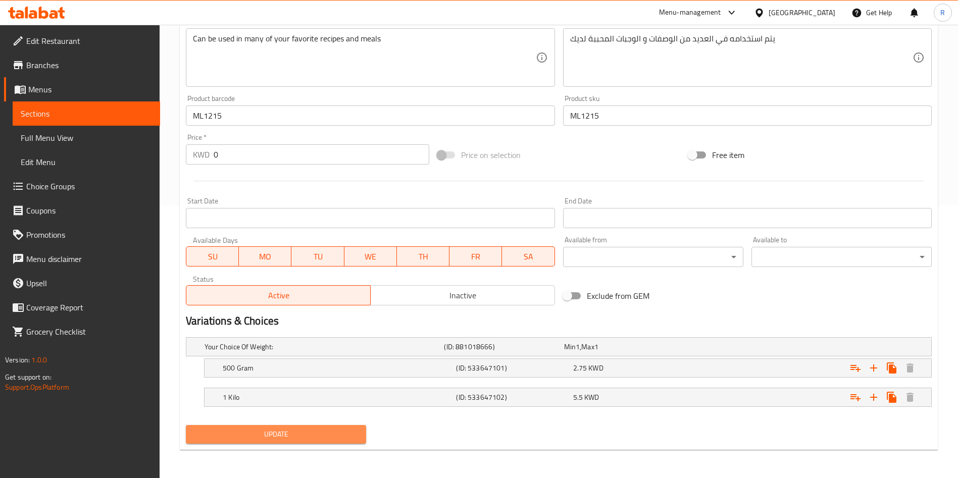
click at [334, 436] on span "Update" at bounding box center [276, 434] width 164 height 13
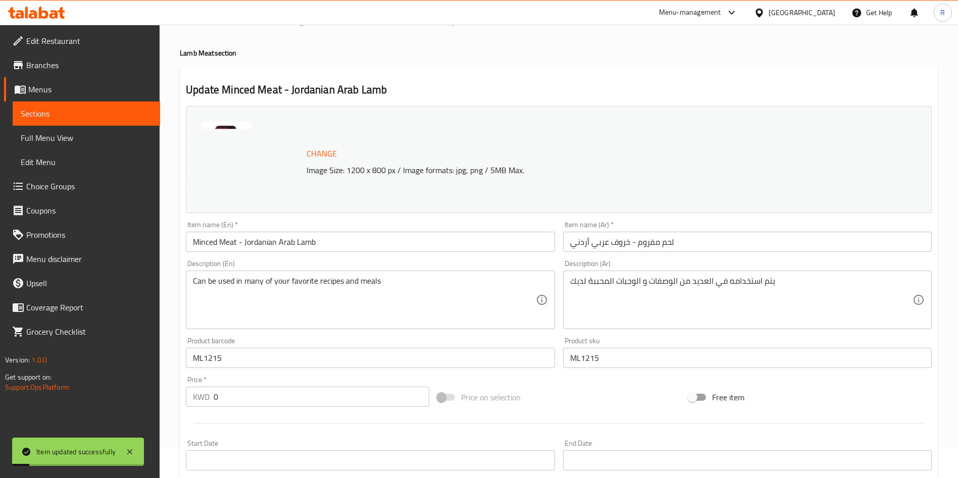
scroll to position [0, 0]
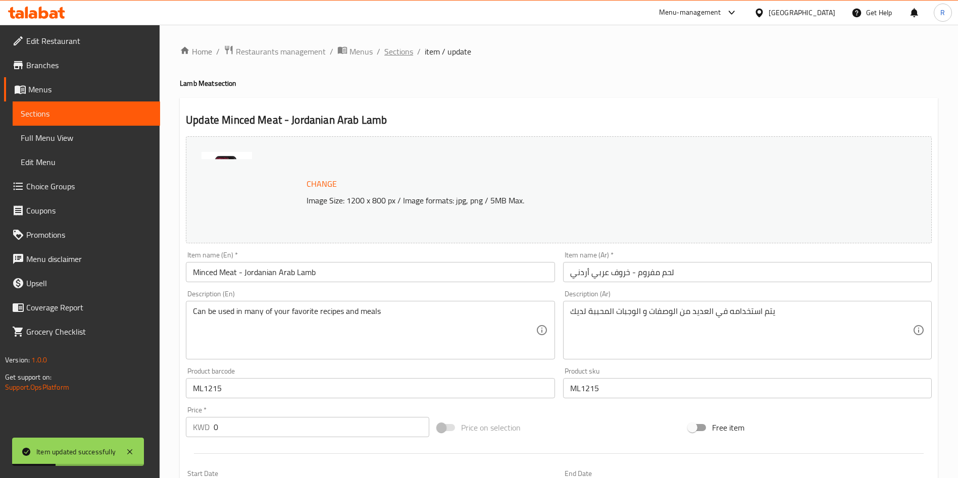
click at [395, 52] on span "Sections" at bounding box center [398, 51] width 29 height 12
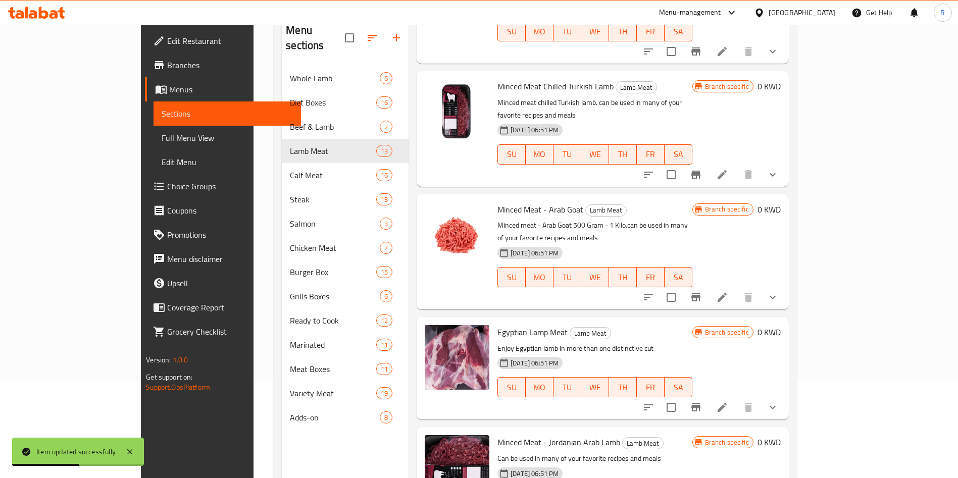
scroll to position [141, 0]
